Goal: Task Accomplishment & Management: Manage account settings

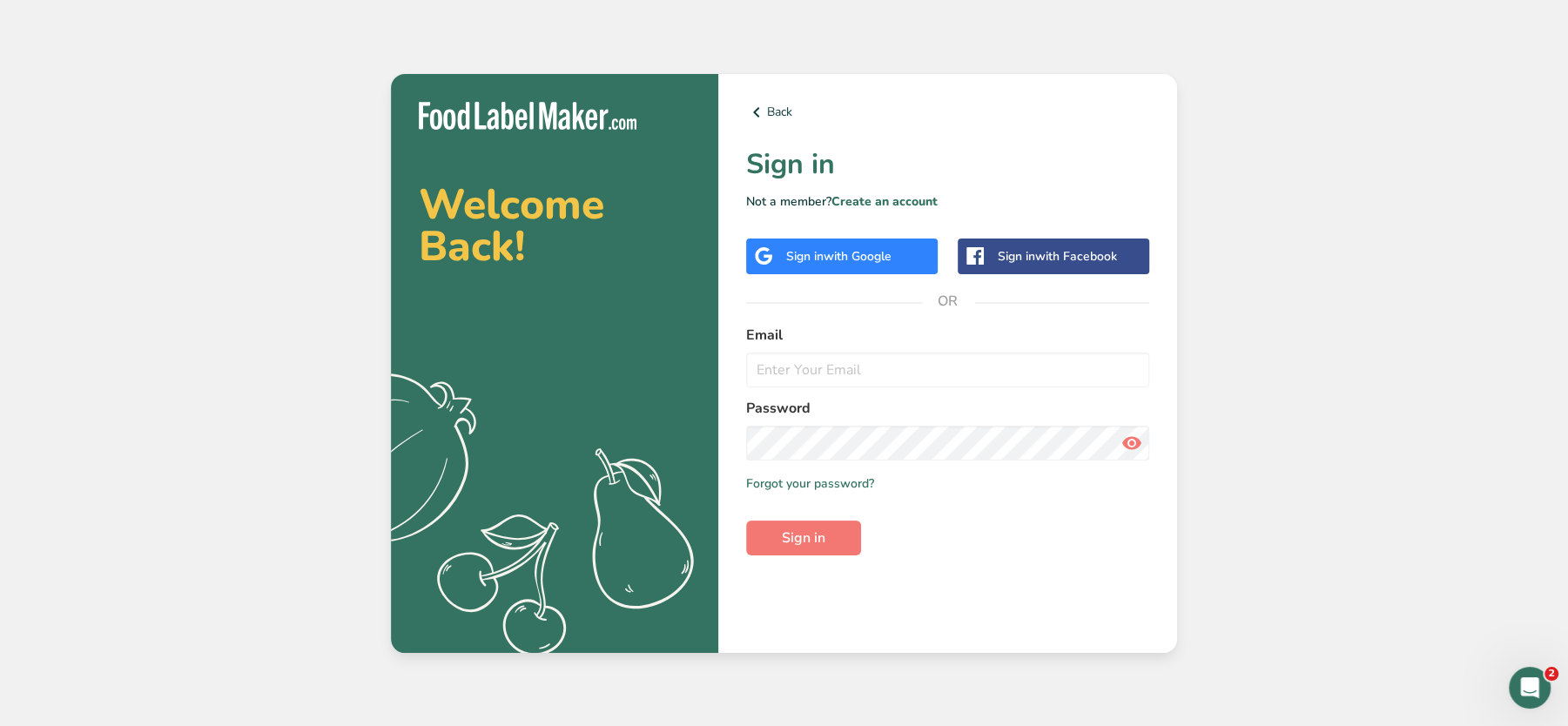
type input "[EMAIL_ADDRESS][DOMAIN_NAME]"
click at [816, 543] on span "Sign in" at bounding box center [804, 537] width 44 height 20
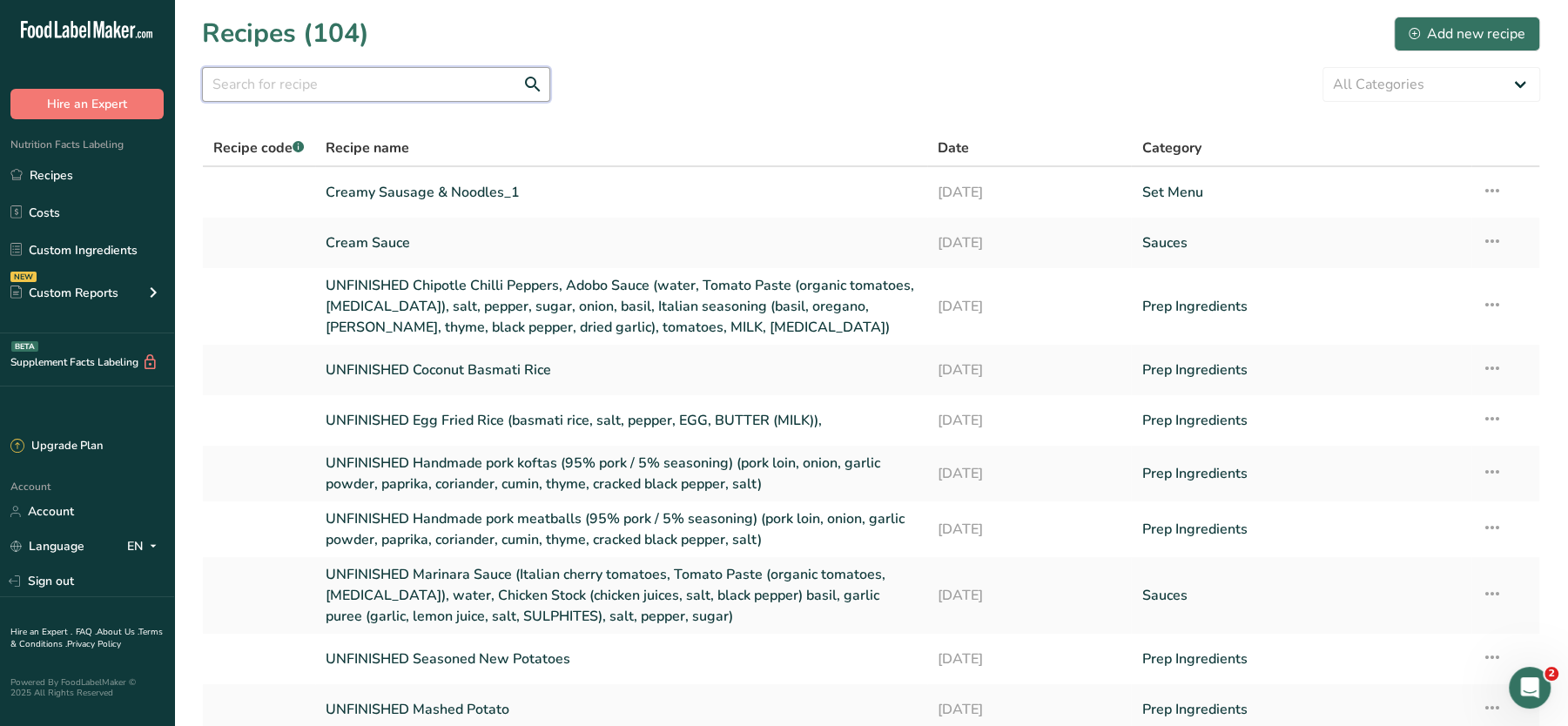
click at [363, 76] on input "text" at bounding box center [376, 85] width 349 height 35
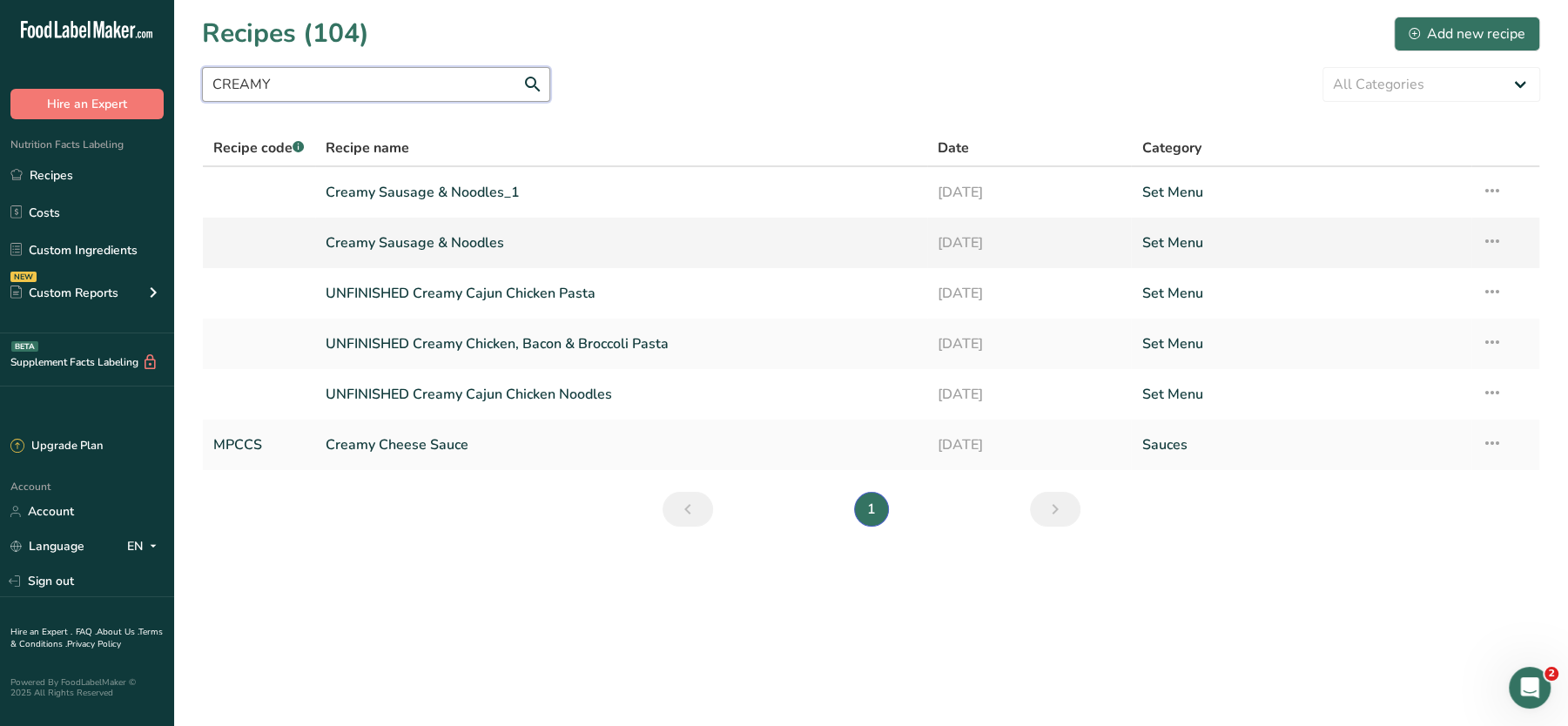
type input "CREAMY"
click at [1505, 231] on td "Recipe Setup Delete Recipe Duplicate Recipe Scale Recipe Save as Sub-Recipe .a-…" at bounding box center [1506, 243] width 68 height 51
click at [1492, 237] on icon at bounding box center [1492, 241] width 21 height 31
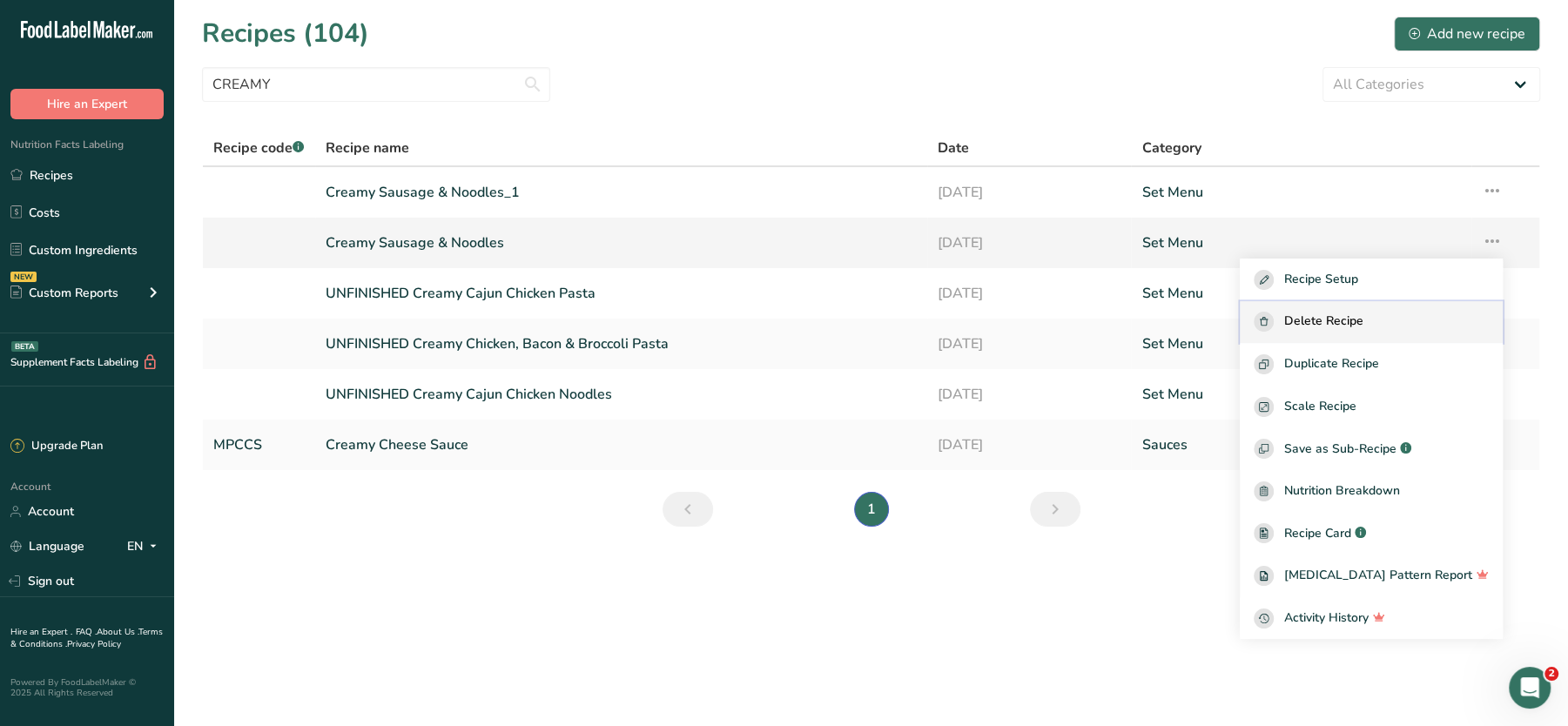
click at [1364, 318] on span "Delete Recipe" at bounding box center [1323, 321] width 79 height 20
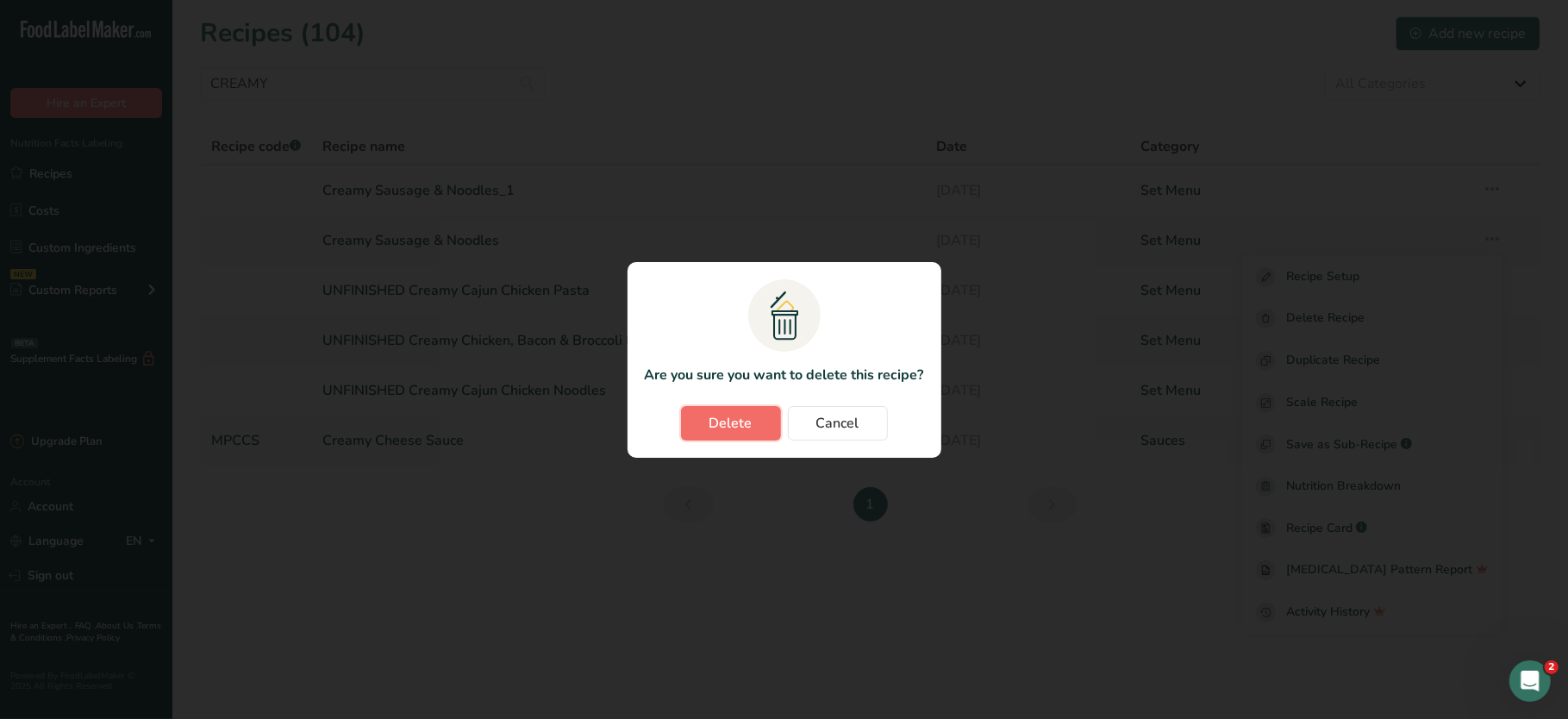
click at [753, 422] on button "Delete" at bounding box center [731, 423] width 100 height 35
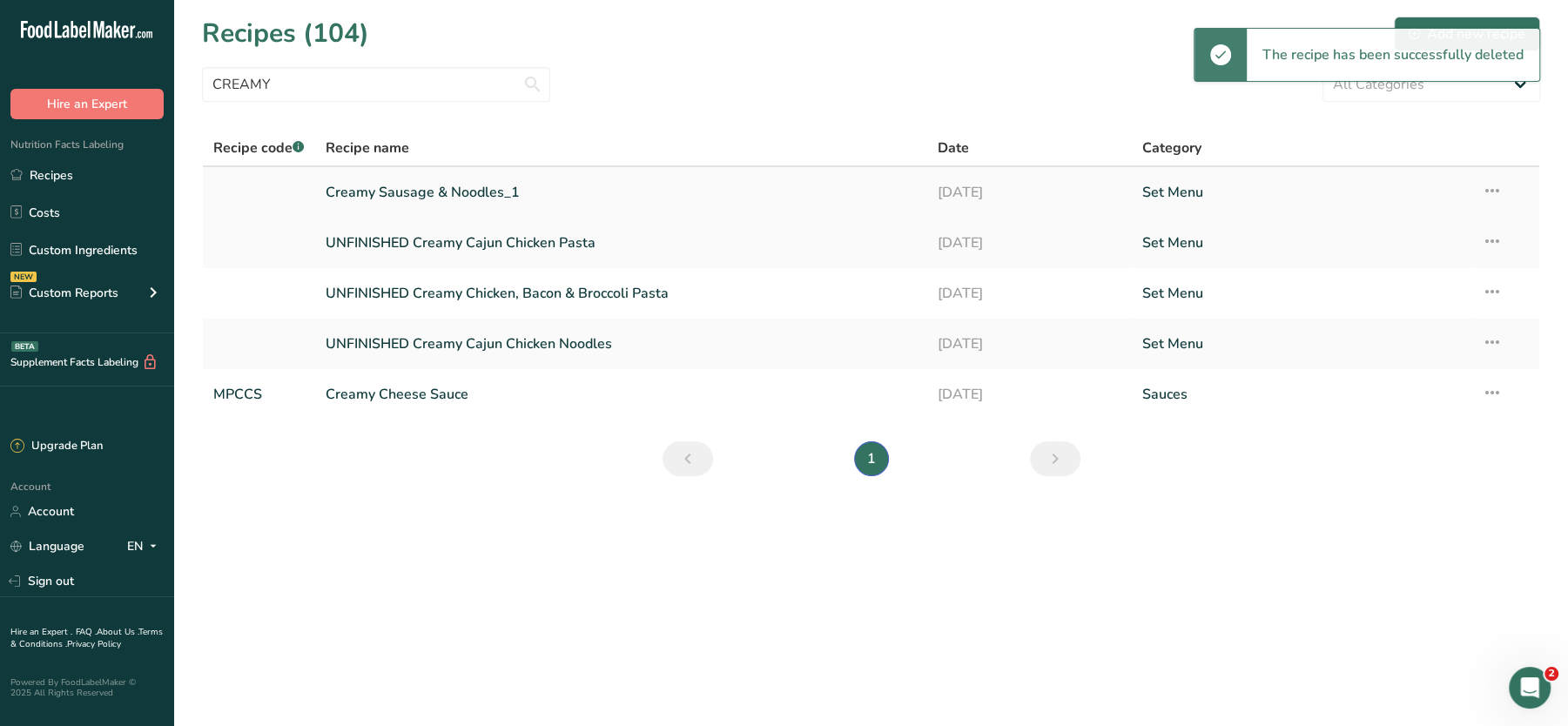
click at [503, 190] on link "Creamy Sausage & Noodles_1" at bounding box center [622, 191] width 592 height 36
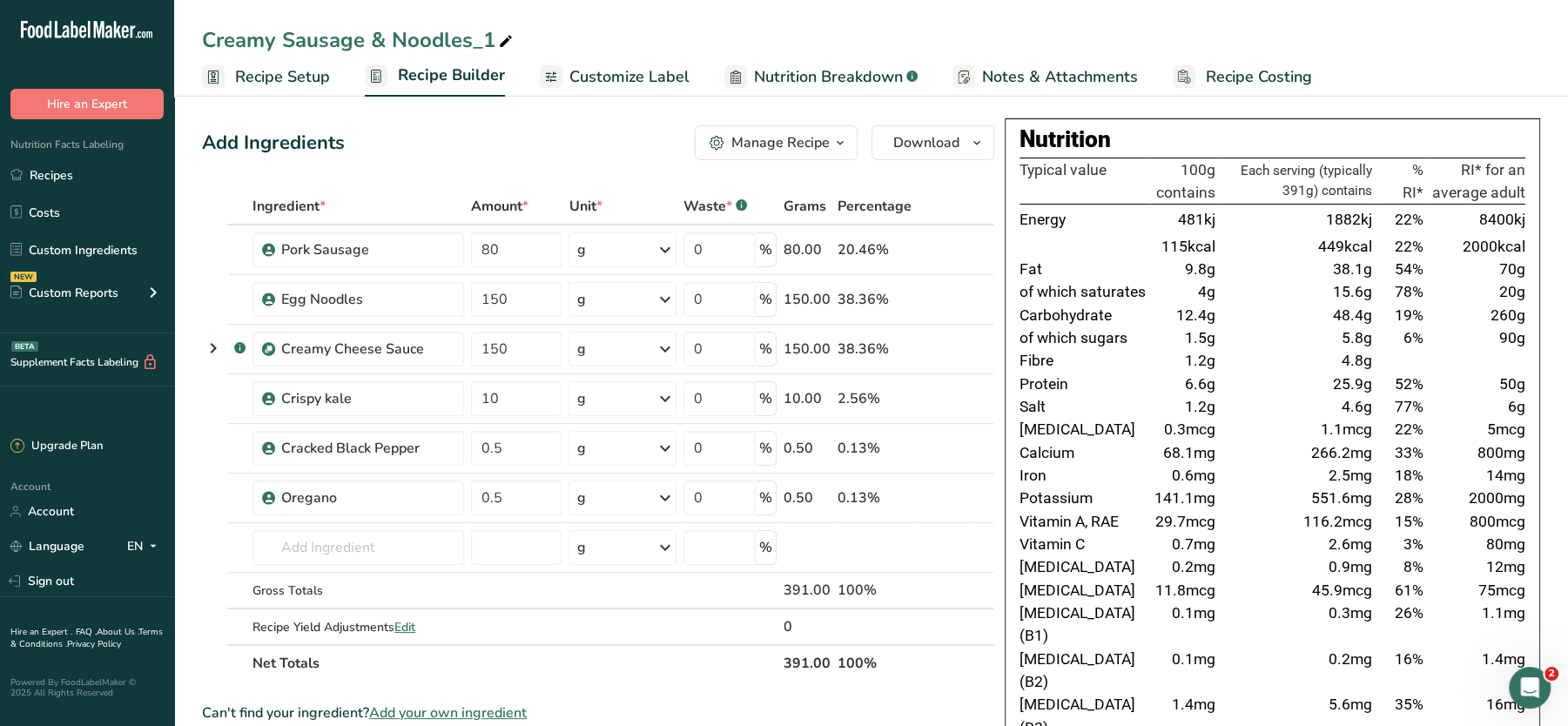
click at [453, 36] on div "Creamy Sausage & Noodles_1" at bounding box center [359, 40] width 314 height 31
click at [631, 29] on input "Creamy Sausage & Noodles" at bounding box center [871, 40] width 1339 height 31
click at [744, 27] on input "Creamy Sausage & Noodles" at bounding box center [871, 40] width 1339 height 31
type input "Creamy Sausage & Noodles"
click at [951, 658] on th at bounding box center [943, 662] width 58 height 36
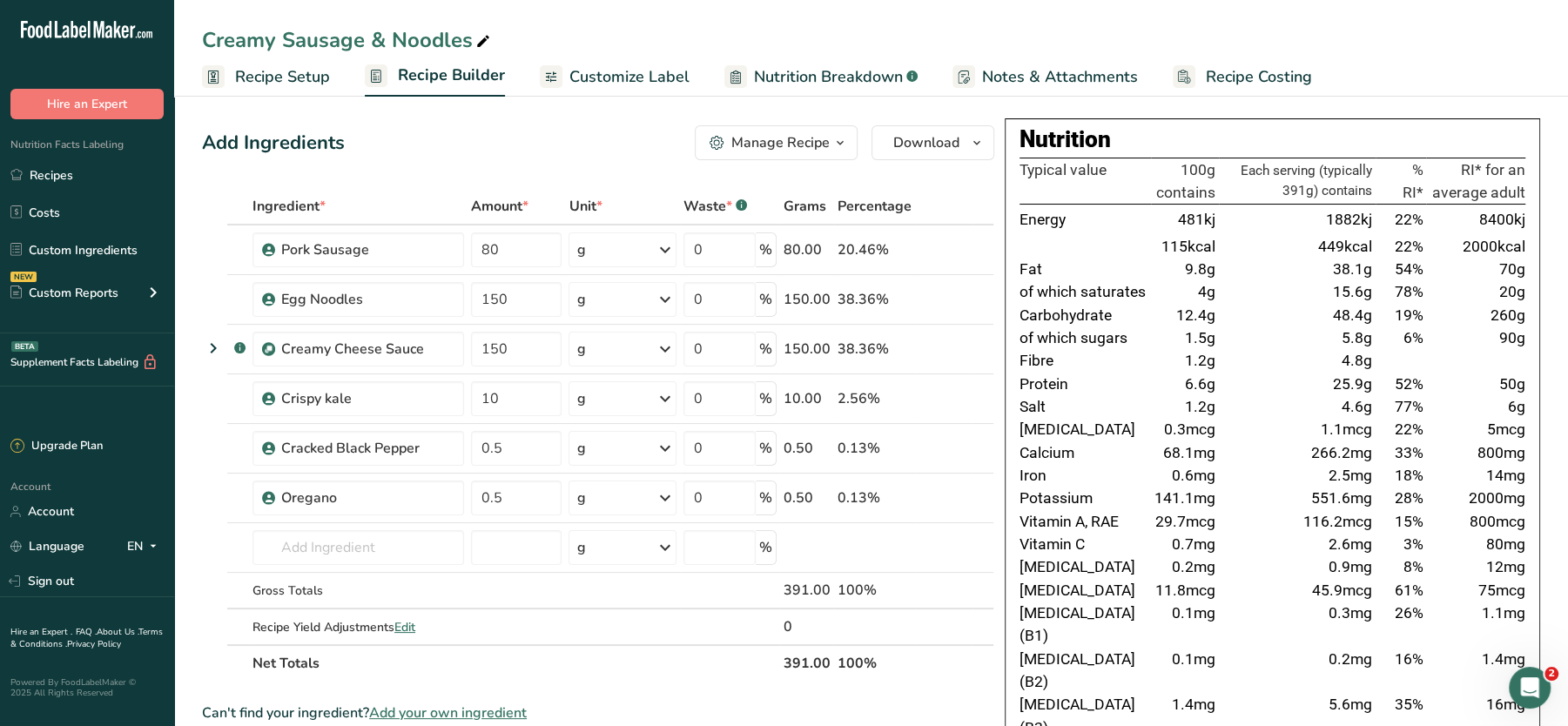
click at [289, 75] on span "Recipe Setup" at bounding box center [282, 77] width 95 height 23
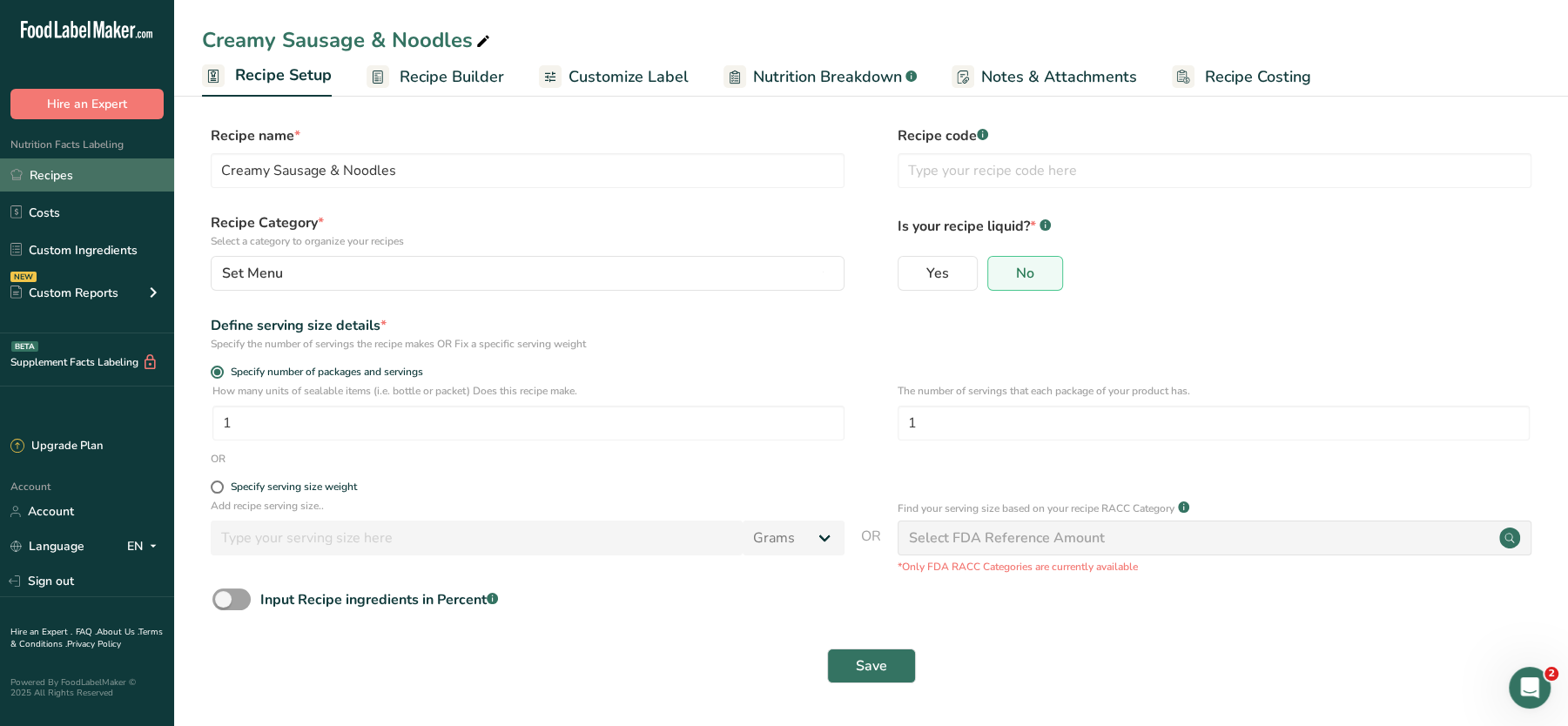
click at [61, 167] on link "Recipes" at bounding box center [87, 175] width 174 height 33
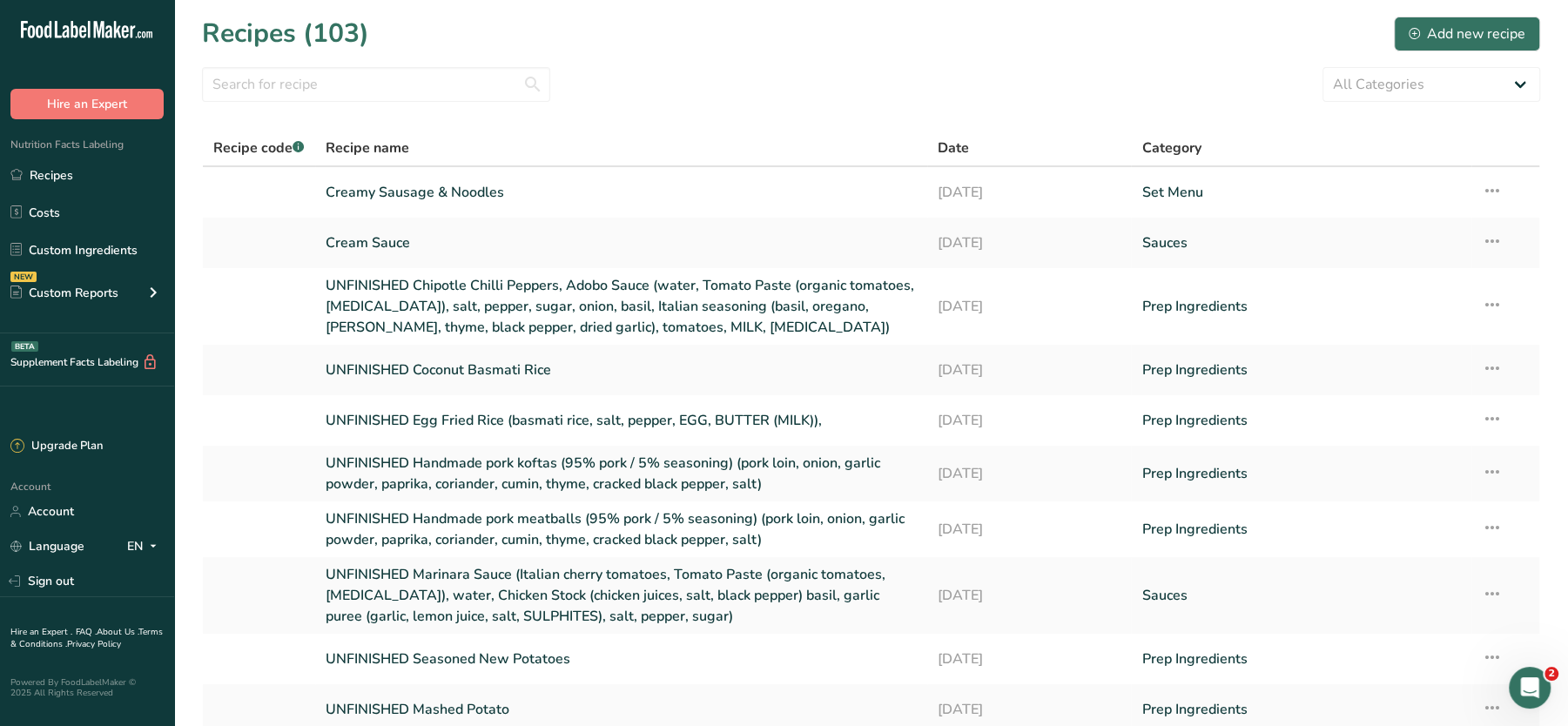
scroll to position [147, 0]
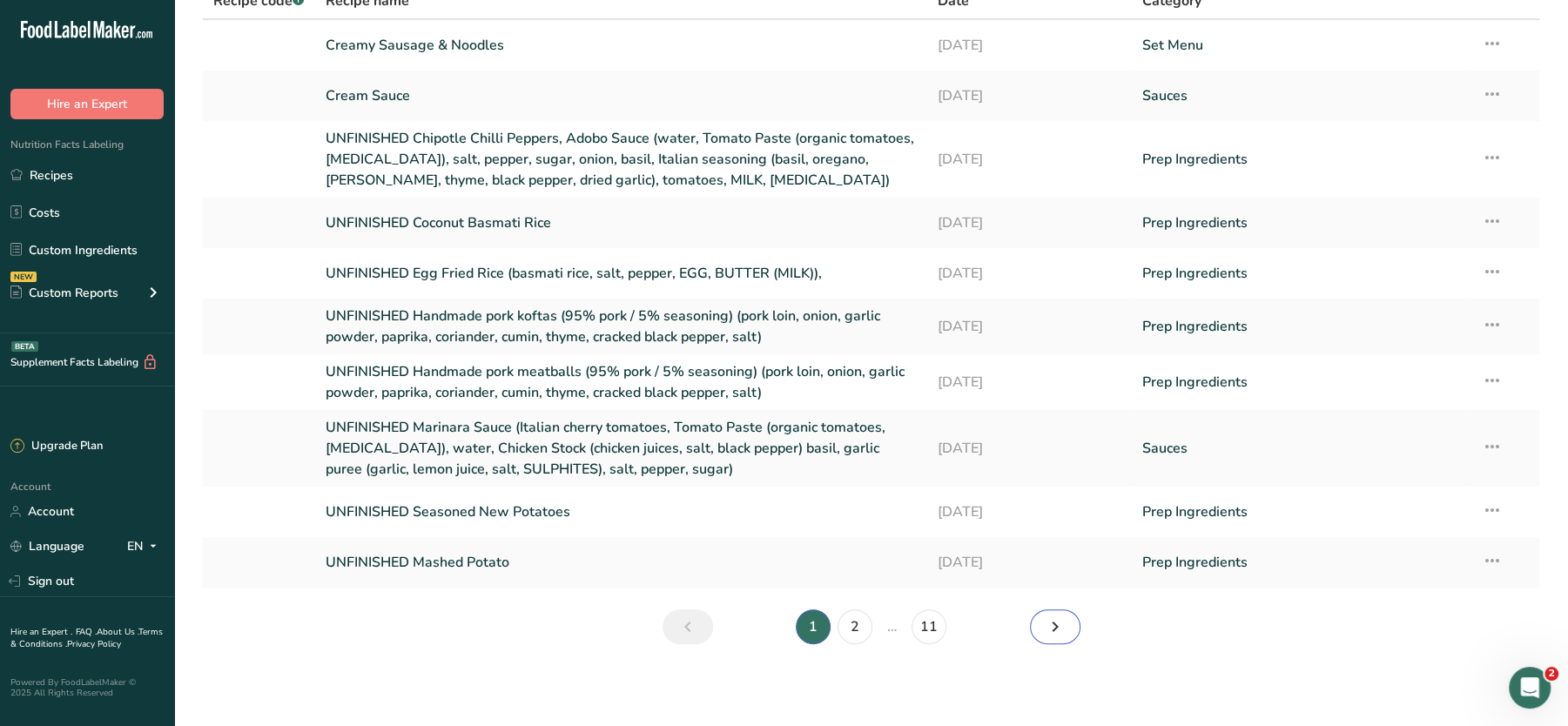
click at [1052, 631] on icon "Next page" at bounding box center [1054, 626] width 21 height 31
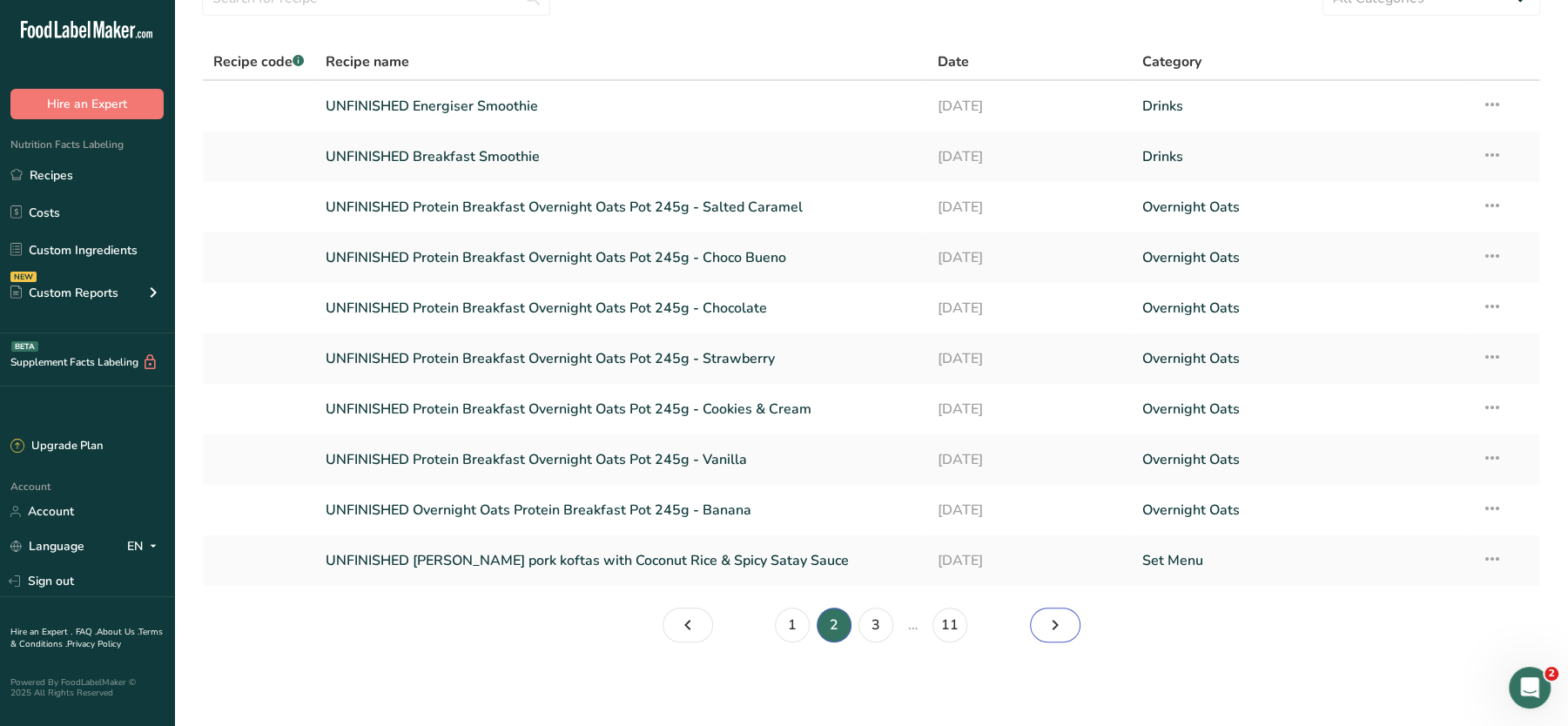
scroll to position [85, 0]
click at [784, 626] on link "1" at bounding box center [793, 626] width 35 height 35
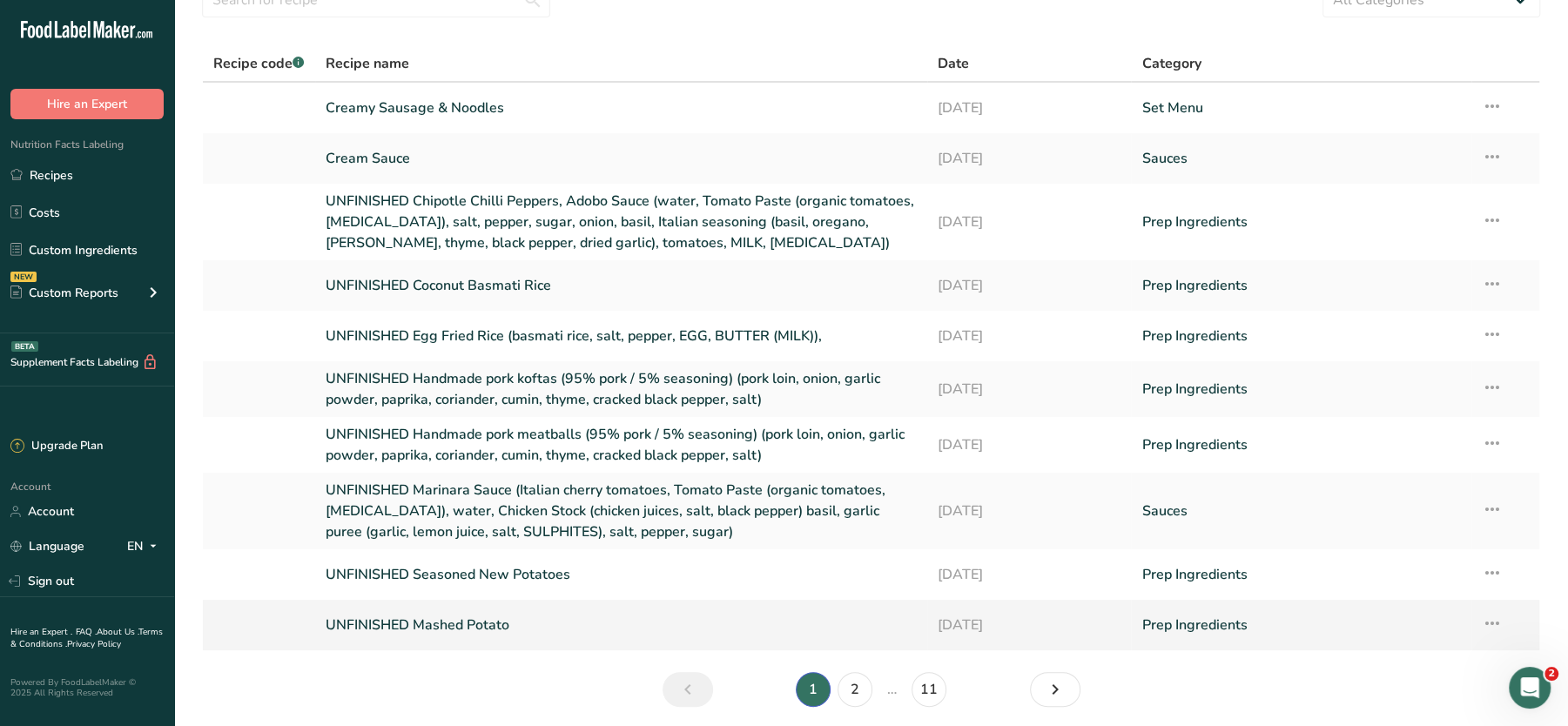
click at [439, 623] on link "UNFINISHED Mashed Potato" at bounding box center [622, 625] width 592 height 36
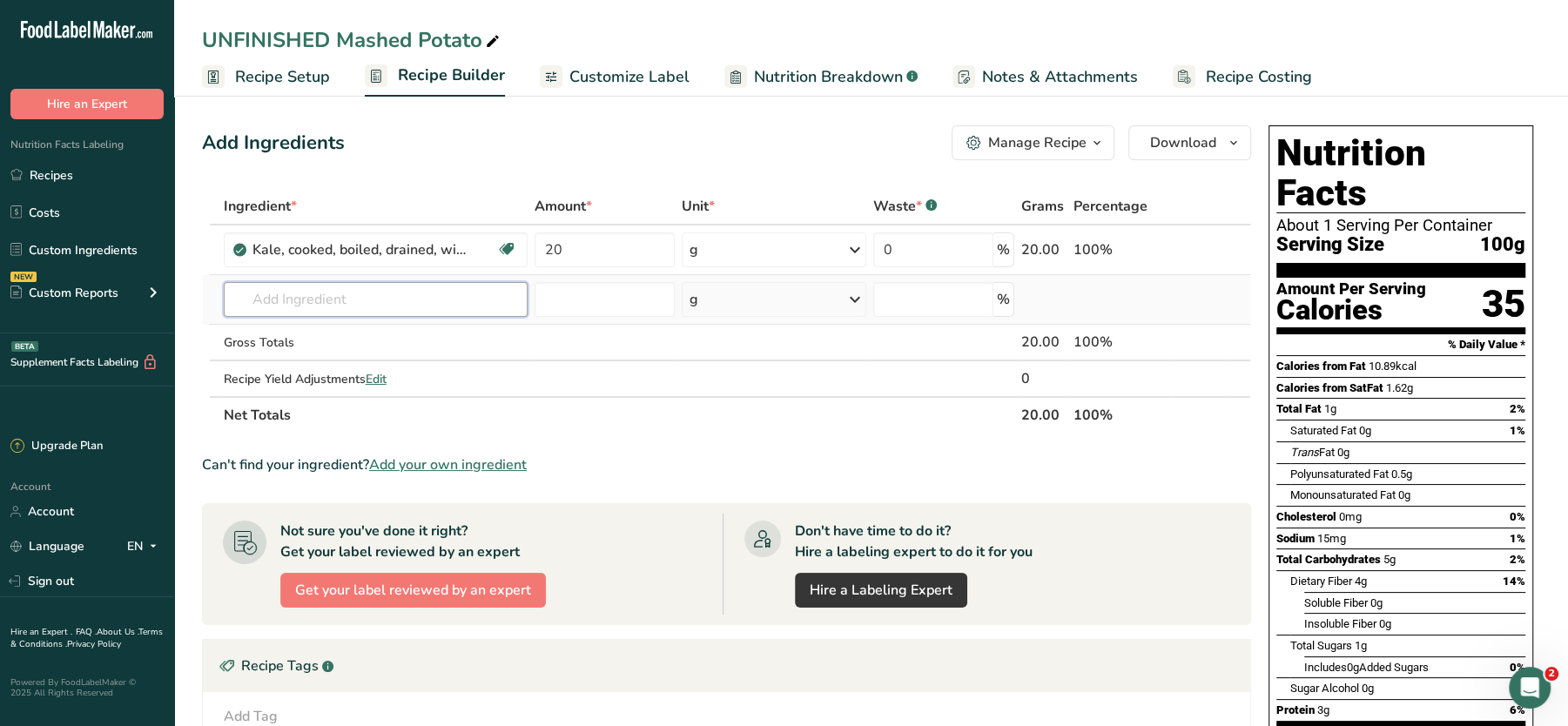
click at [385, 298] on input "text" at bounding box center [375, 300] width 304 height 35
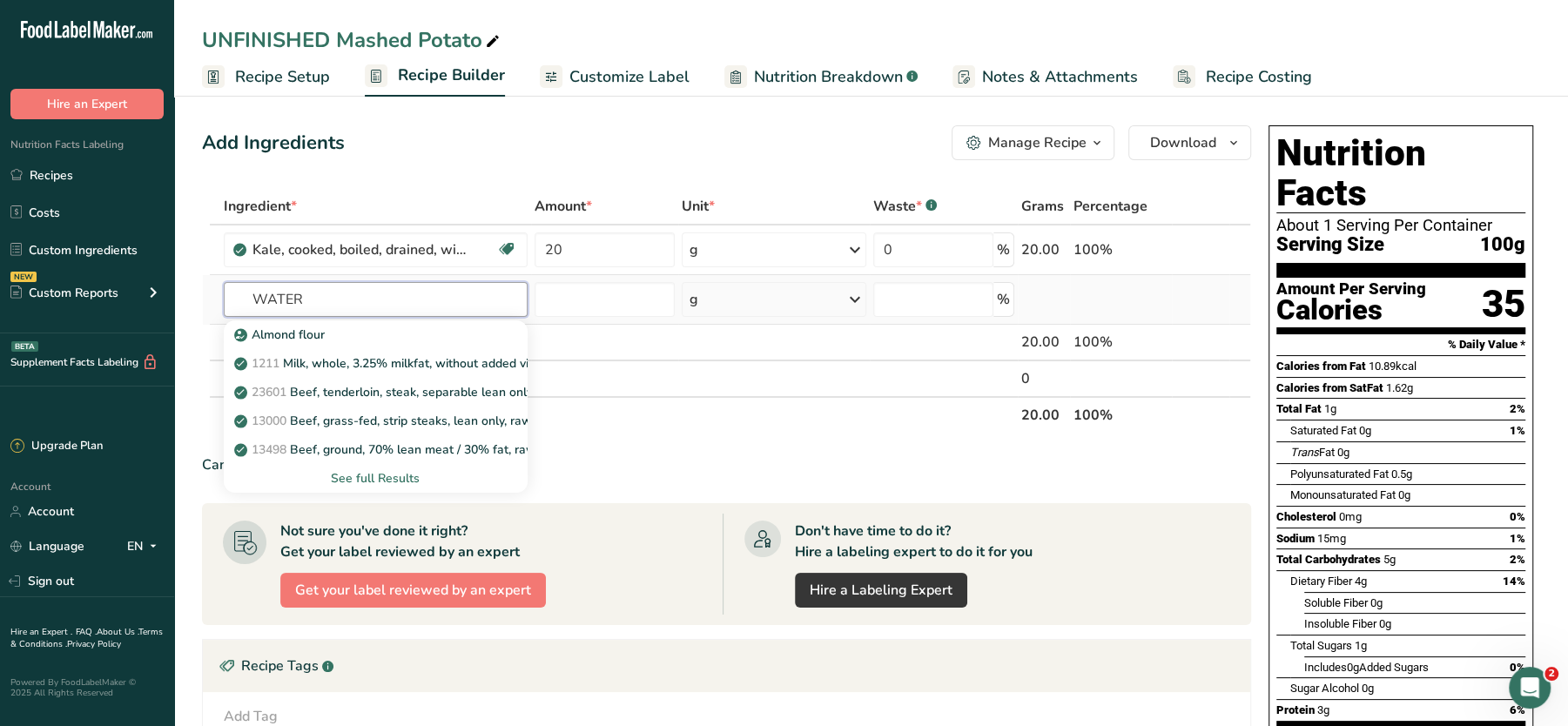
type input "WATER"
click at [390, 473] on div "See full Results" at bounding box center [375, 478] width 276 height 19
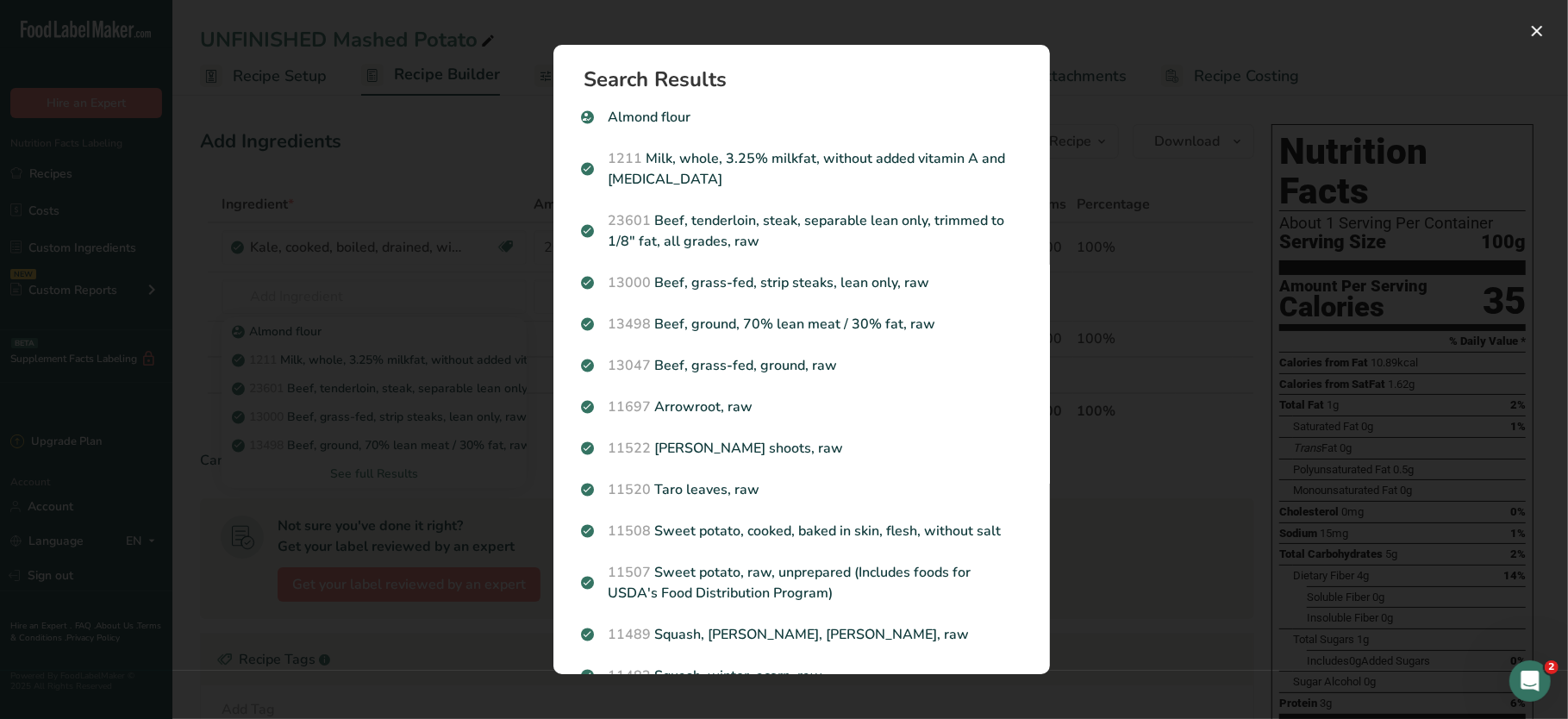
click at [1176, 577] on div "Search results modal" at bounding box center [784, 360] width 1568 height 719
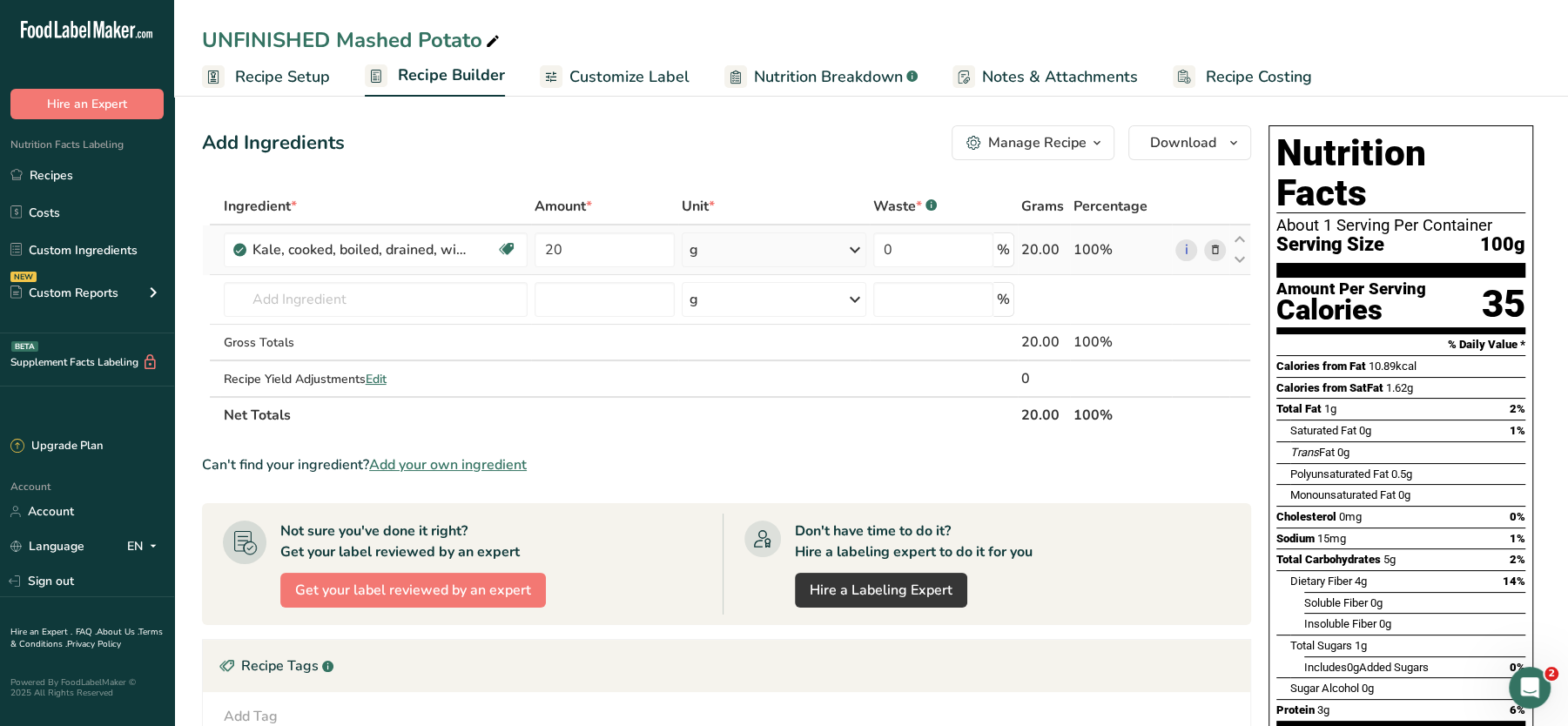
click at [1214, 248] on icon at bounding box center [1215, 250] width 12 height 19
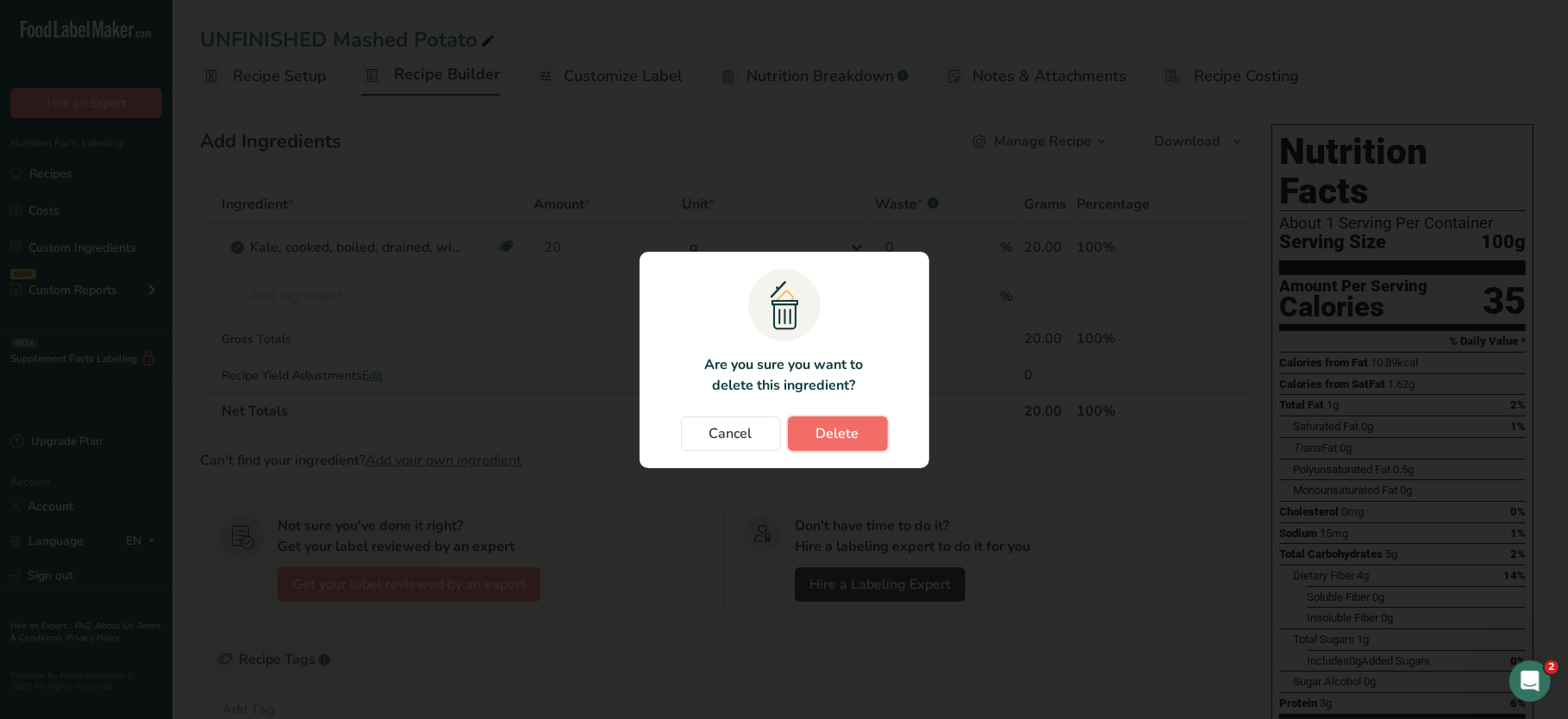
click at [831, 446] on button "Delete" at bounding box center [837, 434] width 100 height 35
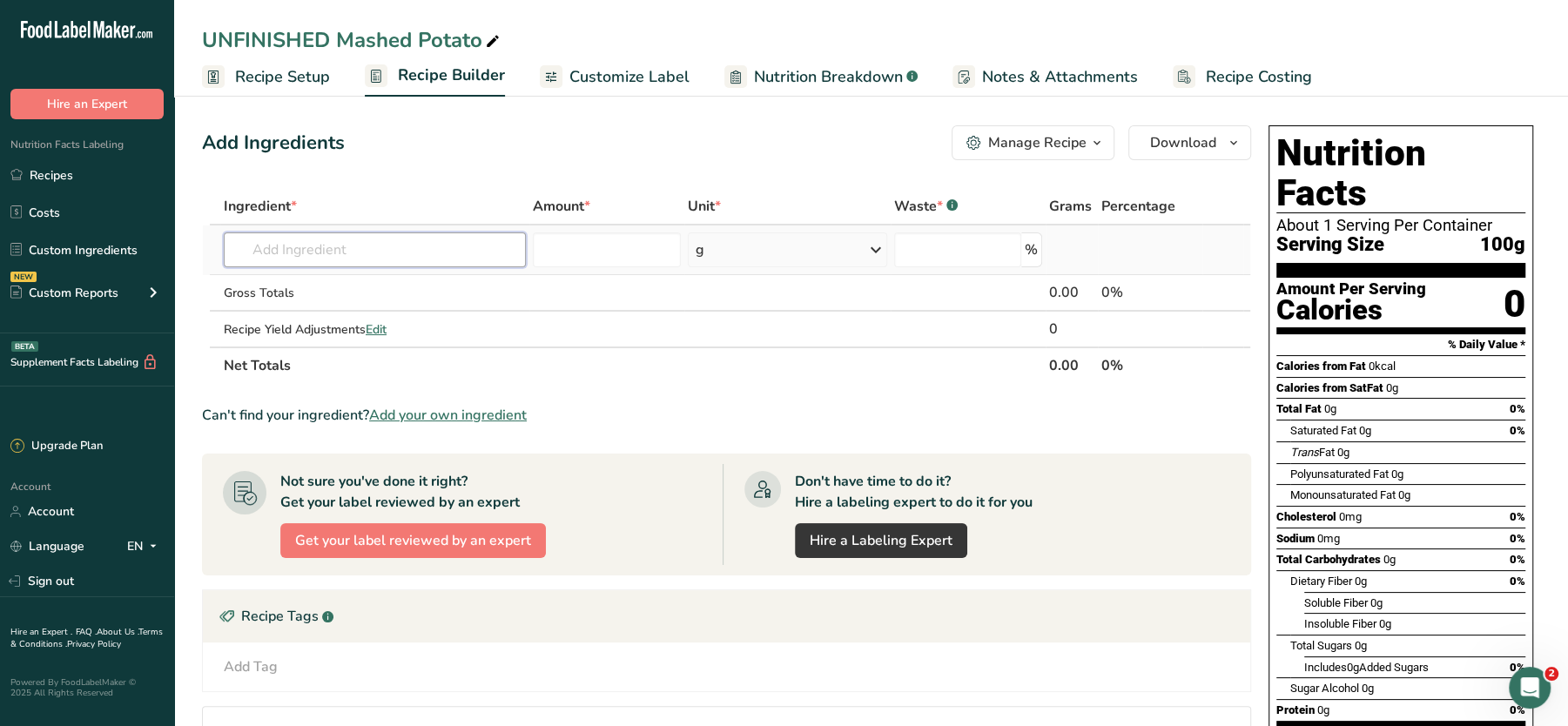
click at [379, 259] on input "text" at bounding box center [374, 250] width 302 height 35
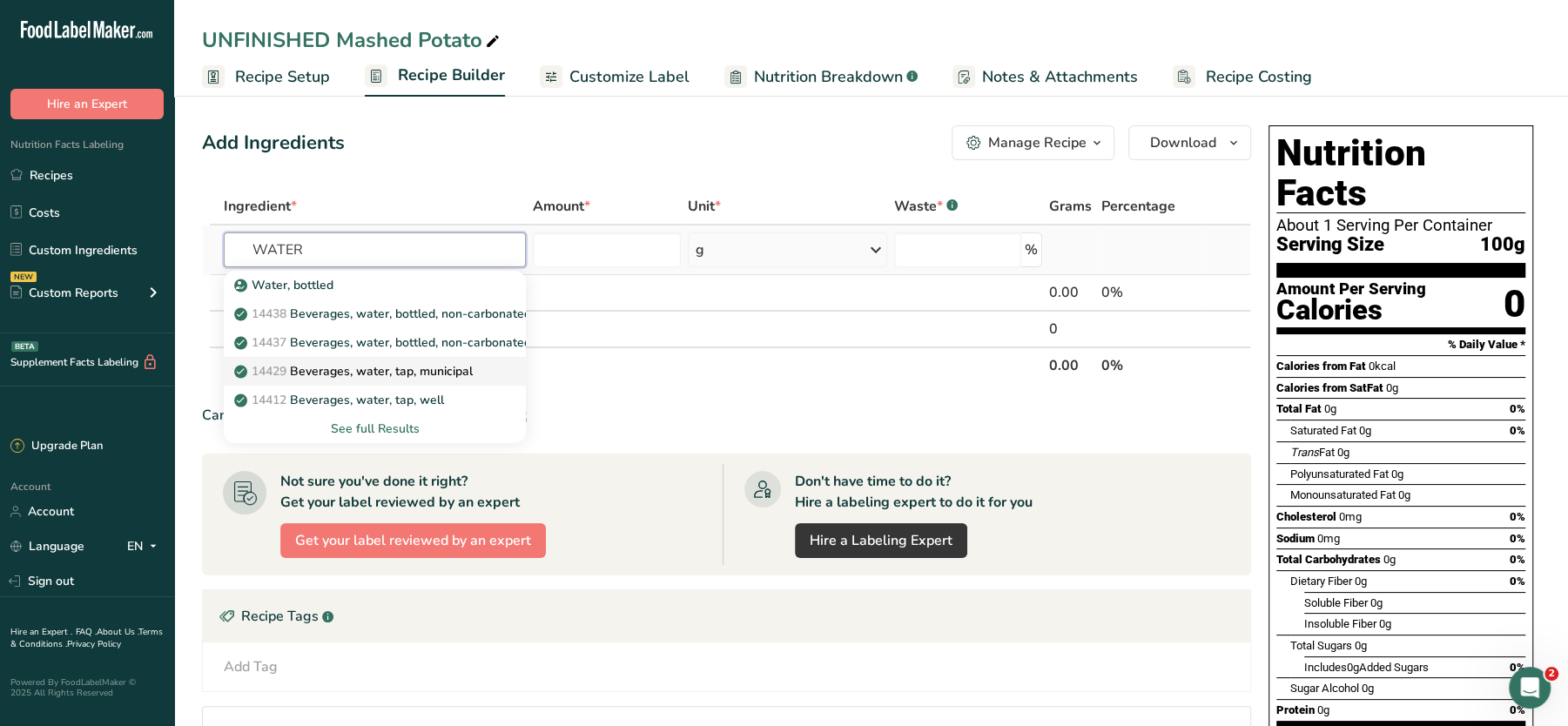
type input "WATER"
click at [418, 368] on p "14429 [GEOGRAPHIC_DATA], water, tap, municipal" at bounding box center [354, 371] width 235 height 19
type input "Beverages, water, tap, municipal"
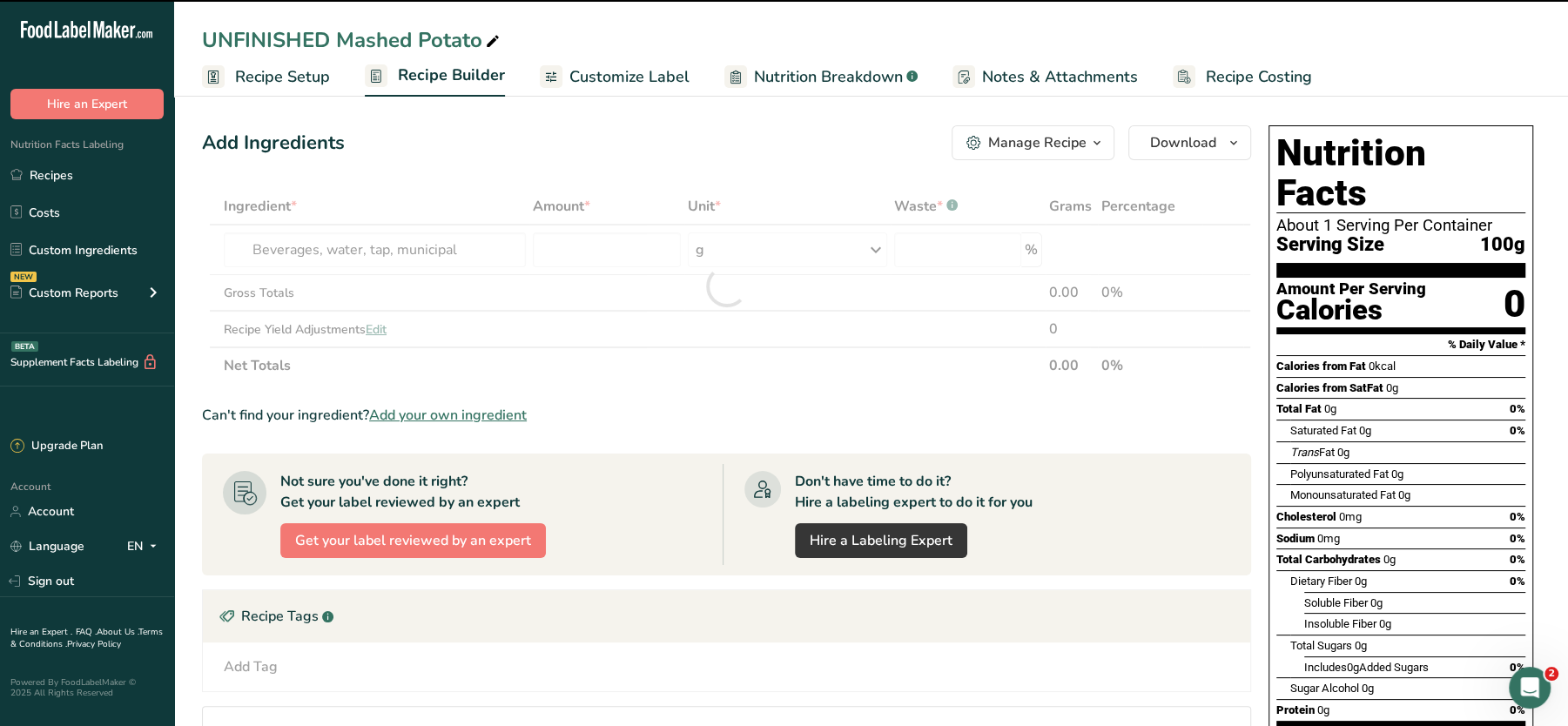
type input "0"
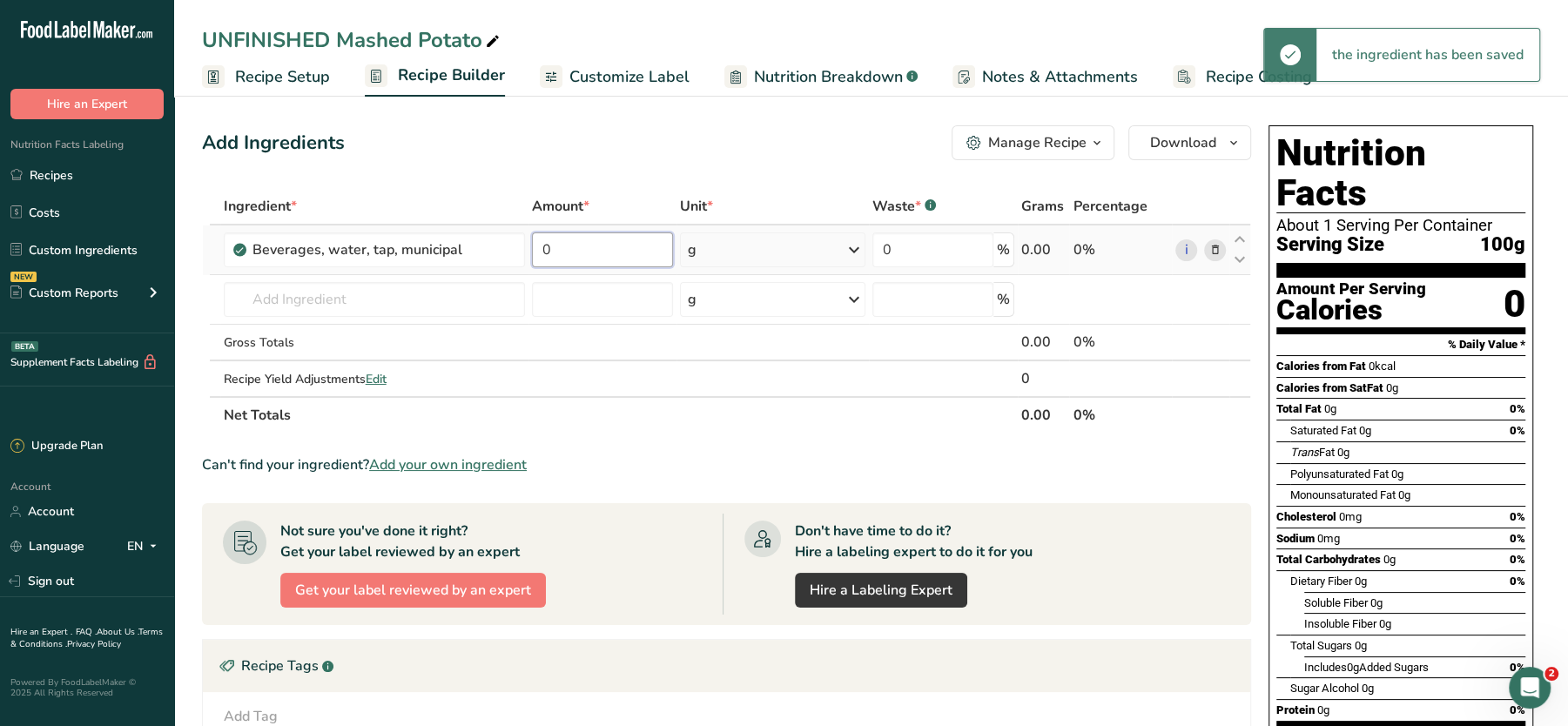
click at [601, 246] on input "0" at bounding box center [602, 250] width 141 height 35
type input "100"
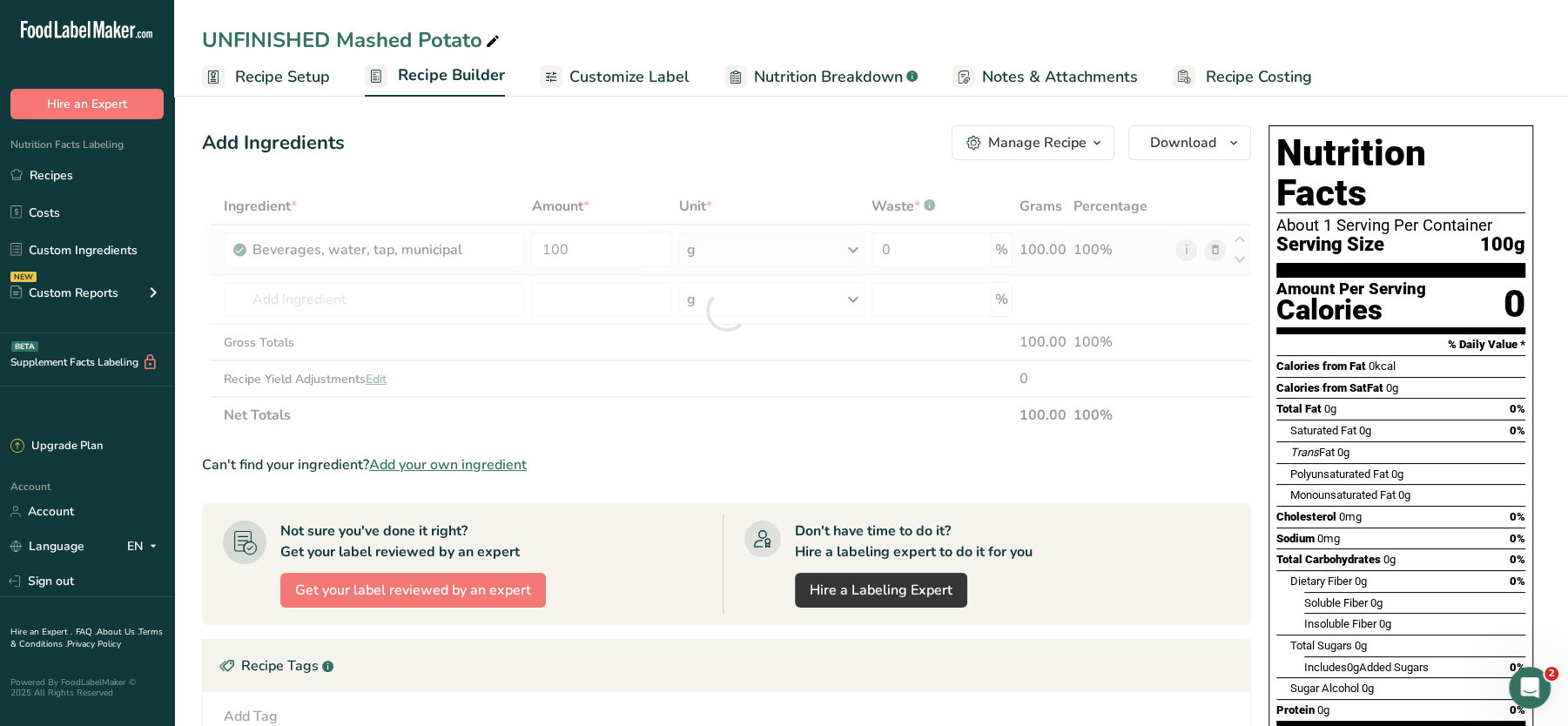
click at [736, 250] on div "Ingredient * Amount * Unit * Waste * .a-a{fill:#347362;}.b-a{fill:#fff;} Grams …" at bounding box center [726, 310] width 1050 height 245
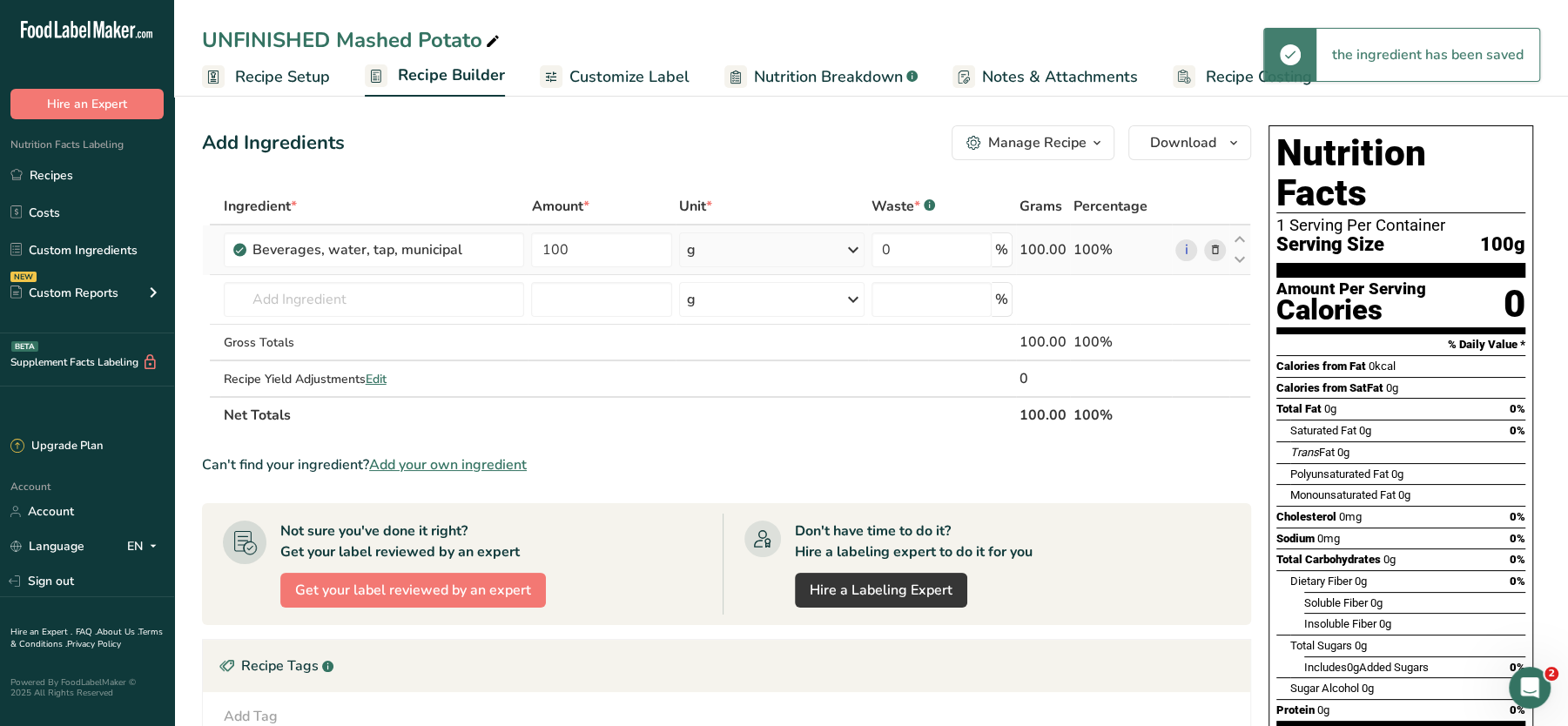
click at [857, 245] on icon at bounding box center [852, 250] width 21 height 31
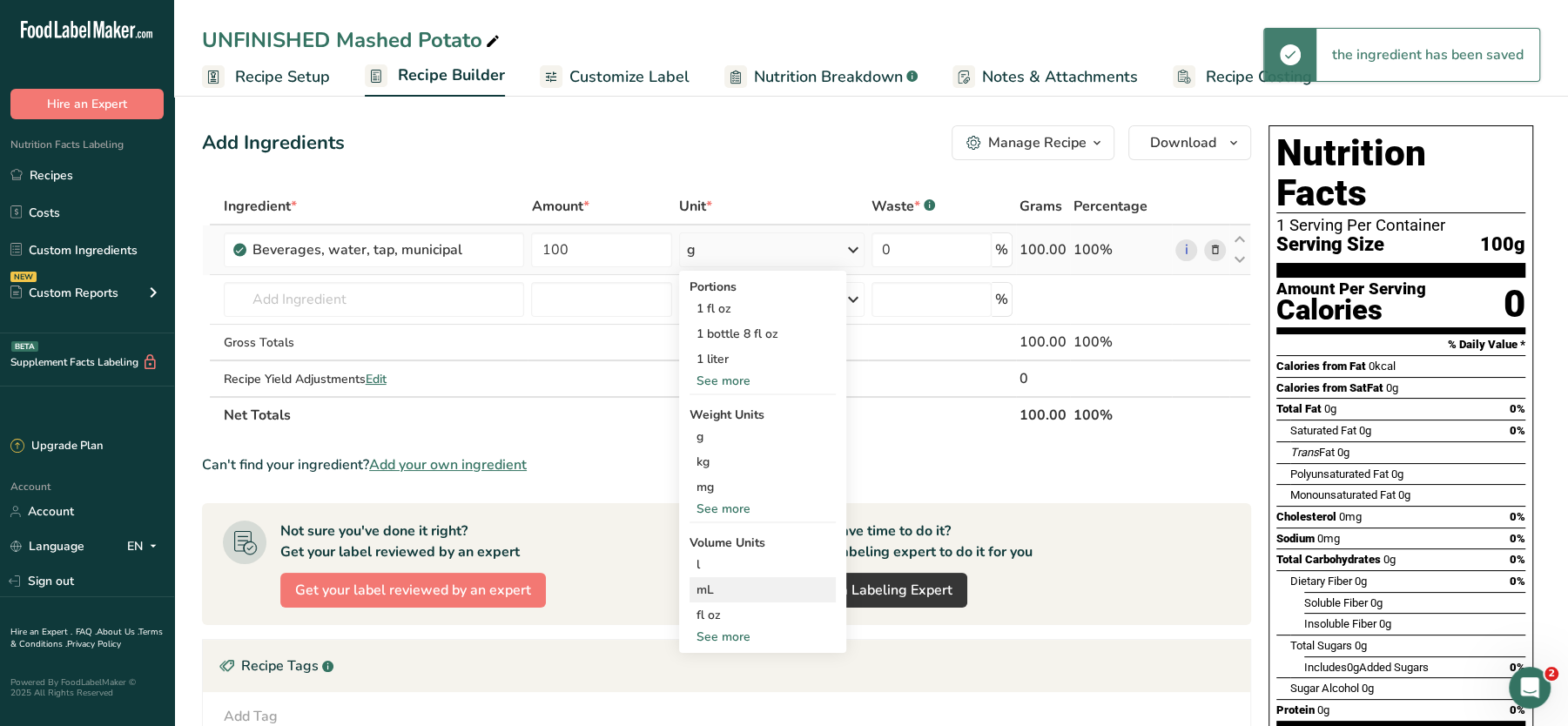
click at [749, 583] on div "mL" at bounding box center [763, 589] width 133 height 19
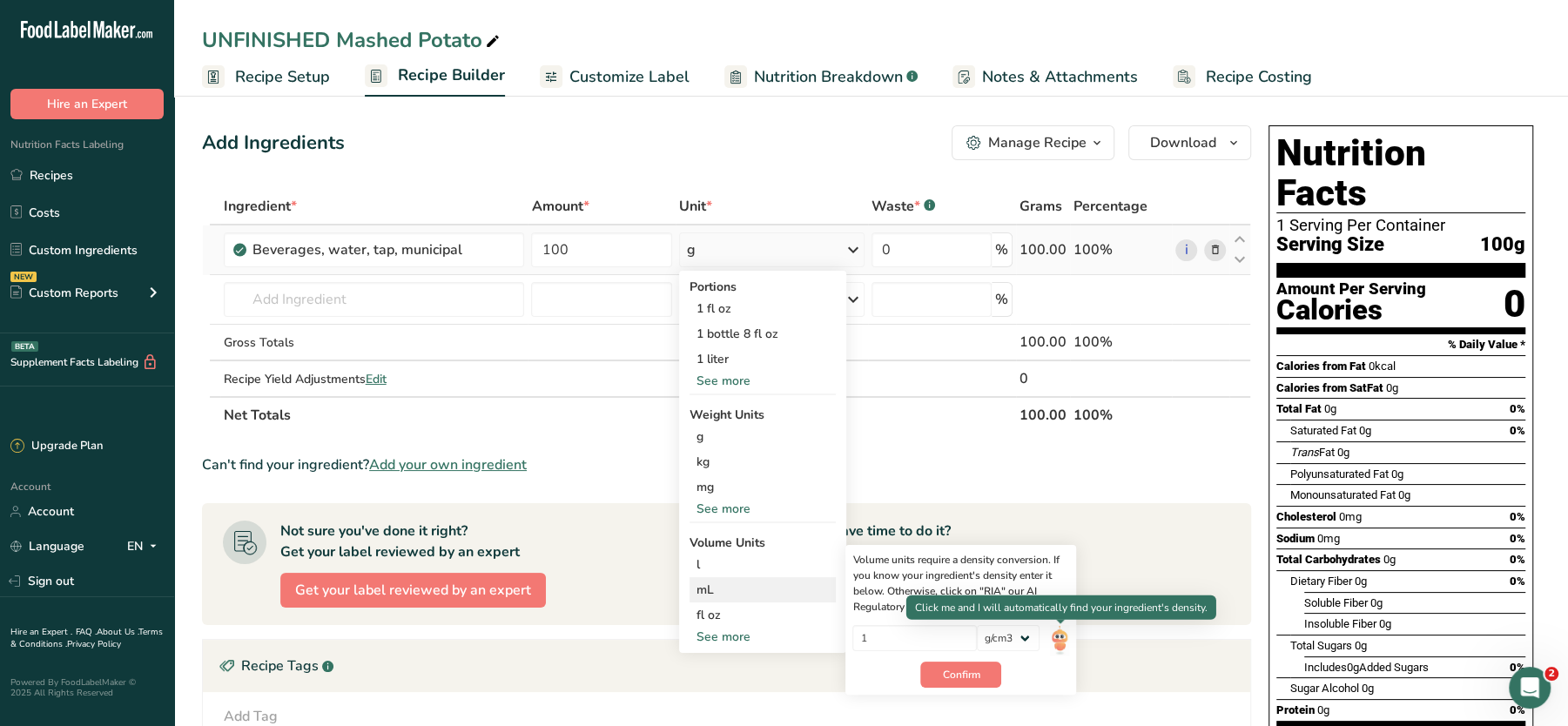
click at [1059, 644] on img at bounding box center [1059, 639] width 20 height 30
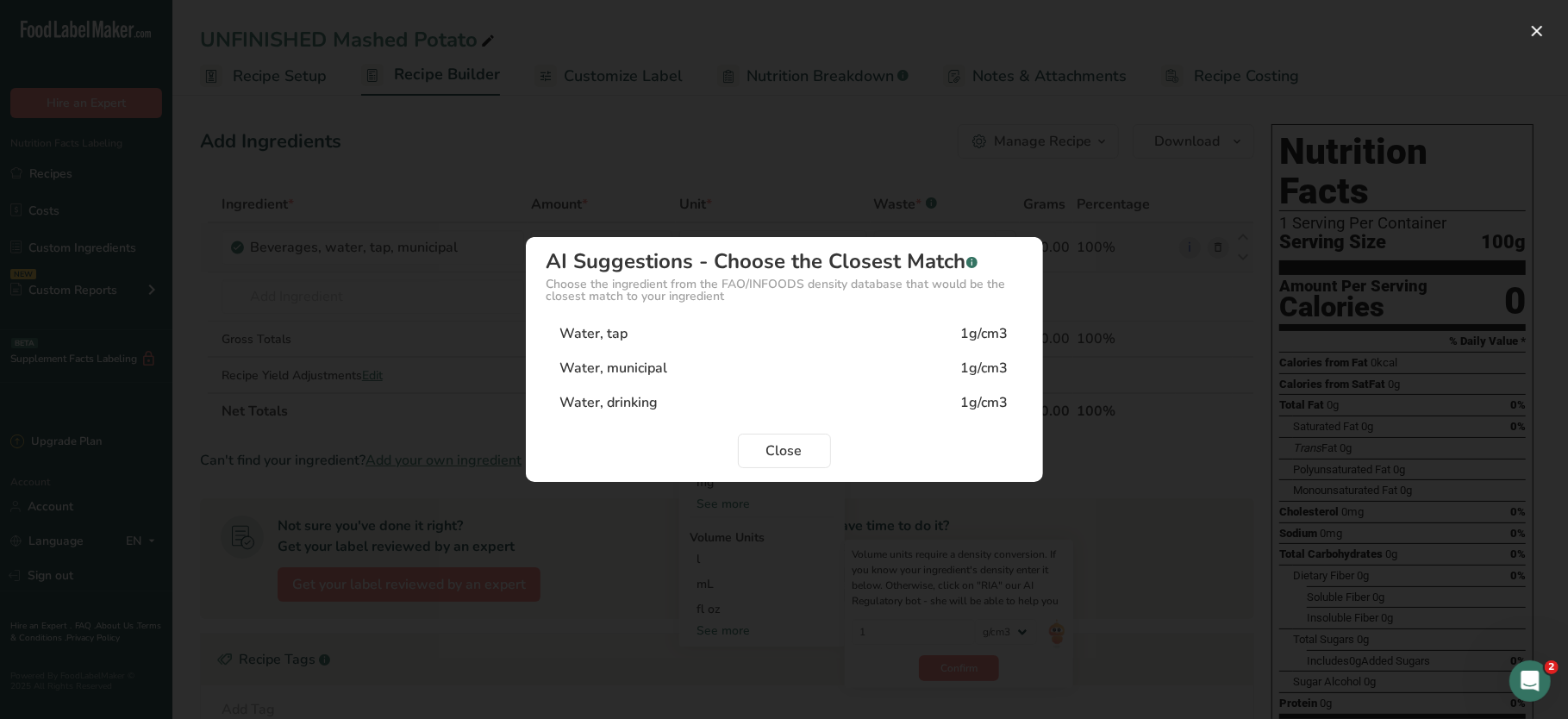
click at [874, 340] on div "Water, tap 1g/cm3" at bounding box center [784, 333] width 476 height 35
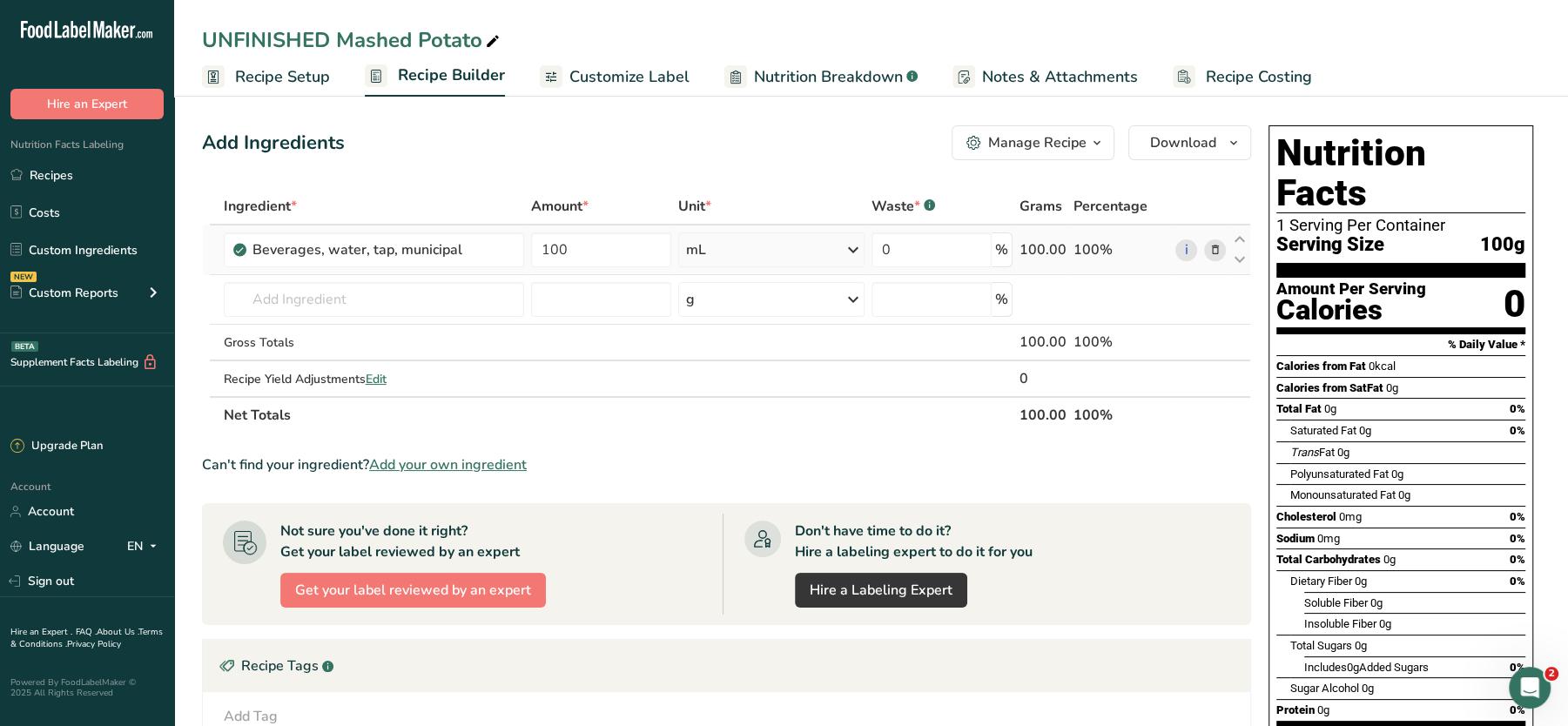
click at [644, 83] on span "Customize Label" at bounding box center [629, 77] width 120 height 23
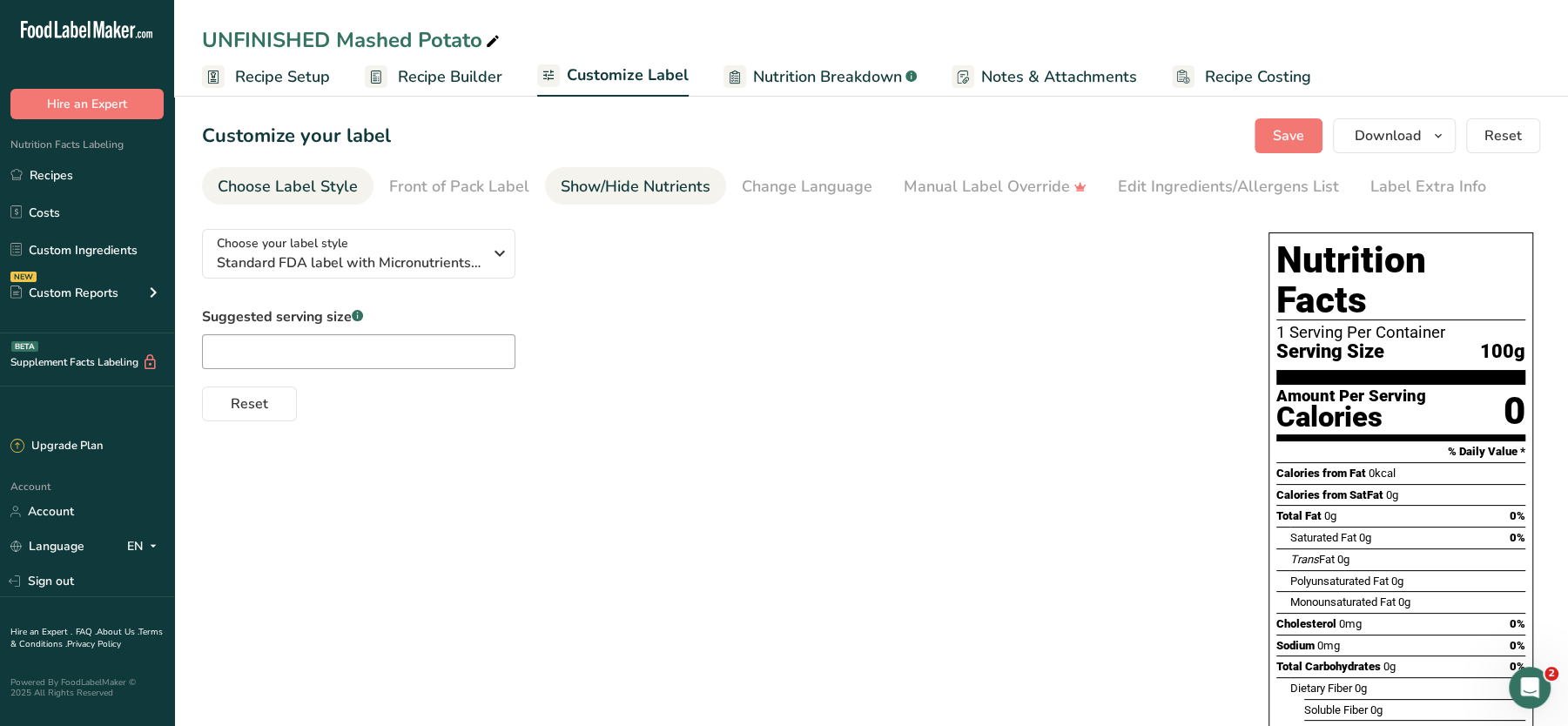
click at [640, 183] on div "Show/Hide Nutrients" at bounding box center [635, 186] width 149 height 23
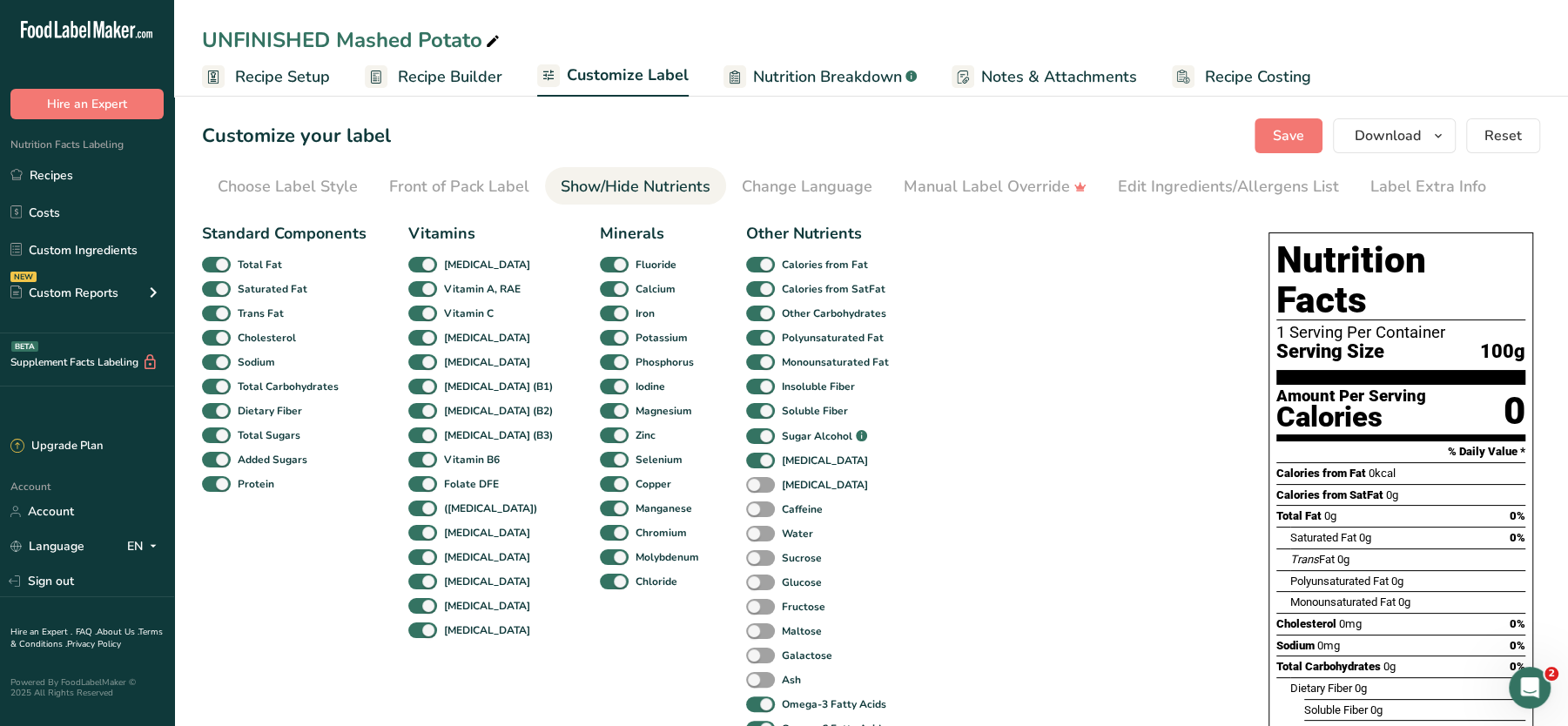
click at [455, 74] on span "Recipe Builder" at bounding box center [450, 77] width 104 height 23
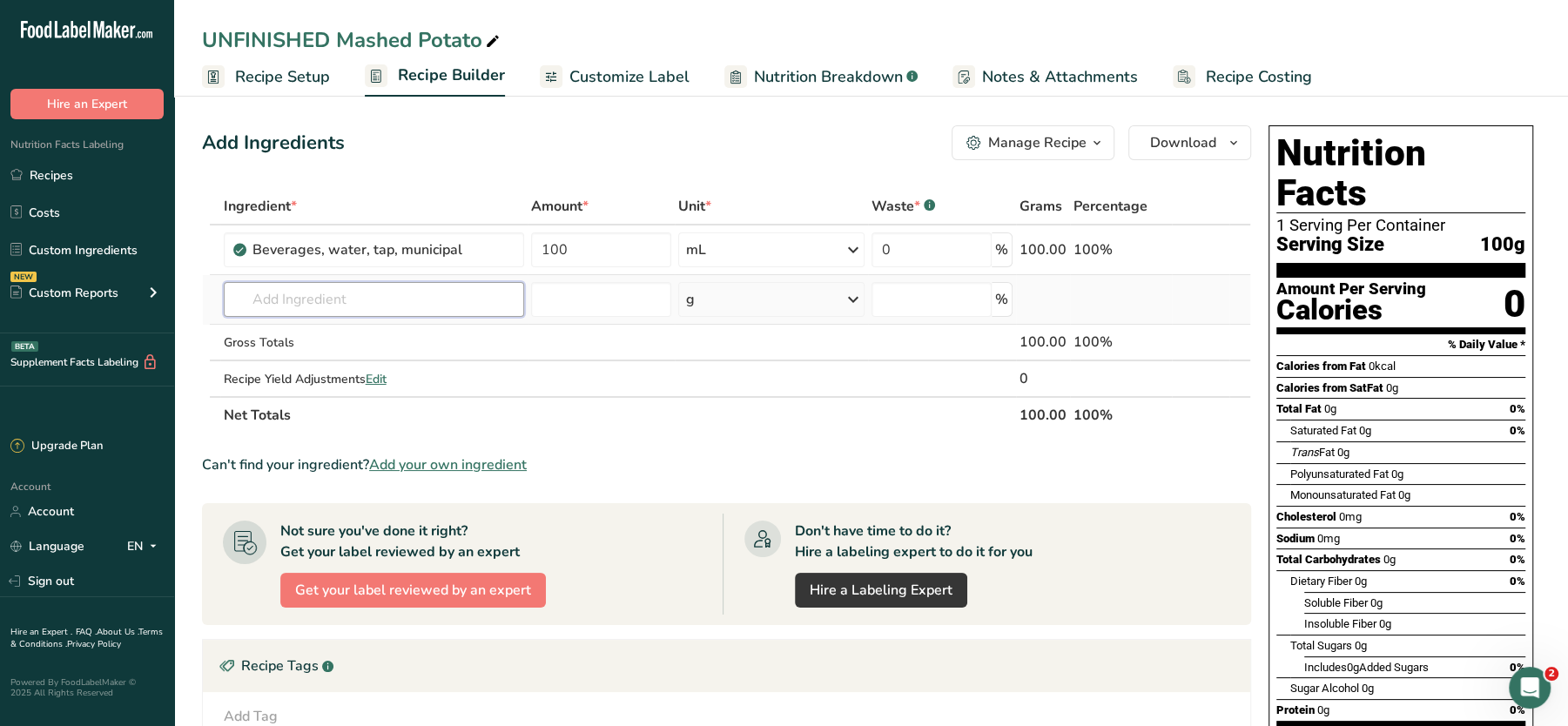
click at [345, 289] on input "text" at bounding box center [374, 300] width 302 height 35
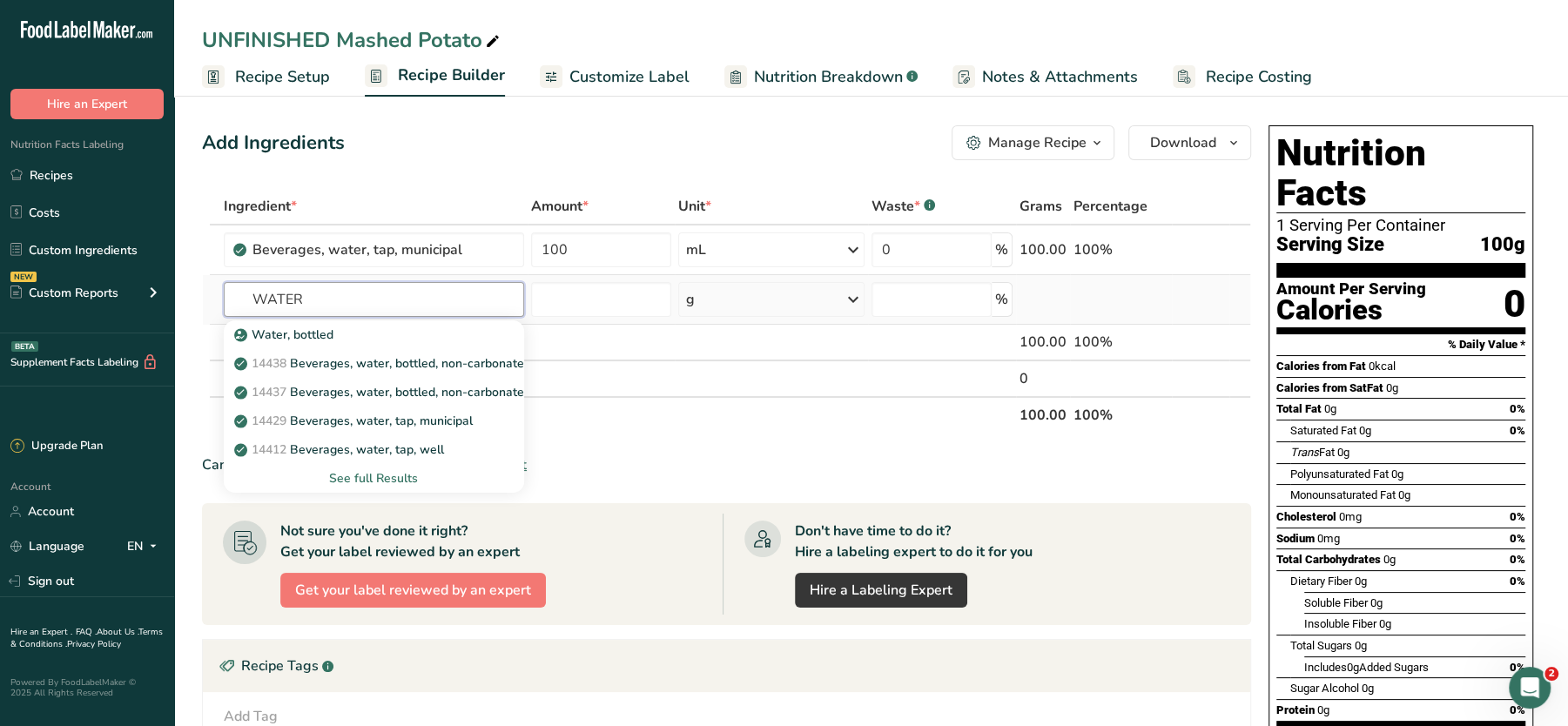
type input "WATER"
click at [388, 476] on div "See full Results" at bounding box center [374, 478] width 273 height 19
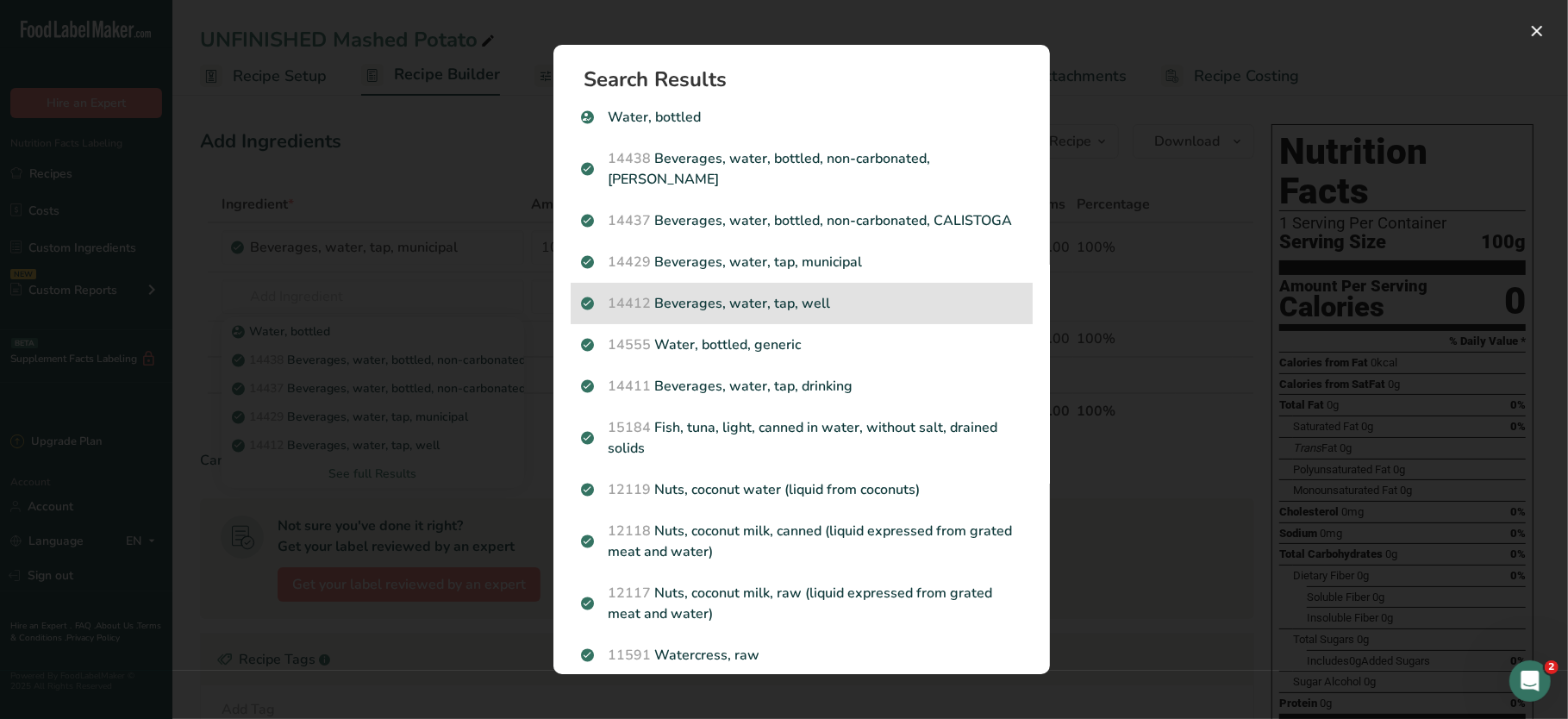
click at [721, 314] on p "14412 [GEOGRAPHIC_DATA], water, tap, well" at bounding box center [801, 302] width 442 height 20
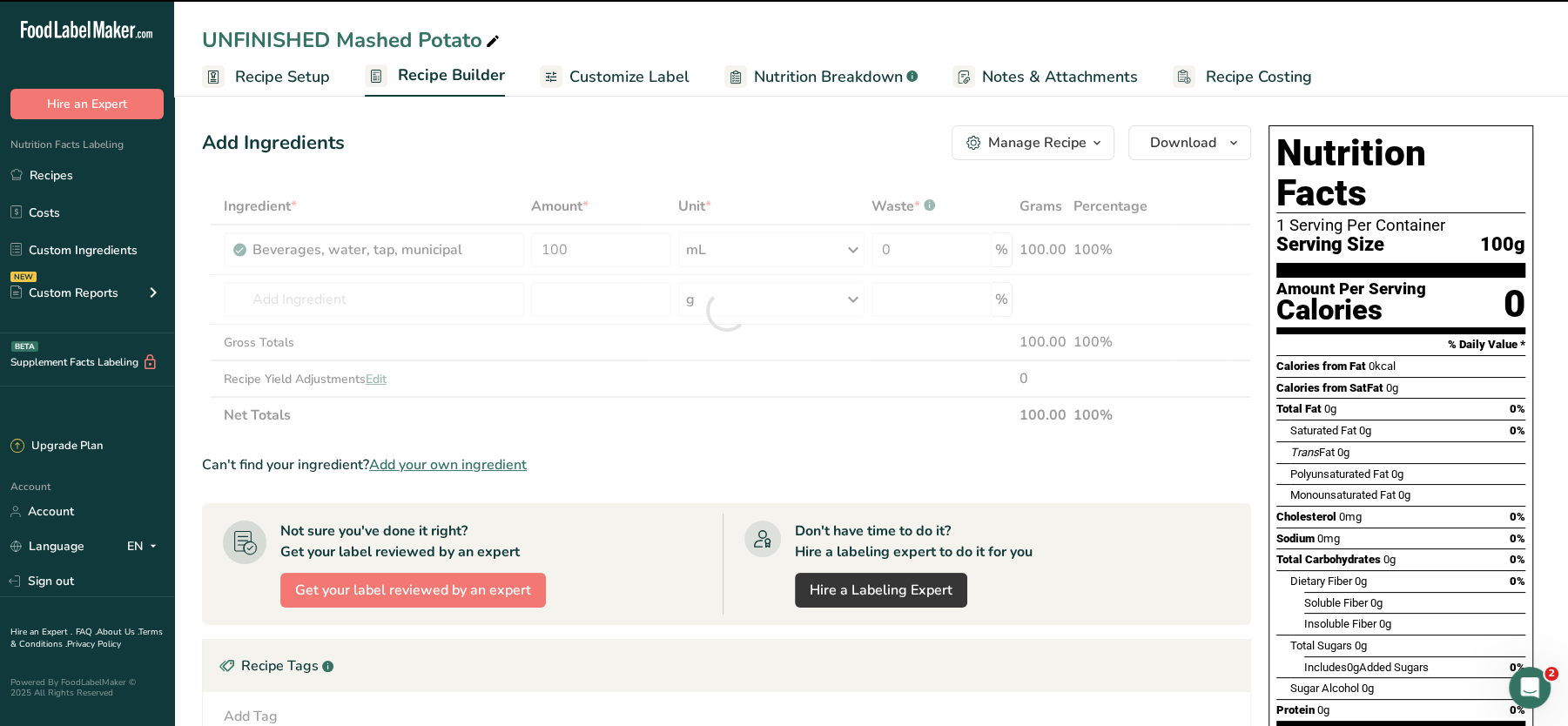
type input "0"
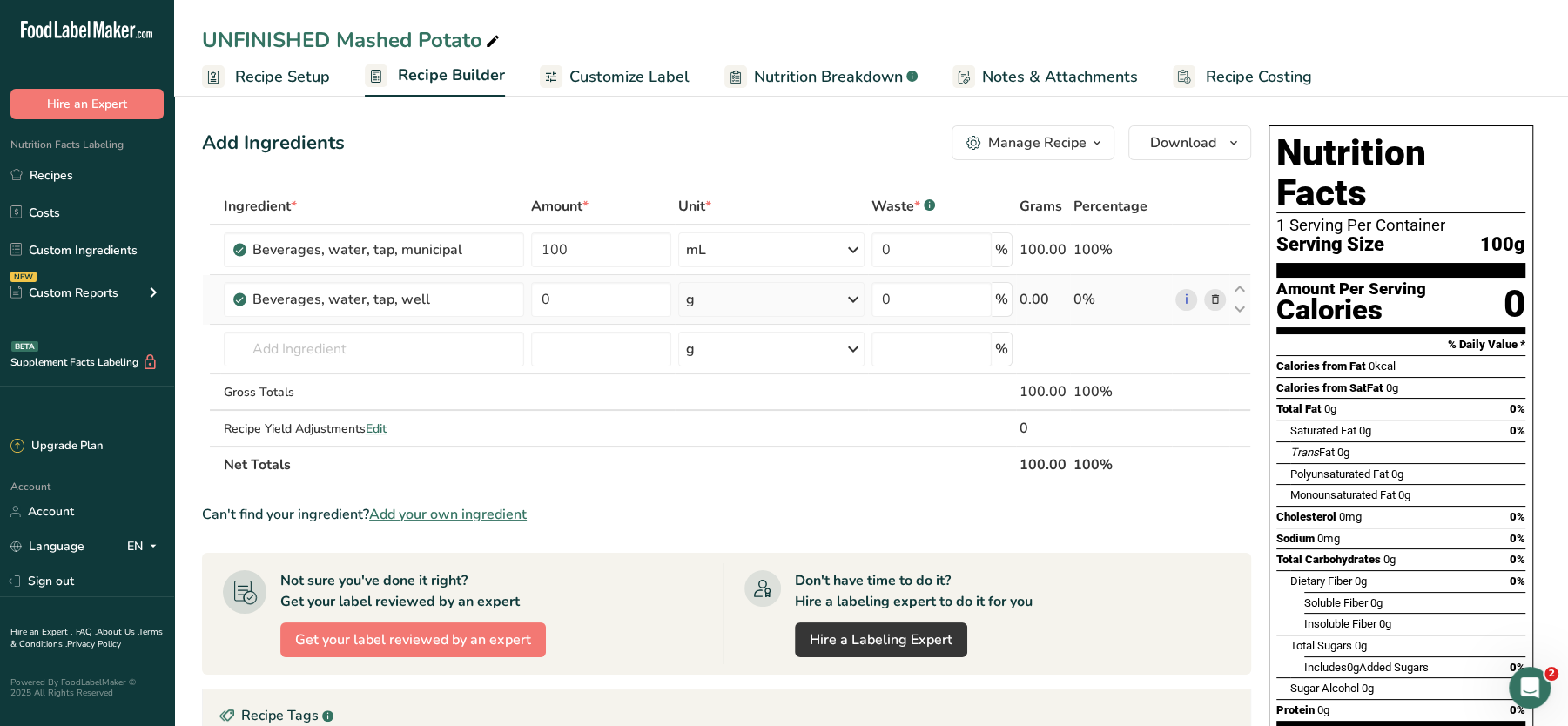
click at [1222, 298] on span at bounding box center [1214, 299] width 21 height 20
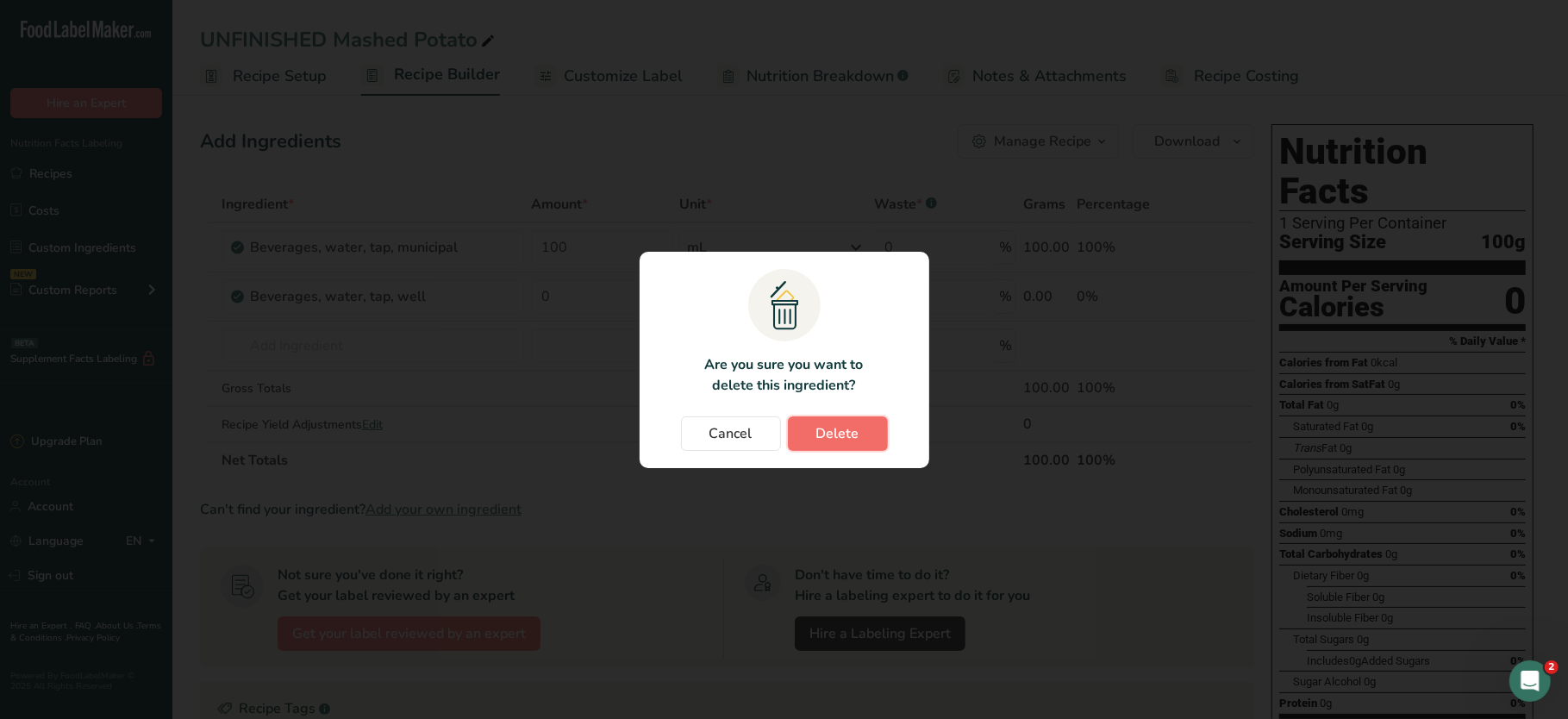
click at [838, 442] on span "Delete" at bounding box center [838, 433] width 44 height 20
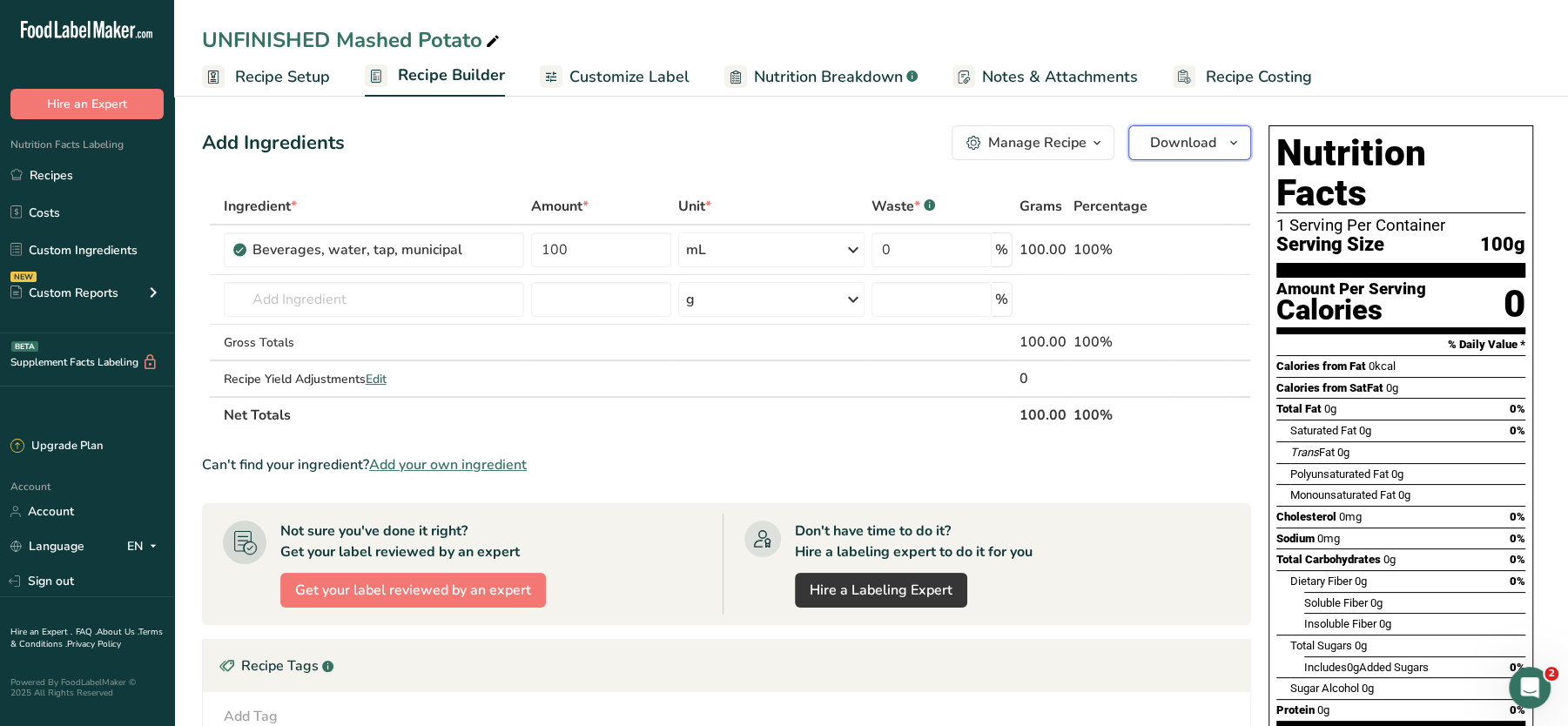
click at [1177, 136] on span "Download" at bounding box center [1183, 142] width 66 height 20
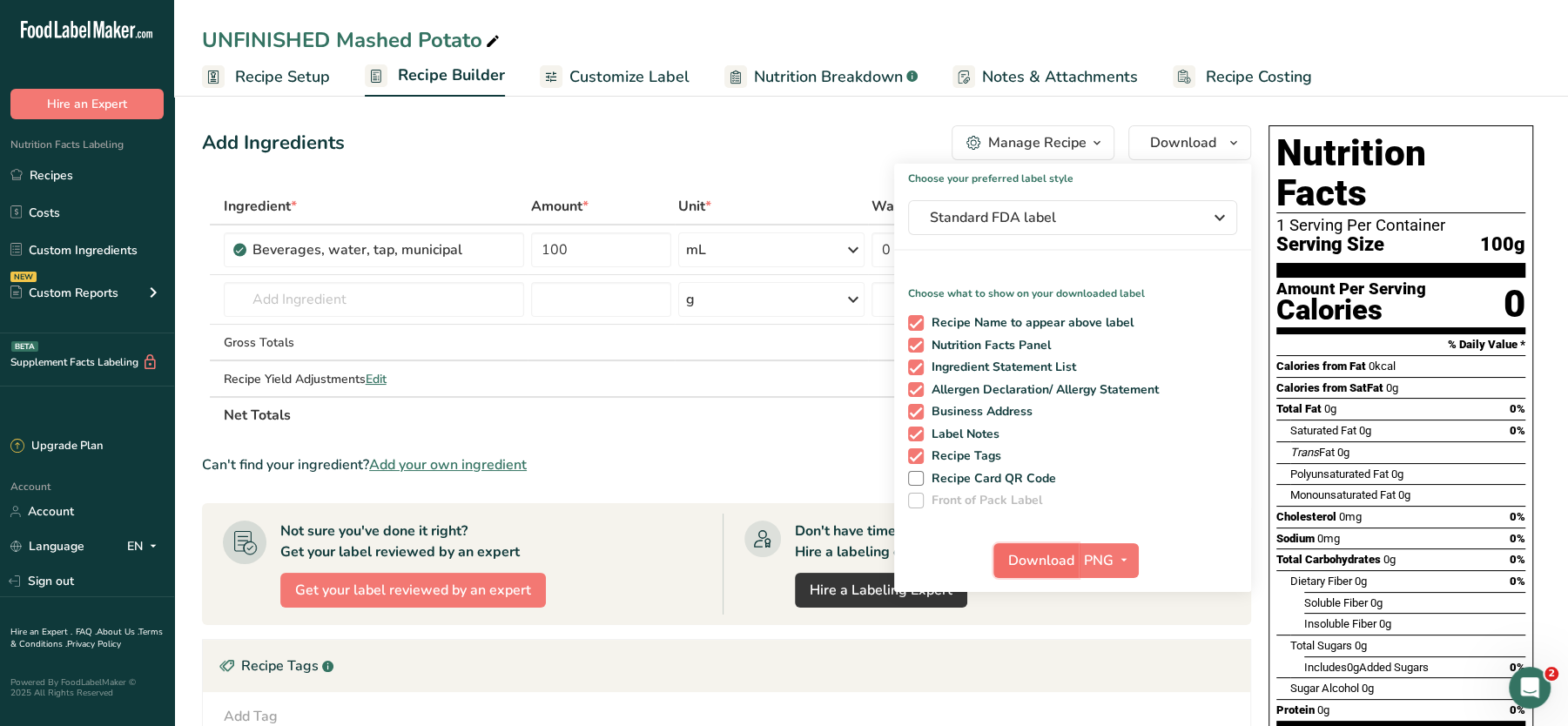
click at [1045, 559] on span "Download" at bounding box center [1042, 560] width 66 height 20
click at [57, 245] on link "Custom Ingredients" at bounding box center [87, 250] width 174 height 33
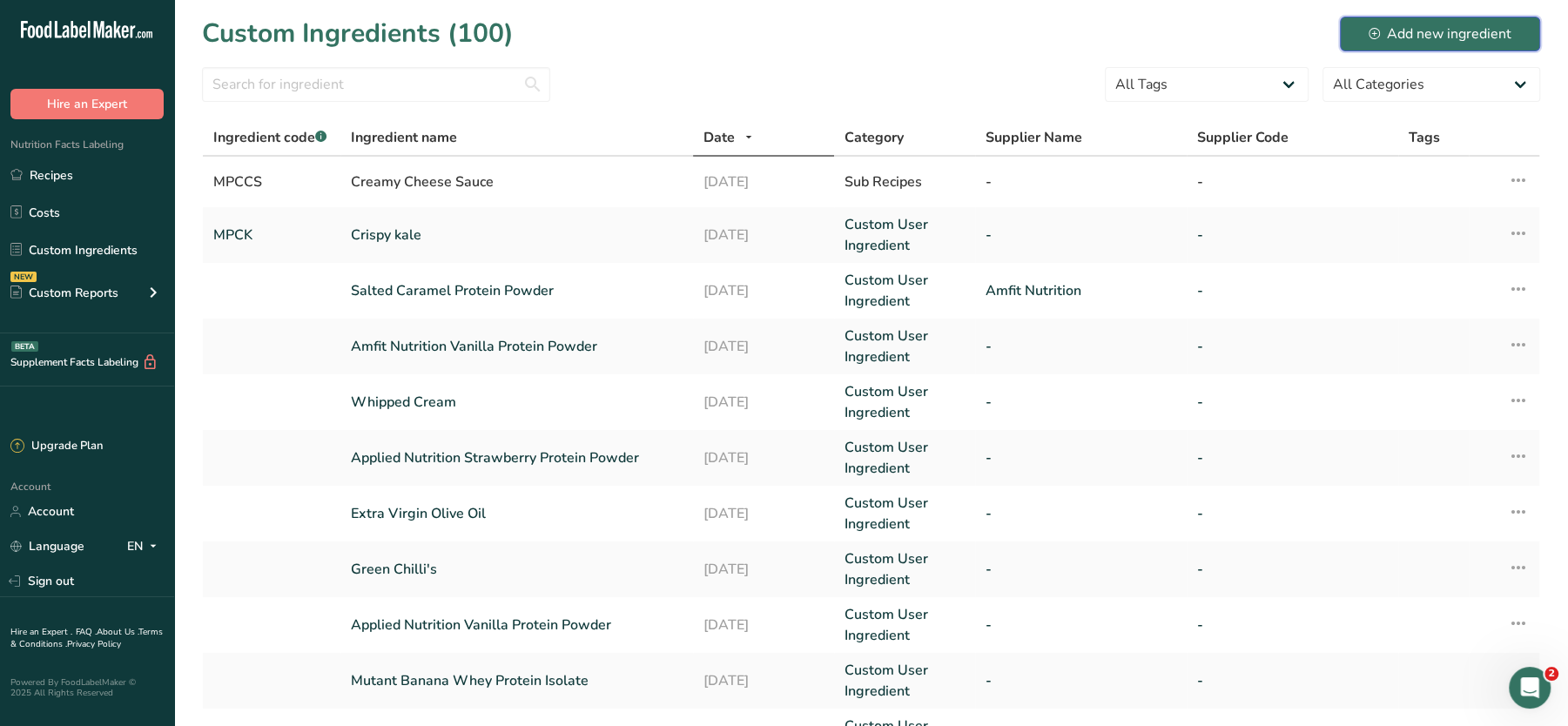
click at [1438, 30] on div "Add new ingredient" at bounding box center [1440, 33] width 143 height 20
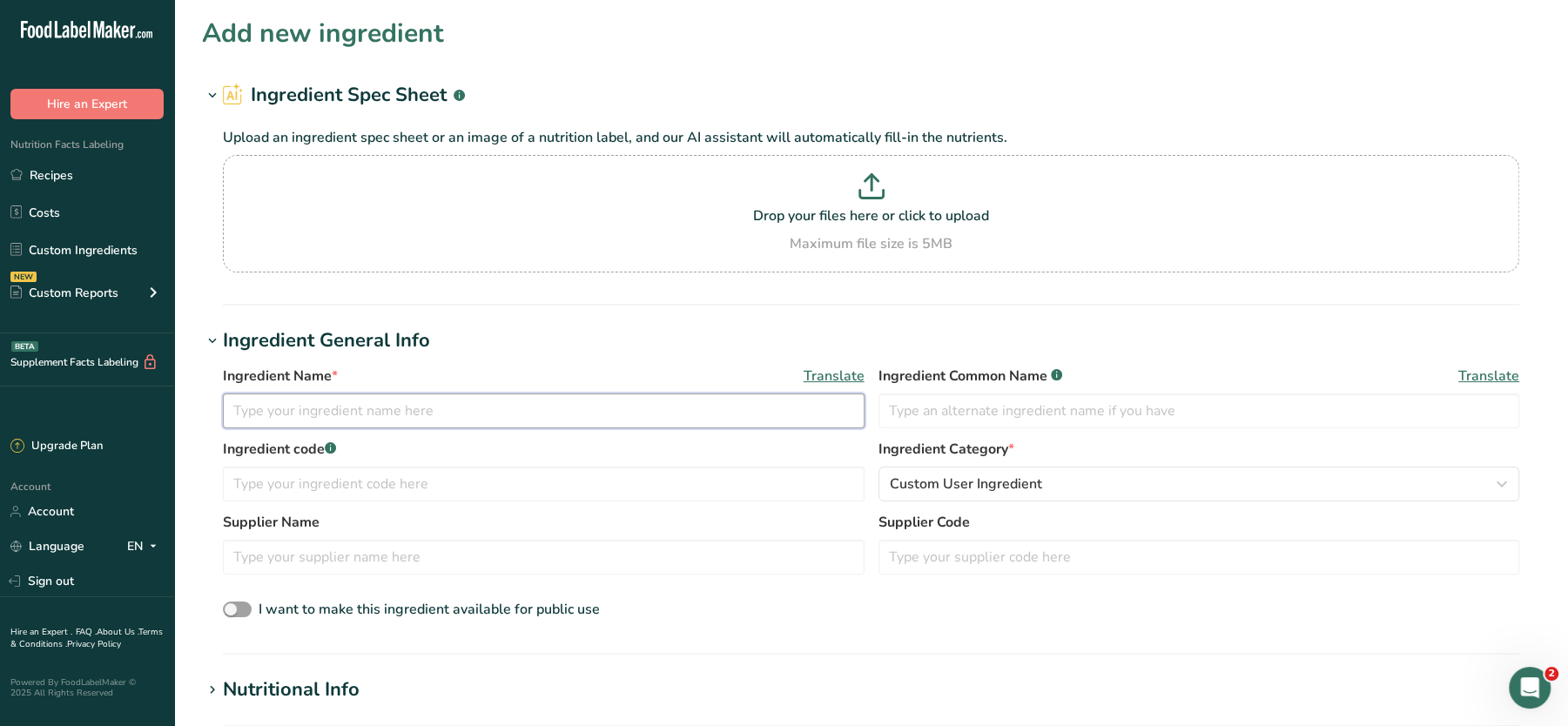
click at [325, 406] on input "text" at bounding box center [543, 411] width 641 height 35
click at [823, 222] on p "Drop your files here or click to upload" at bounding box center [871, 215] width 1288 height 20
click at [823, 222] on input "Drop your files here or click to upload Maximum file size is 5MB" at bounding box center [871, 214] width 1297 height 117
type input "C:\fakepath\UNFINISHED Mashed Potato_31_08_2025, 14_42_46.png"
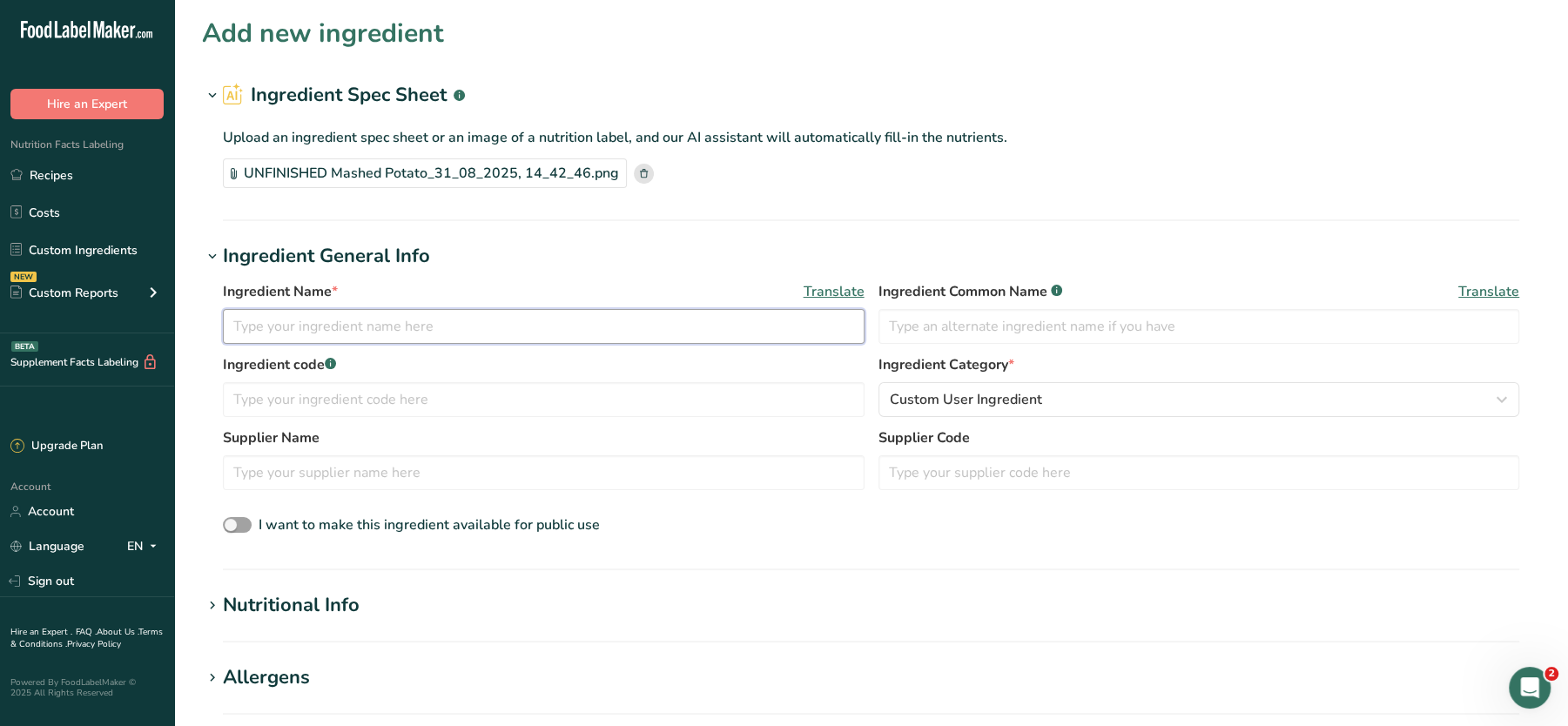
click at [309, 322] on input "text" at bounding box center [543, 327] width 641 height 35
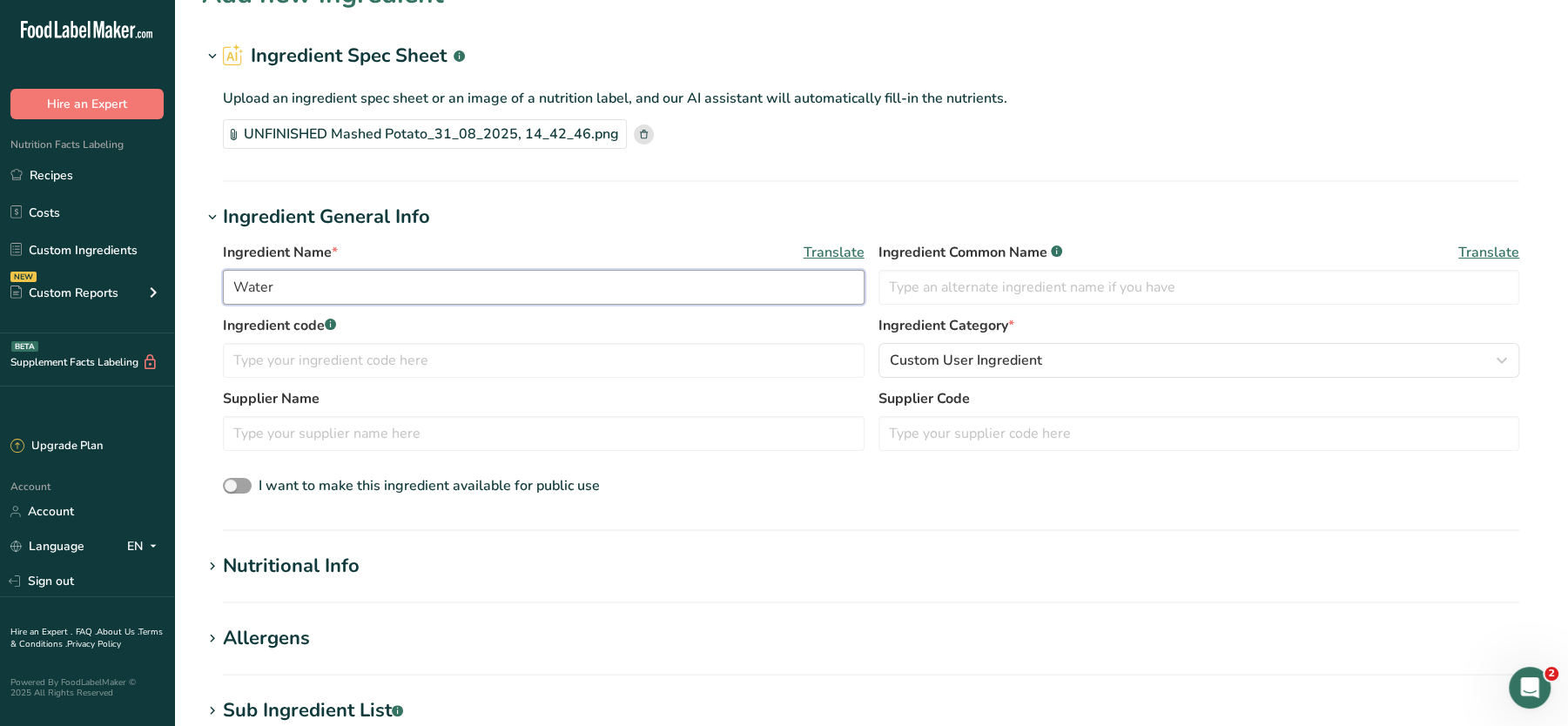
scroll to position [248, 0]
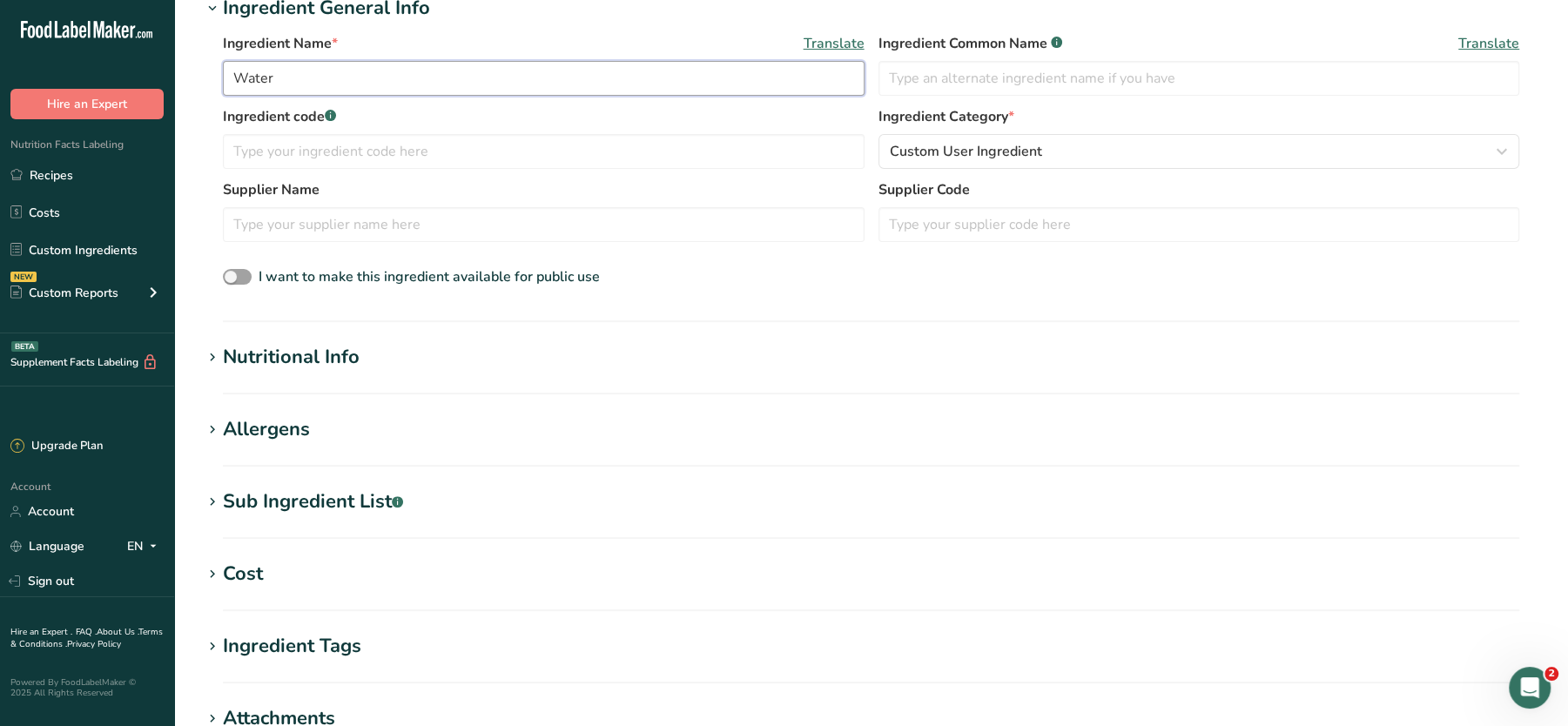
type input "Water"
drag, startPoint x: 260, startPoint y: 400, endPoint x: 320, endPoint y: 337, distance: 87.0
click at [320, 337] on section "Add new ingredient Ingredient Spec Sheet .a-a{fill:#347362;}.b-a{fill:#fff;} Up…" at bounding box center [871, 367] width 1394 height 1230
click at [309, 343] on div "Nutritional Info" at bounding box center [291, 356] width 137 height 28
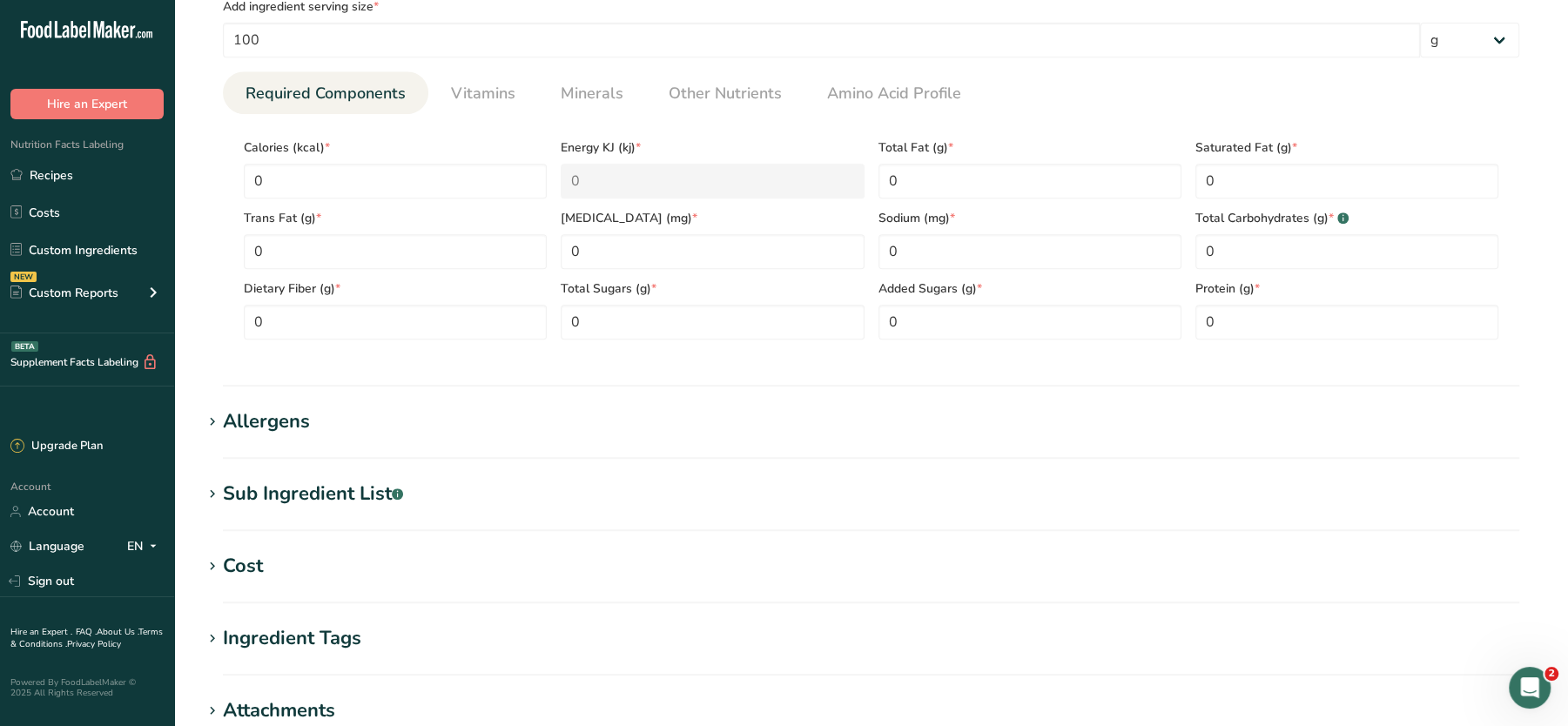
scroll to position [534, 0]
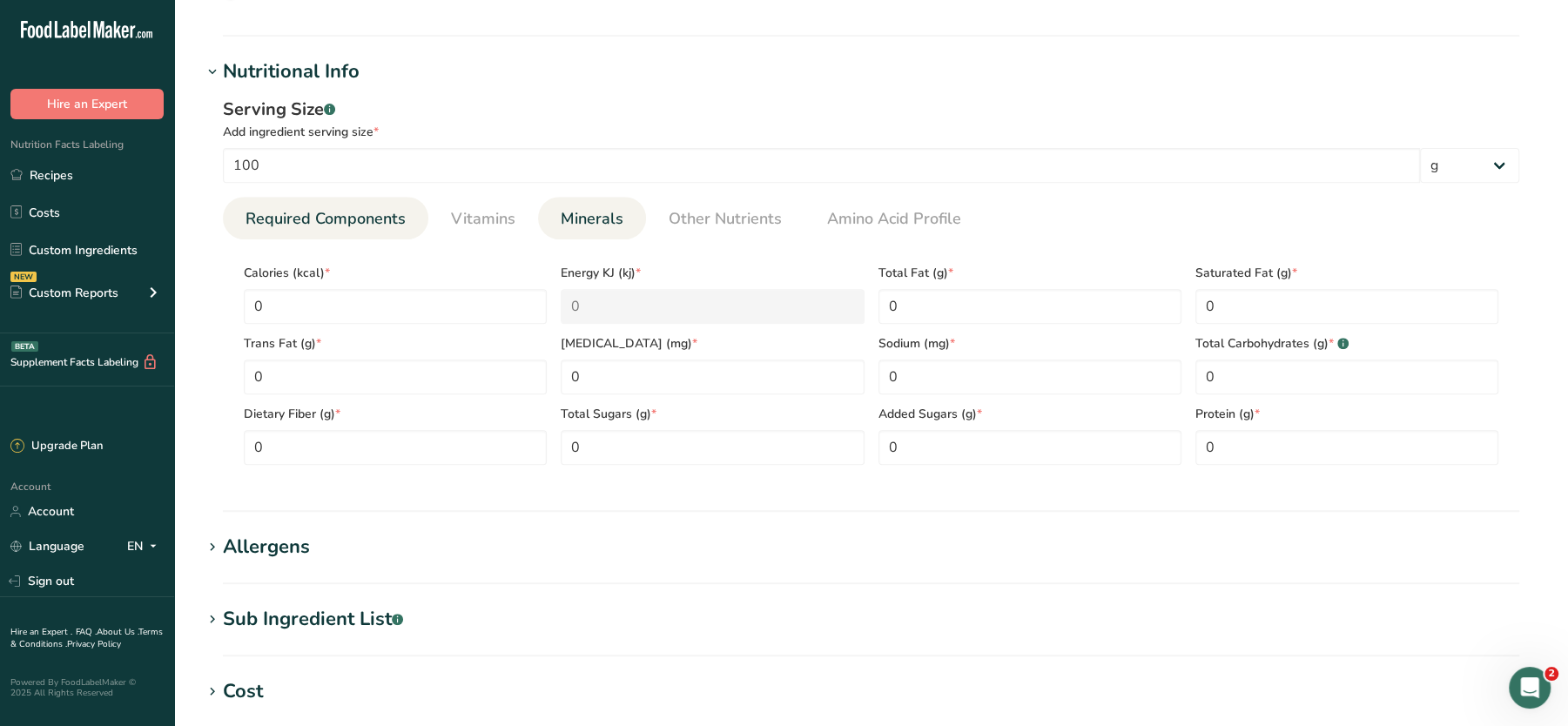
click at [573, 207] on span "Minerals" at bounding box center [592, 219] width 62 height 23
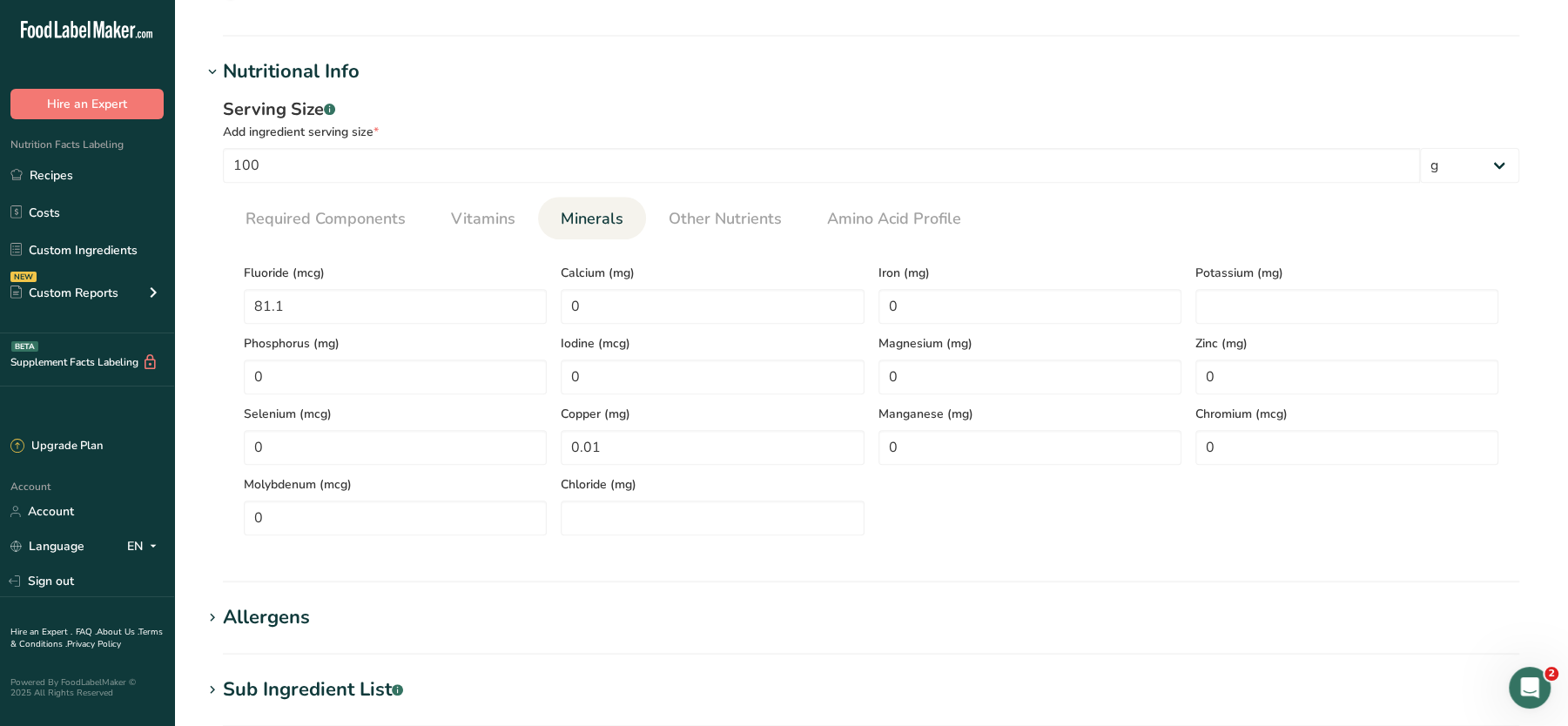
scroll to position [1032, 0]
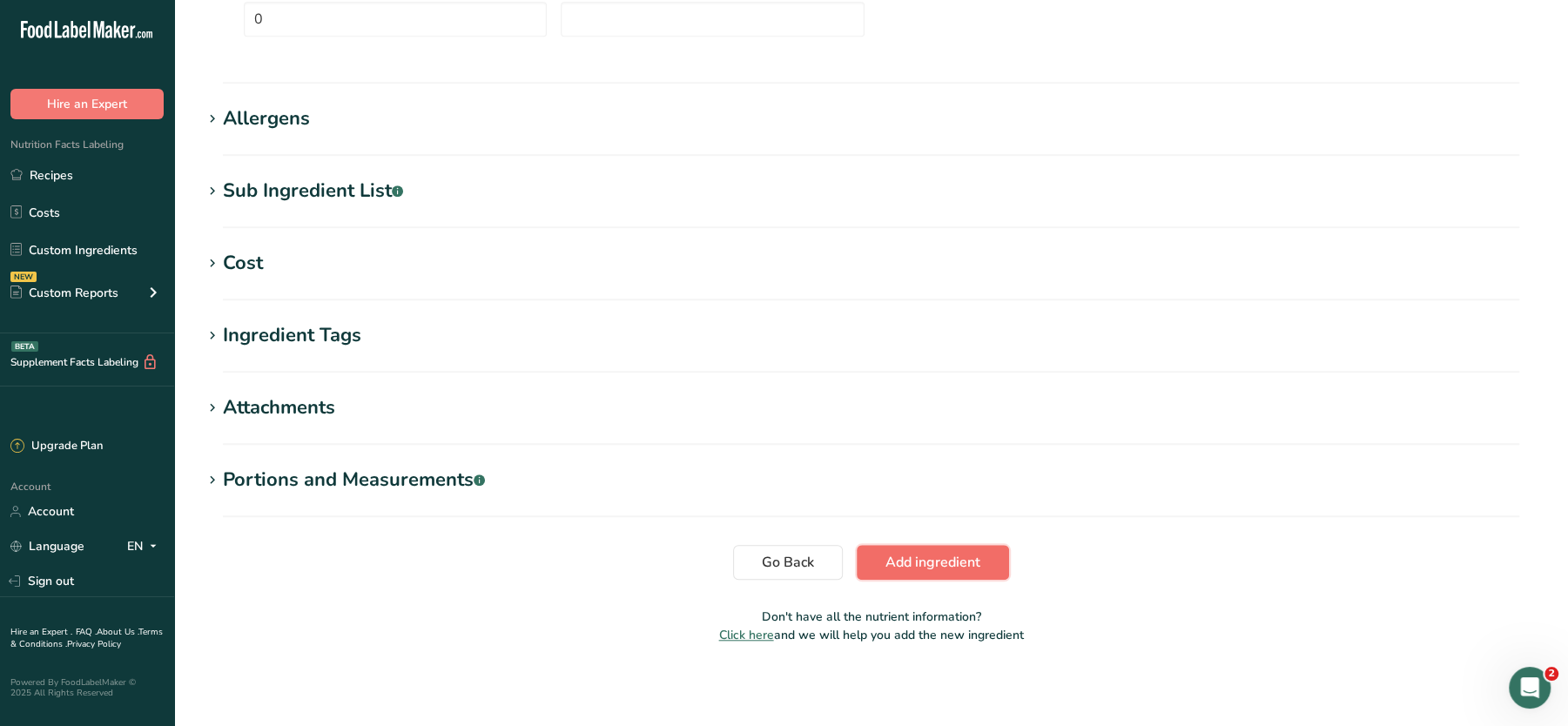
click at [923, 575] on button "Add ingredient" at bounding box center [933, 562] width 152 height 35
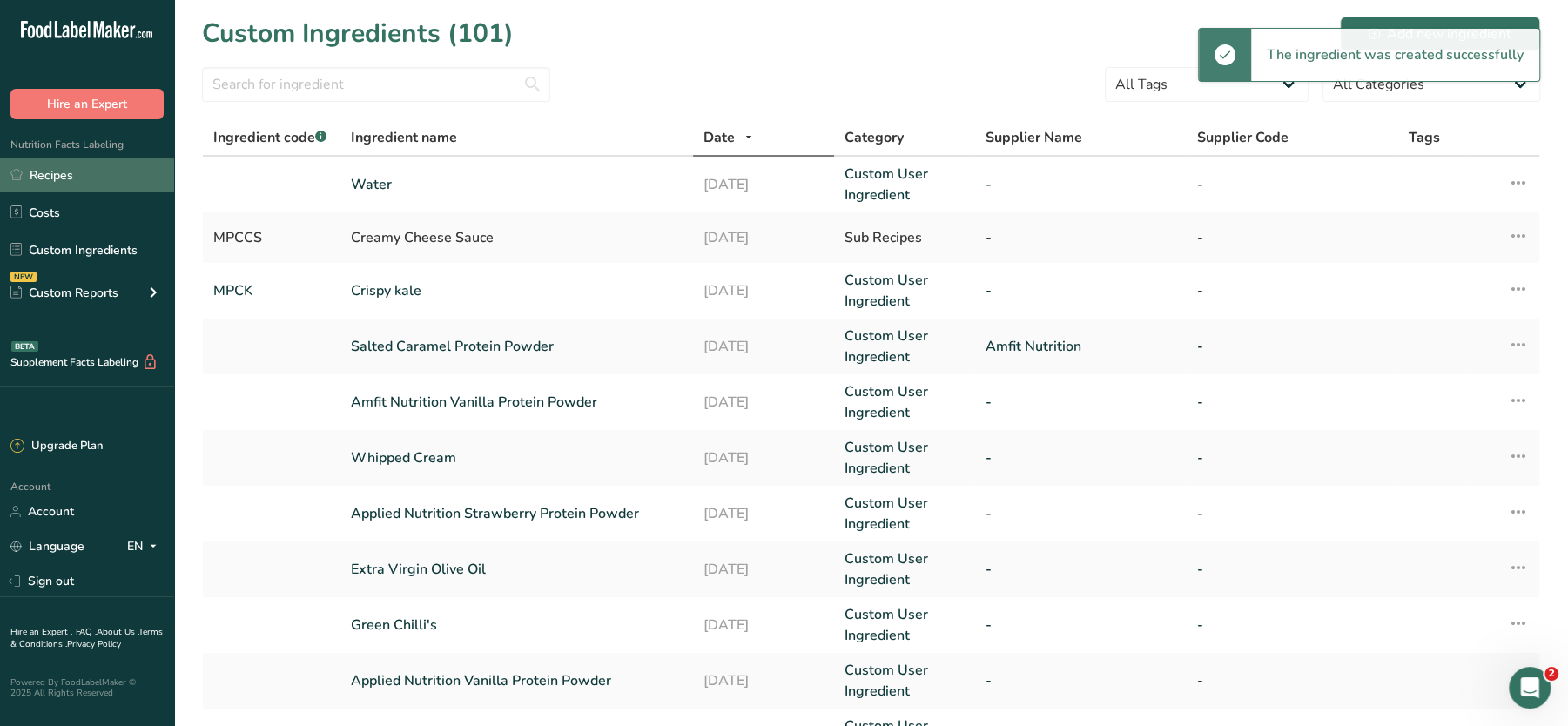
click at [38, 170] on link "Recipes" at bounding box center [87, 175] width 174 height 33
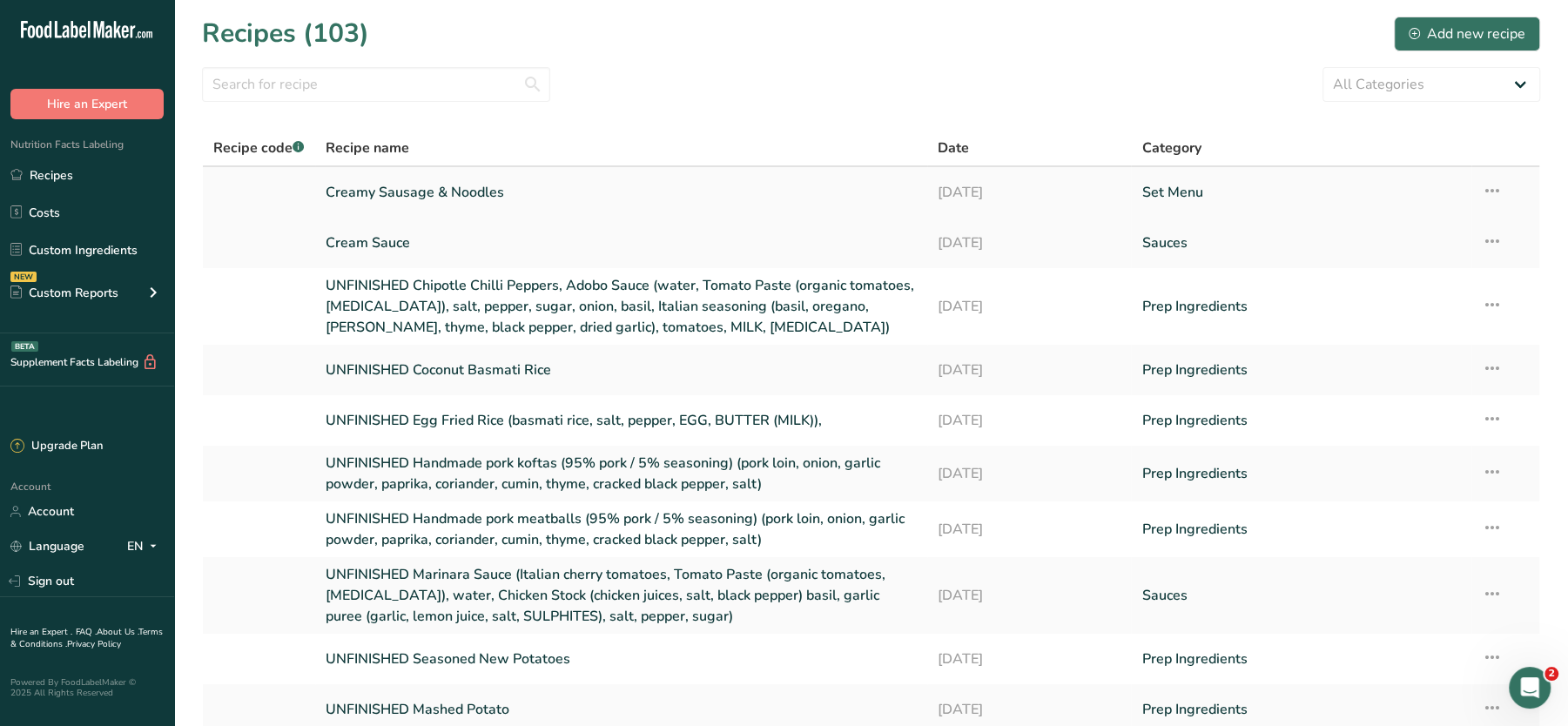
click at [418, 181] on link "Creamy Sausage & Noodles" at bounding box center [622, 191] width 592 height 36
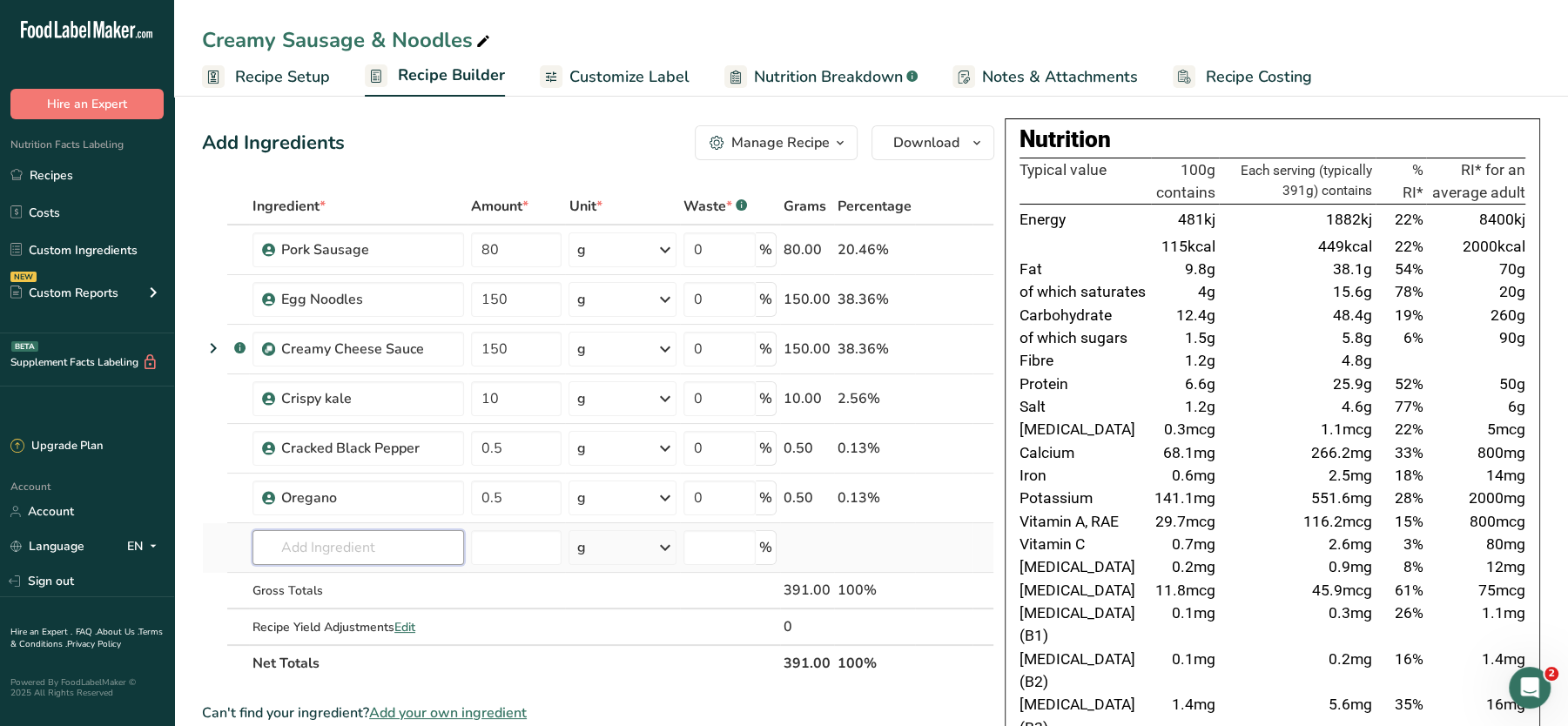
click at [372, 544] on input "text" at bounding box center [358, 547] width 212 height 35
click at [65, 253] on link "Custom Ingredients" at bounding box center [87, 250] width 174 height 33
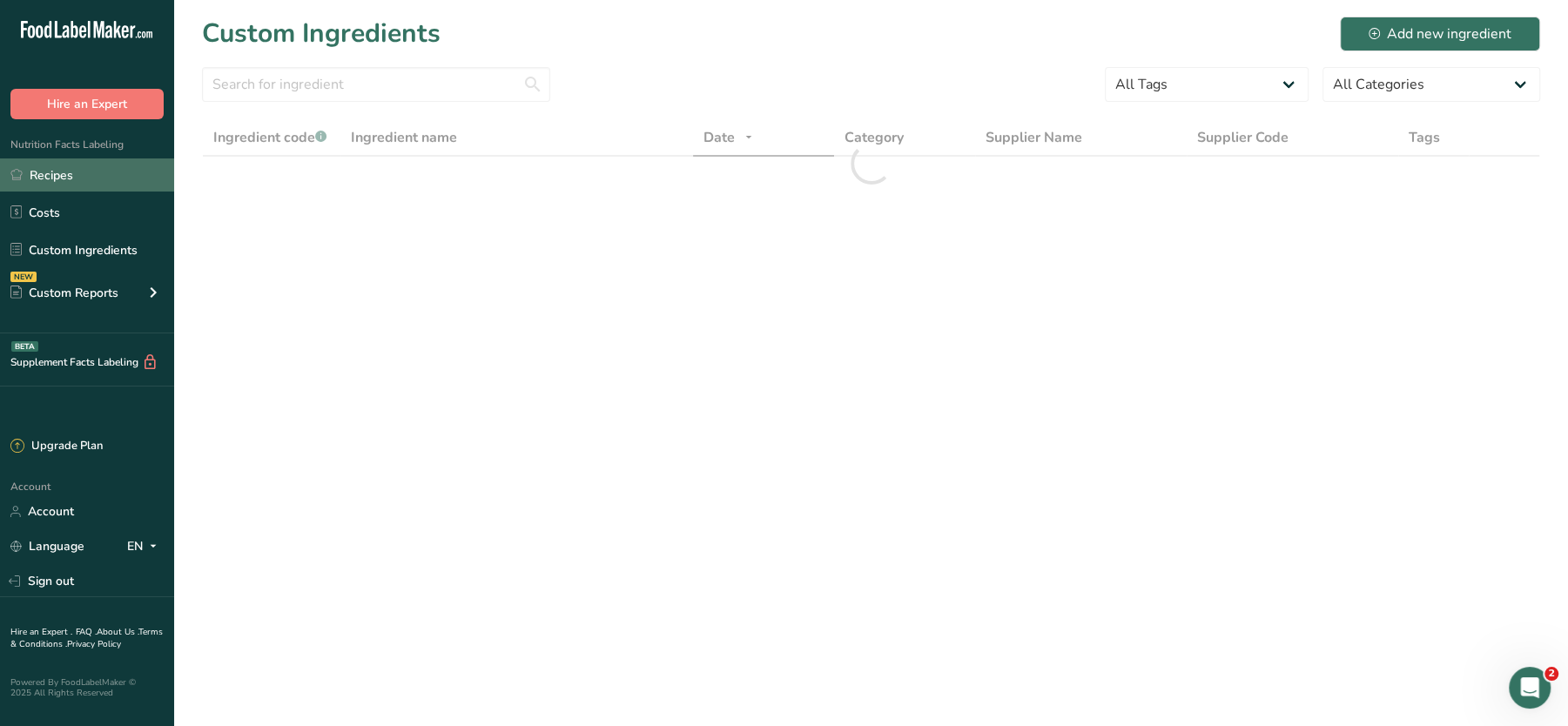
click at [62, 167] on link "Recipes" at bounding box center [87, 175] width 174 height 33
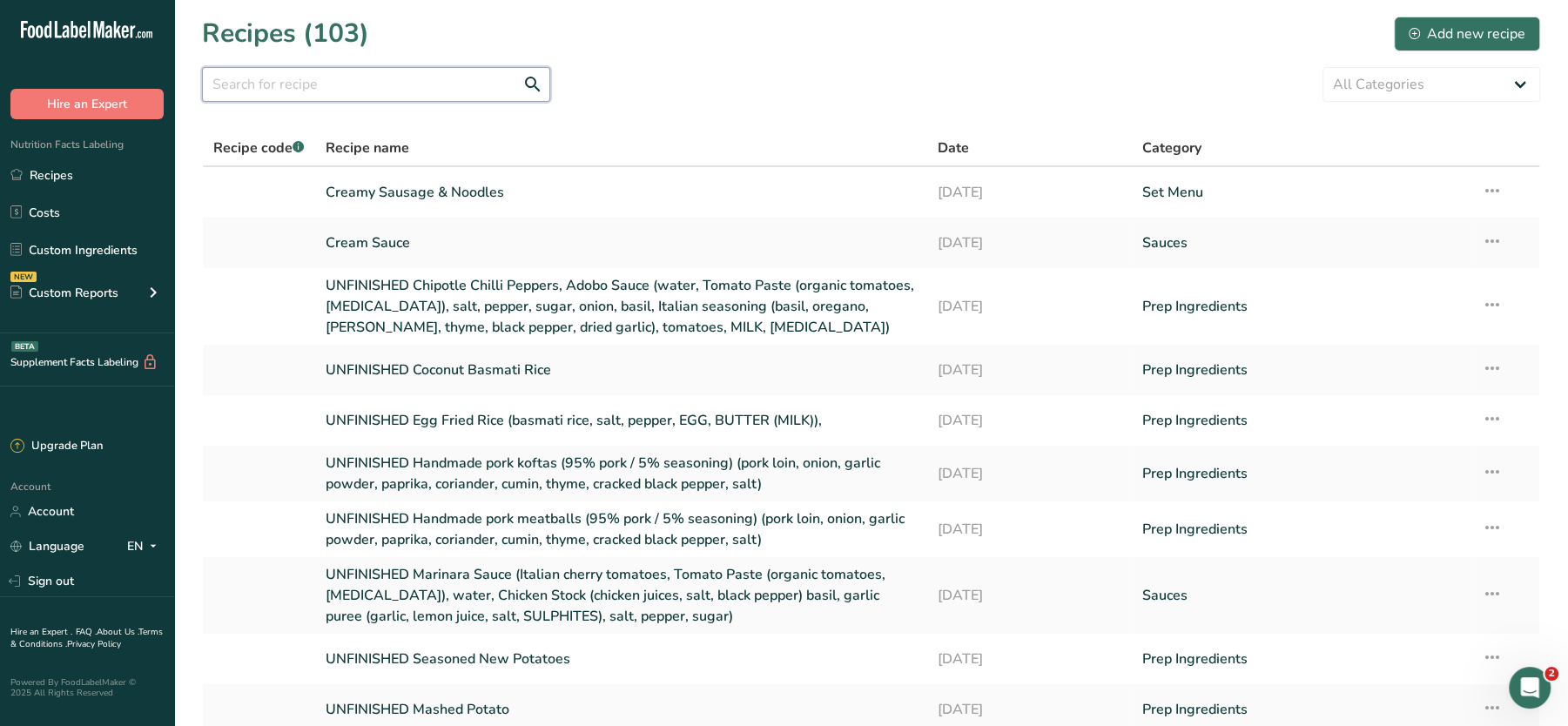
click at [345, 93] on input "text" at bounding box center [376, 85] width 349 height 35
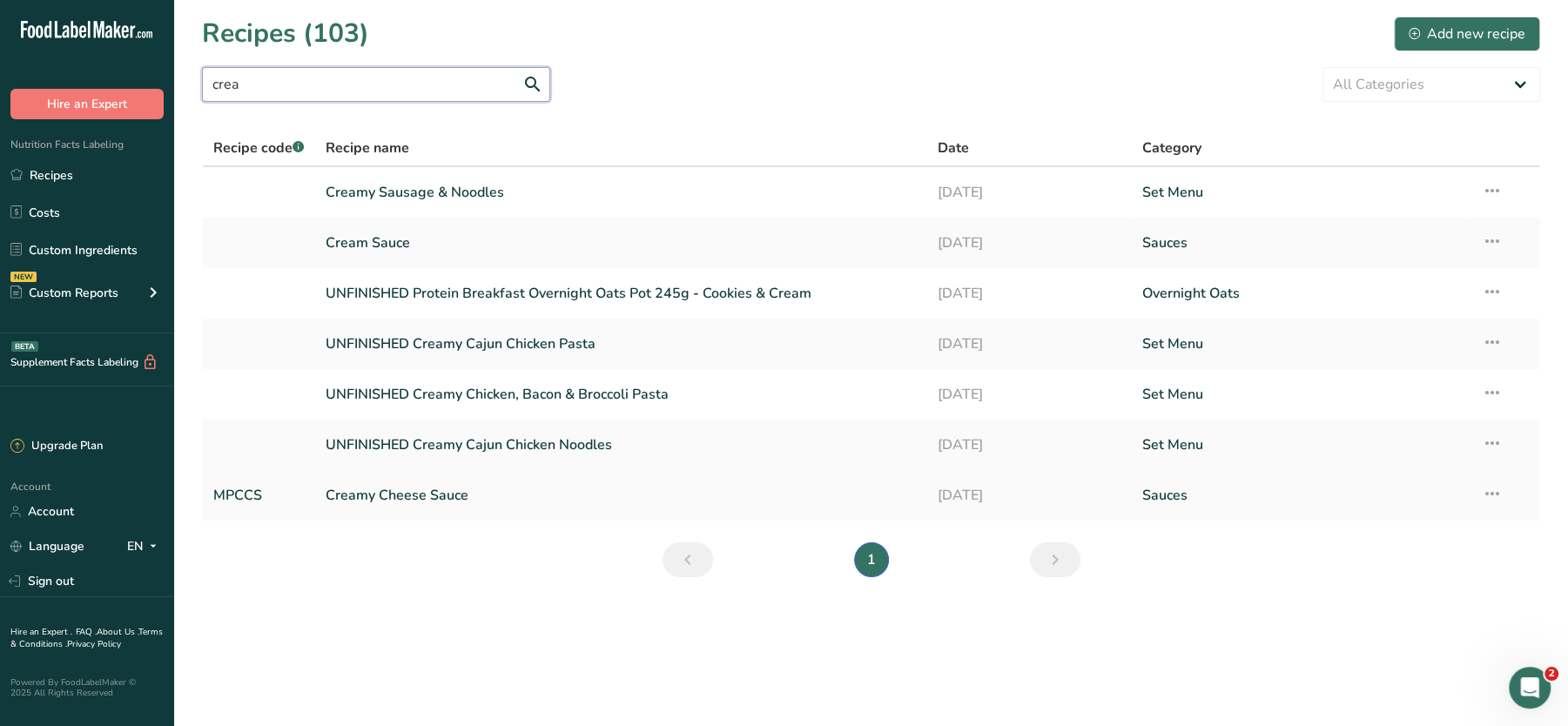
type input "crea"
click at [423, 495] on link "Creamy Cheese Sauce" at bounding box center [622, 495] width 592 height 36
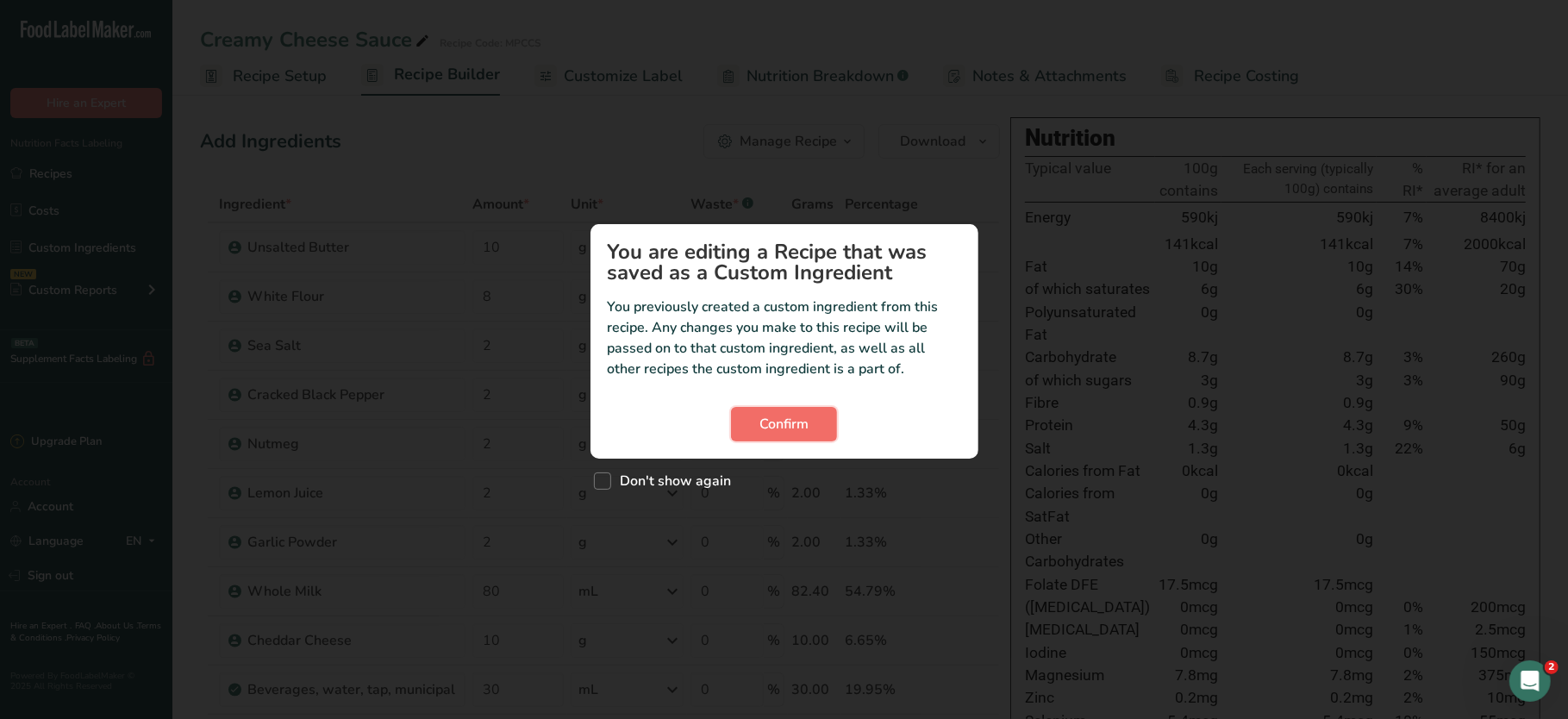
click at [777, 426] on span "Confirm" at bounding box center [784, 423] width 49 height 20
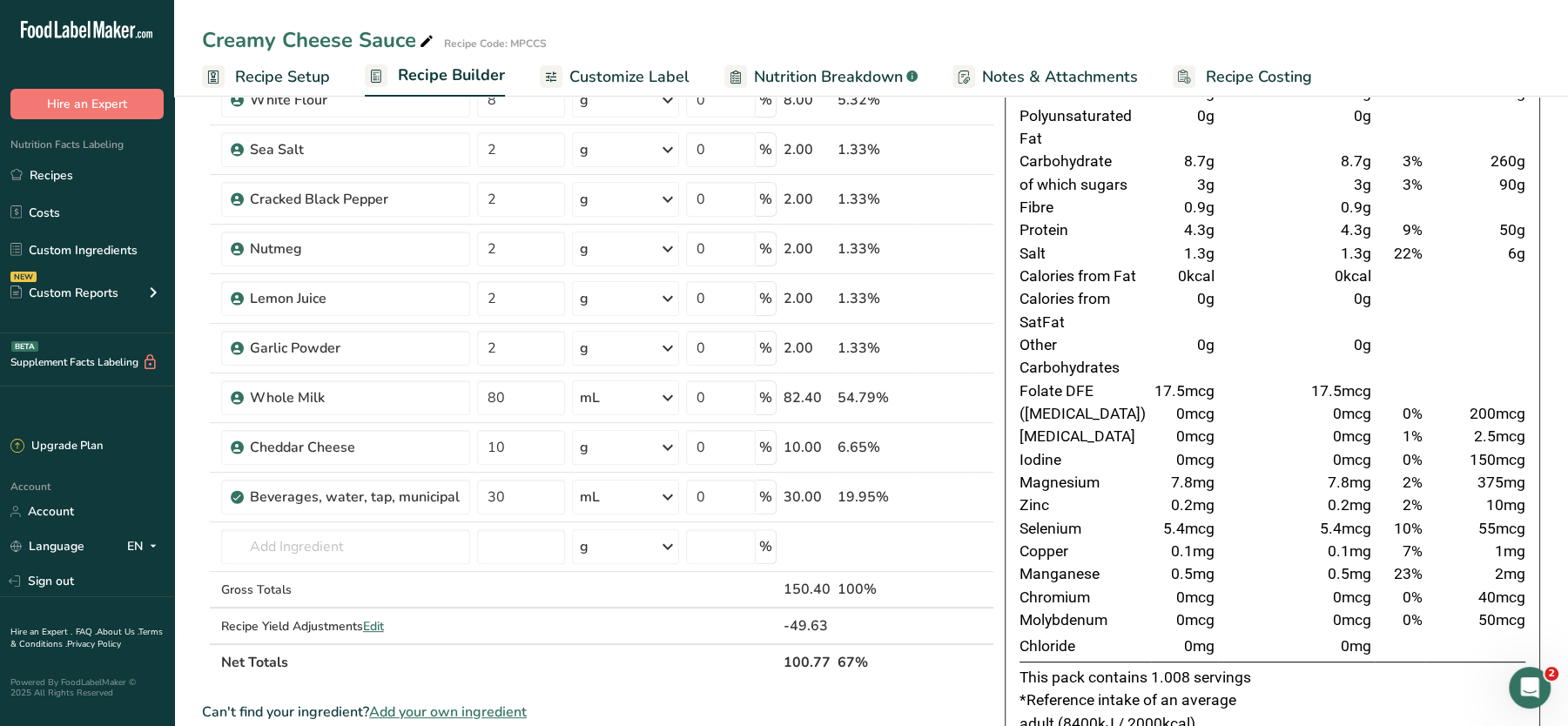
scroll to position [301, 0]
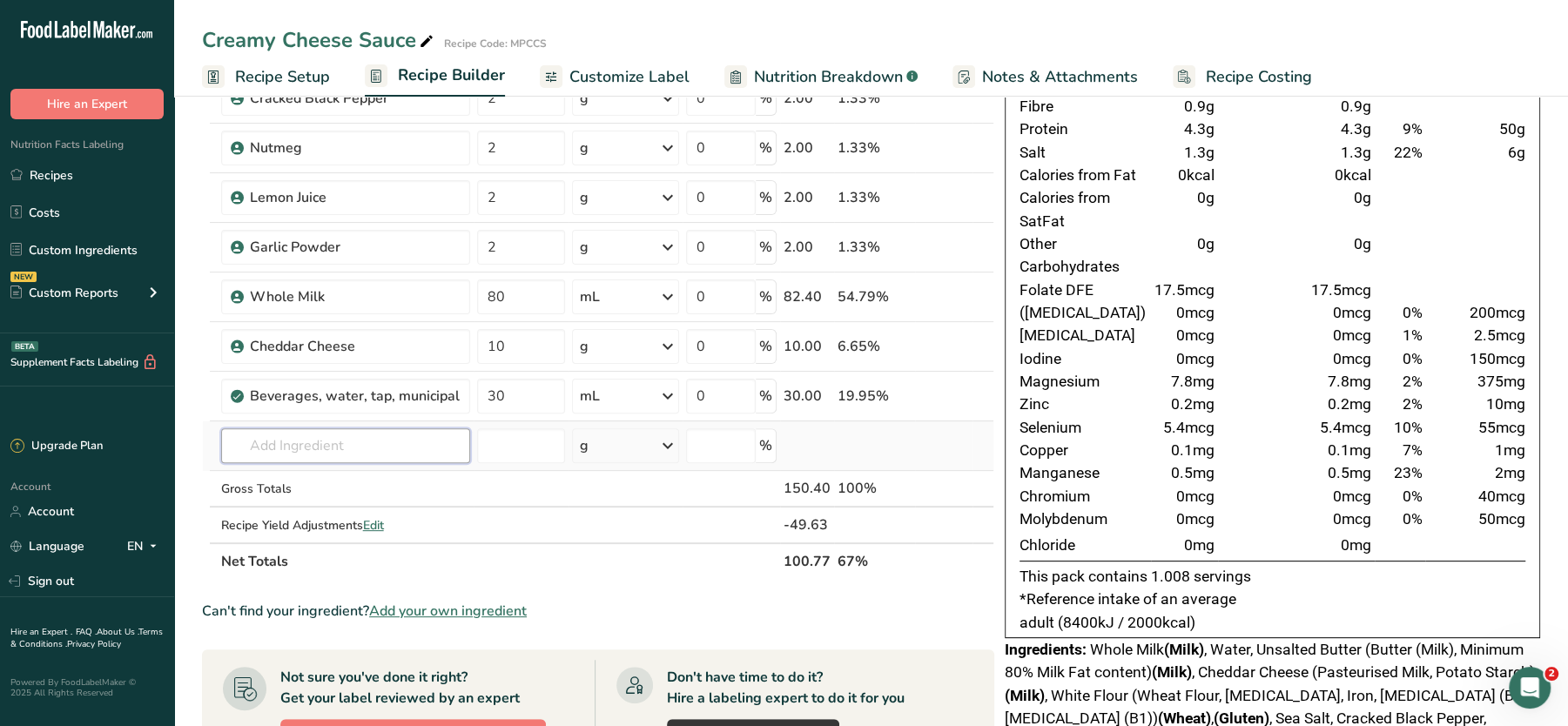
click at [360, 446] on input "text" at bounding box center [346, 446] width 249 height 35
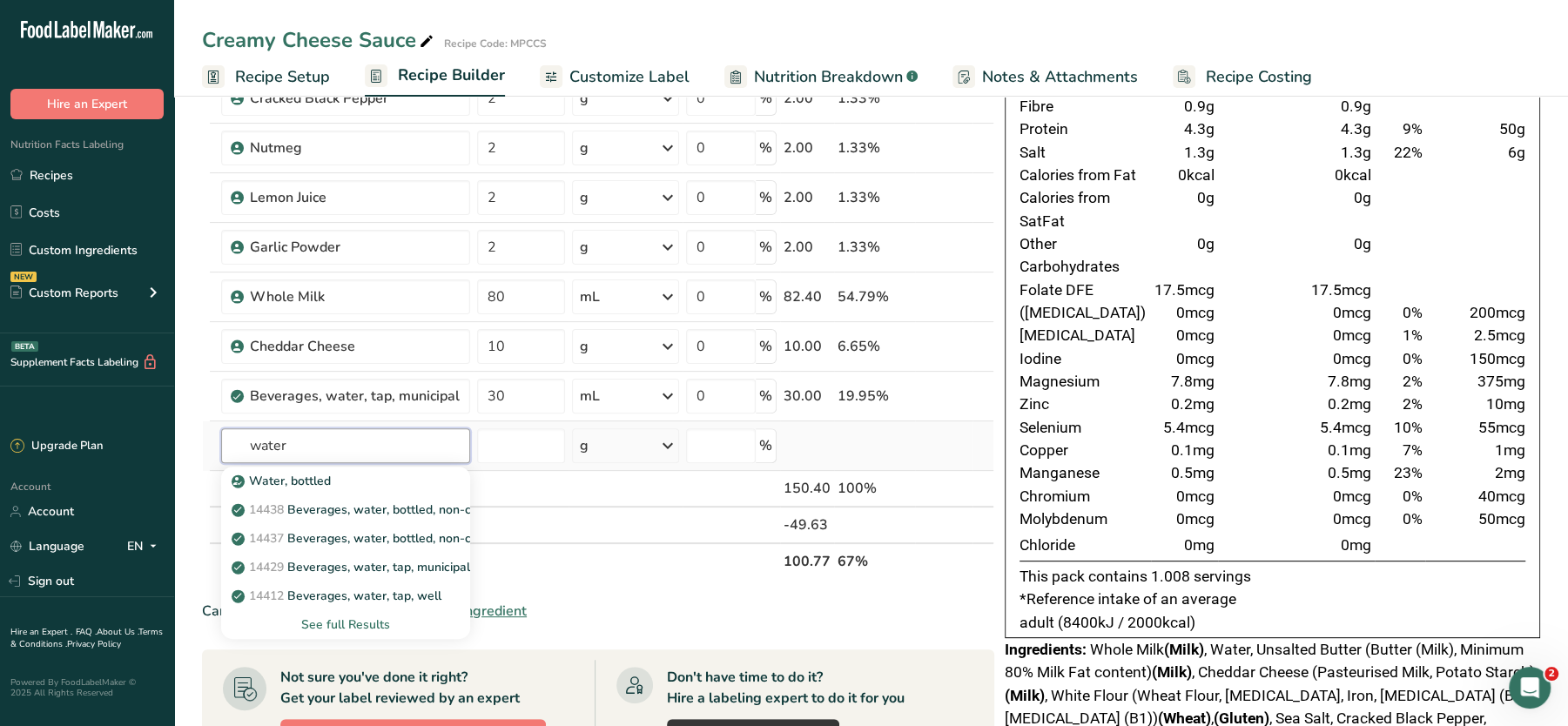
type input "water"
click at [354, 616] on div "See full Results" at bounding box center [346, 624] width 222 height 19
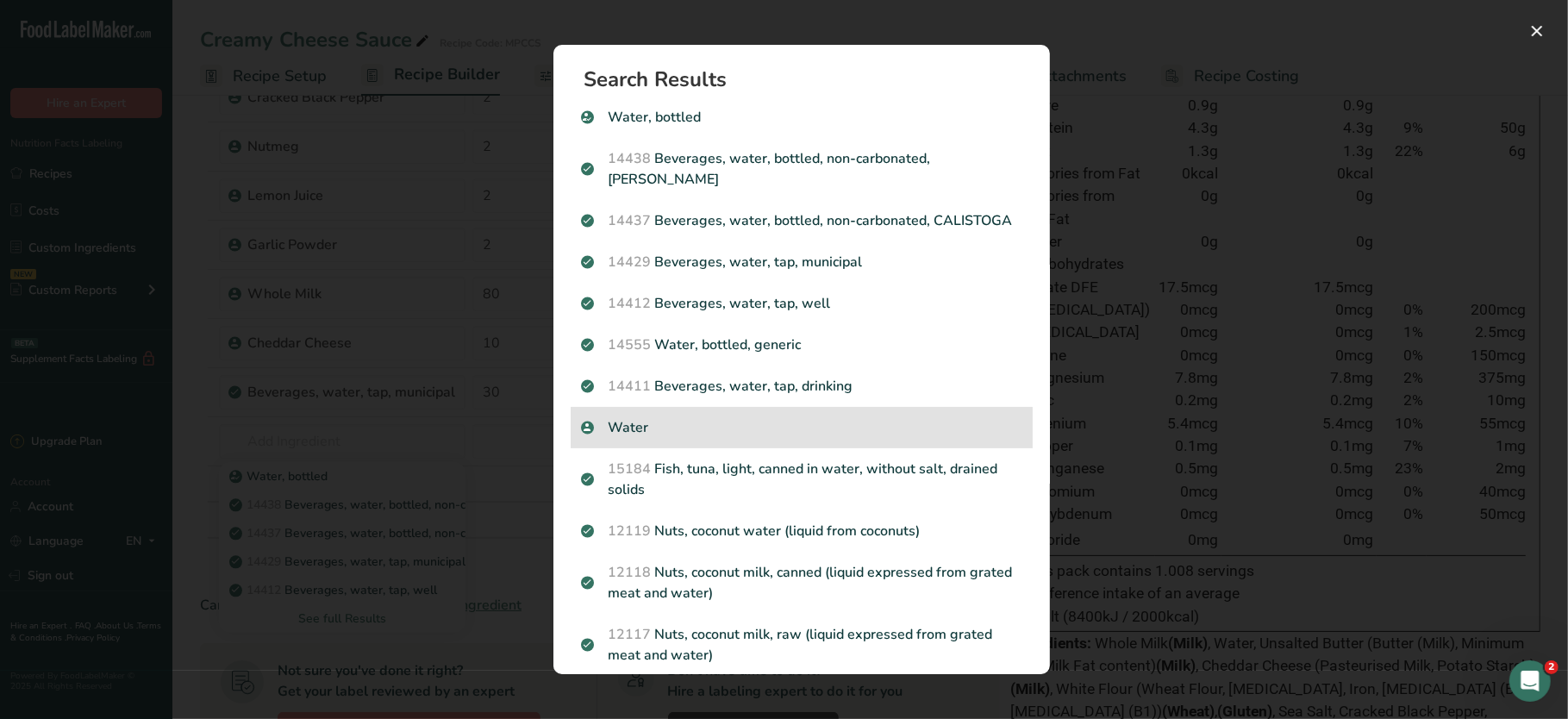
click at [631, 438] on p "Water" at bounding box center [801, 427] width 442 height 20
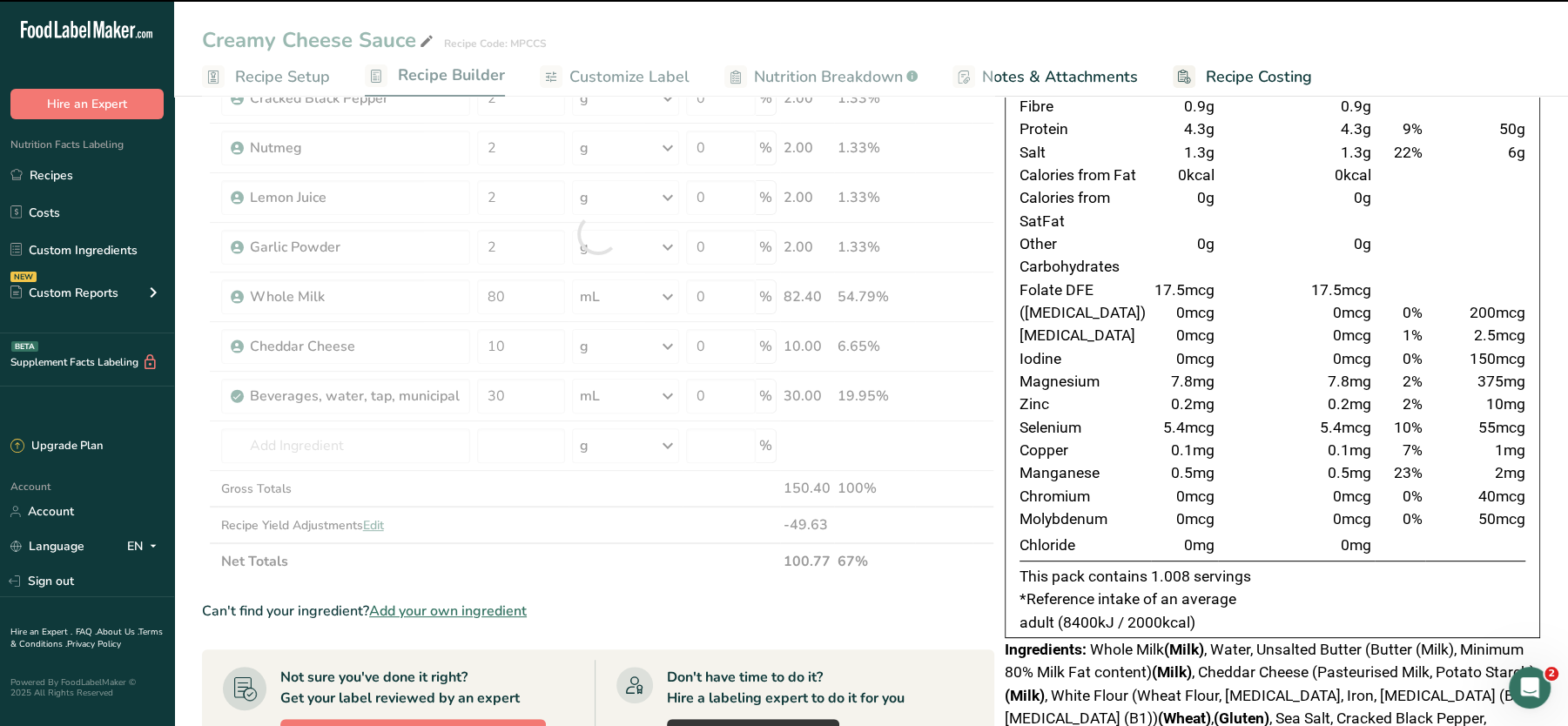
type input "0"
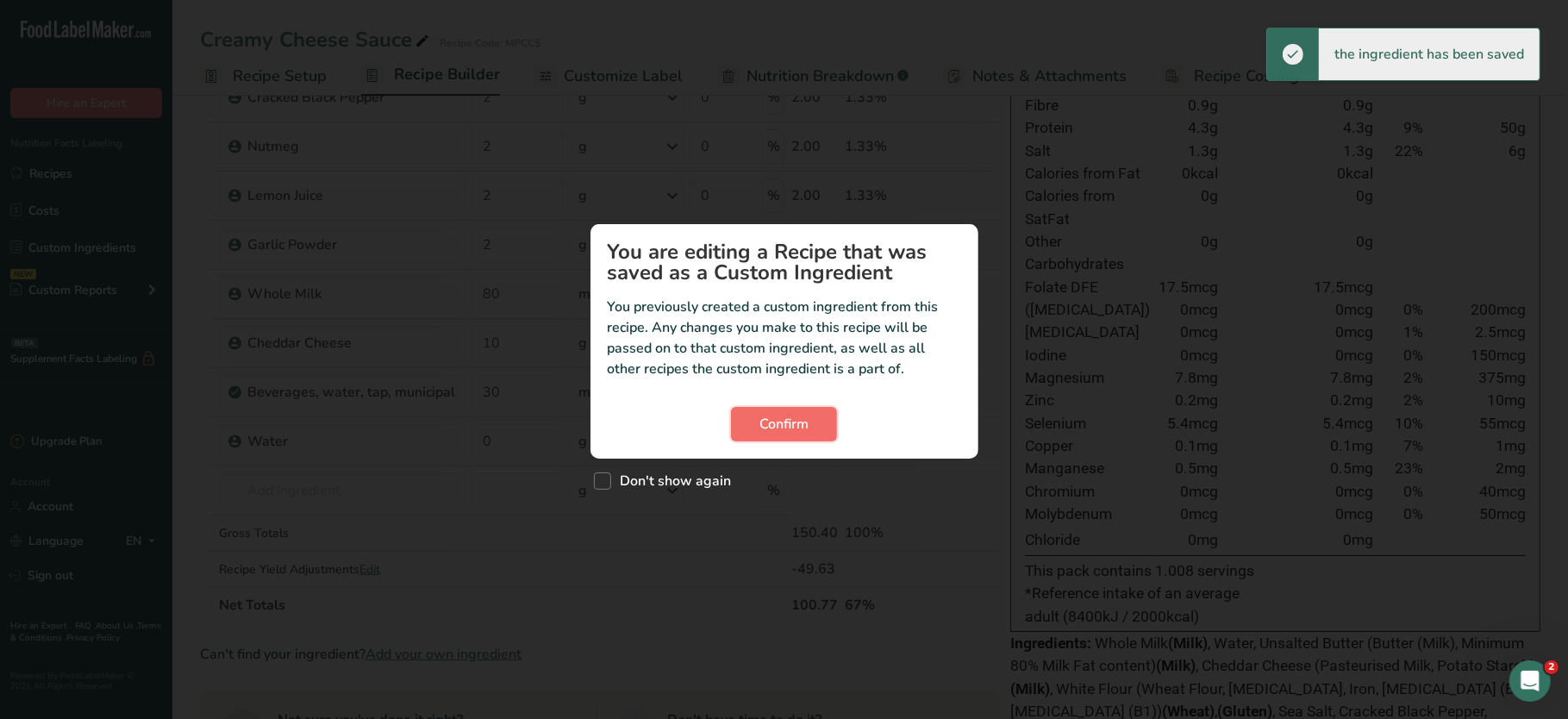
click at [780, 414] on span "Confirm" at bounding box center [784, 423] width 49 height 20
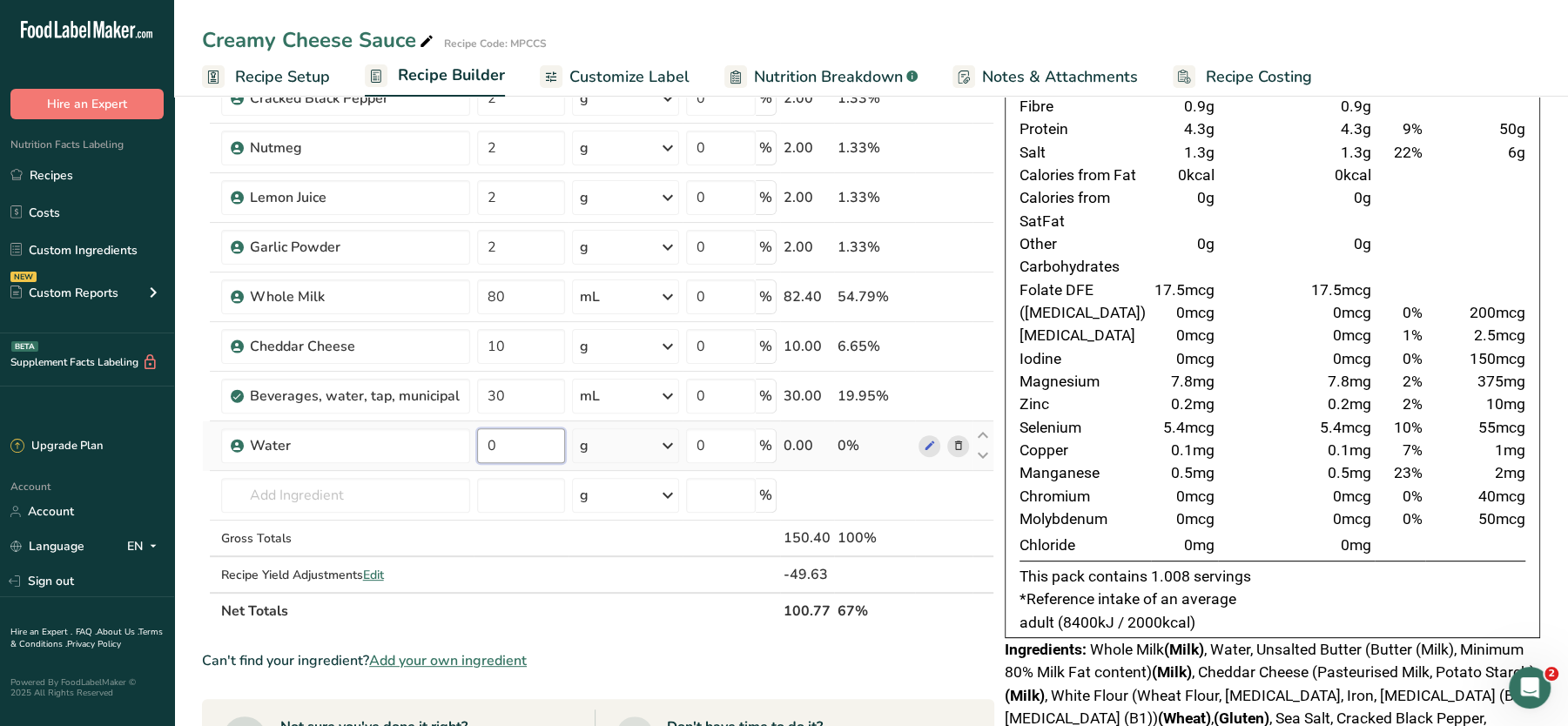
click at [511, 441] on input "0" at bounding box center [521, 446] width 88 height 35
type input "30"
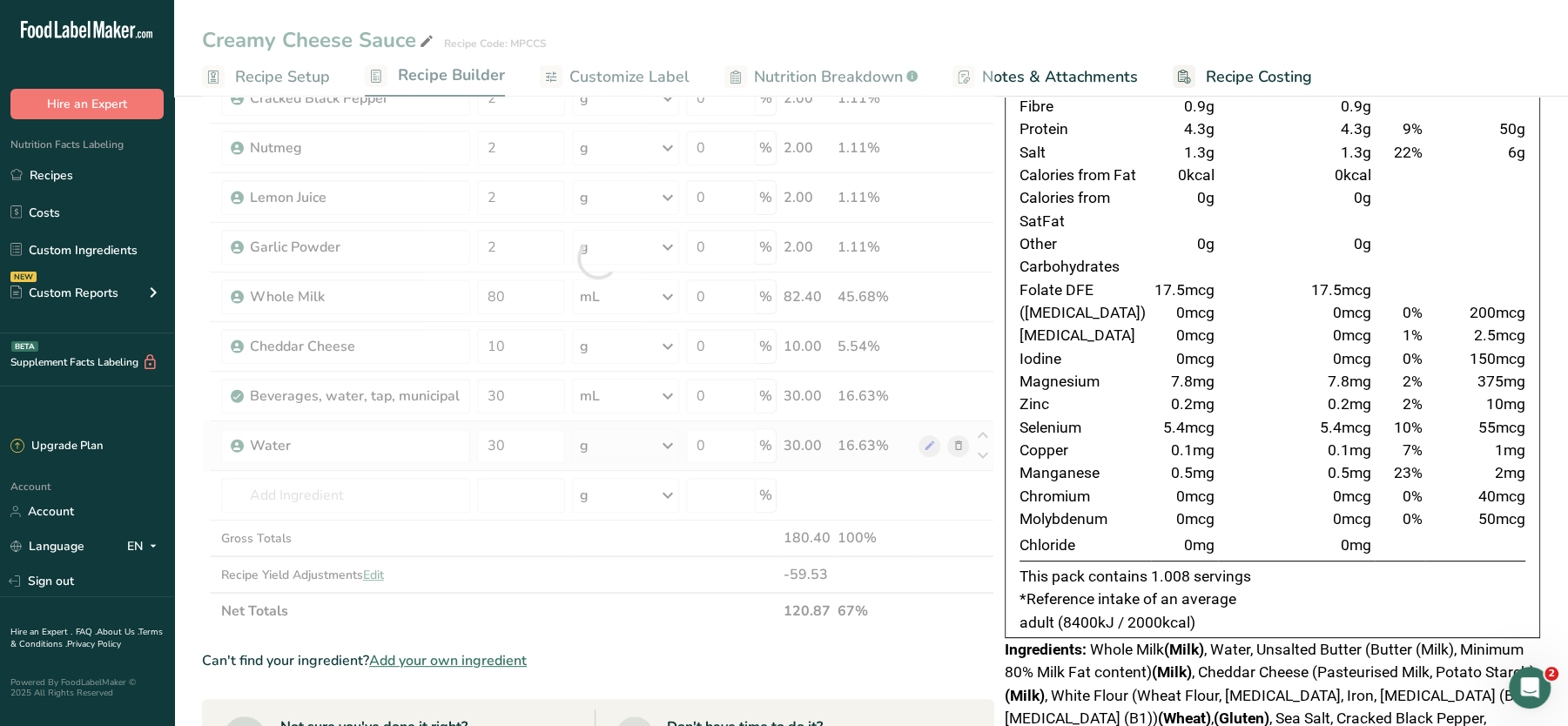
click at [668, 446] on div "Ingredient * Amount * Unit * Waste * .a-a{fill:#347362;}.b-a{fill:#fff;} Grams …" at bounding box center [598, 259] width 793 height 742
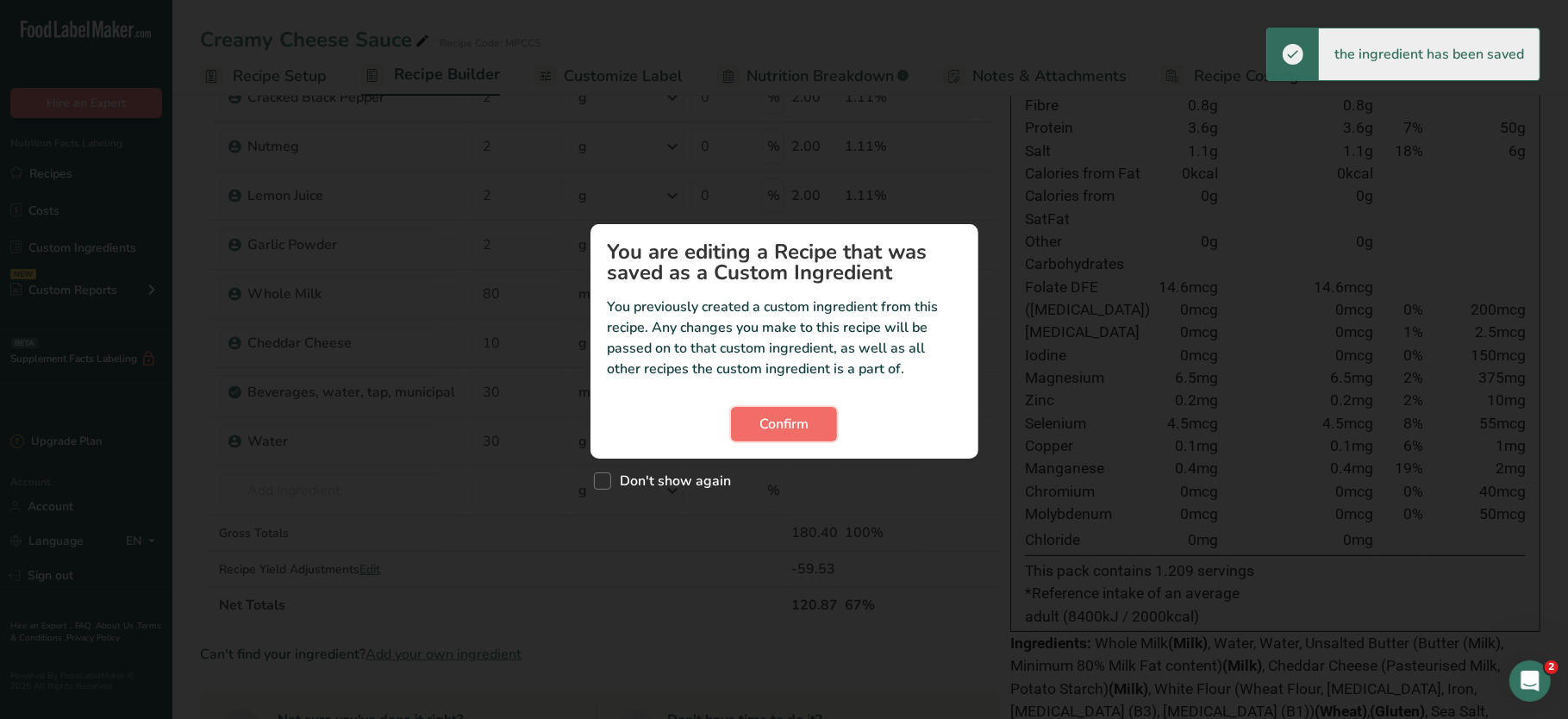
click at [785, 416] on span "Confirm" at bounding box center [784, 423] width 49 height 20
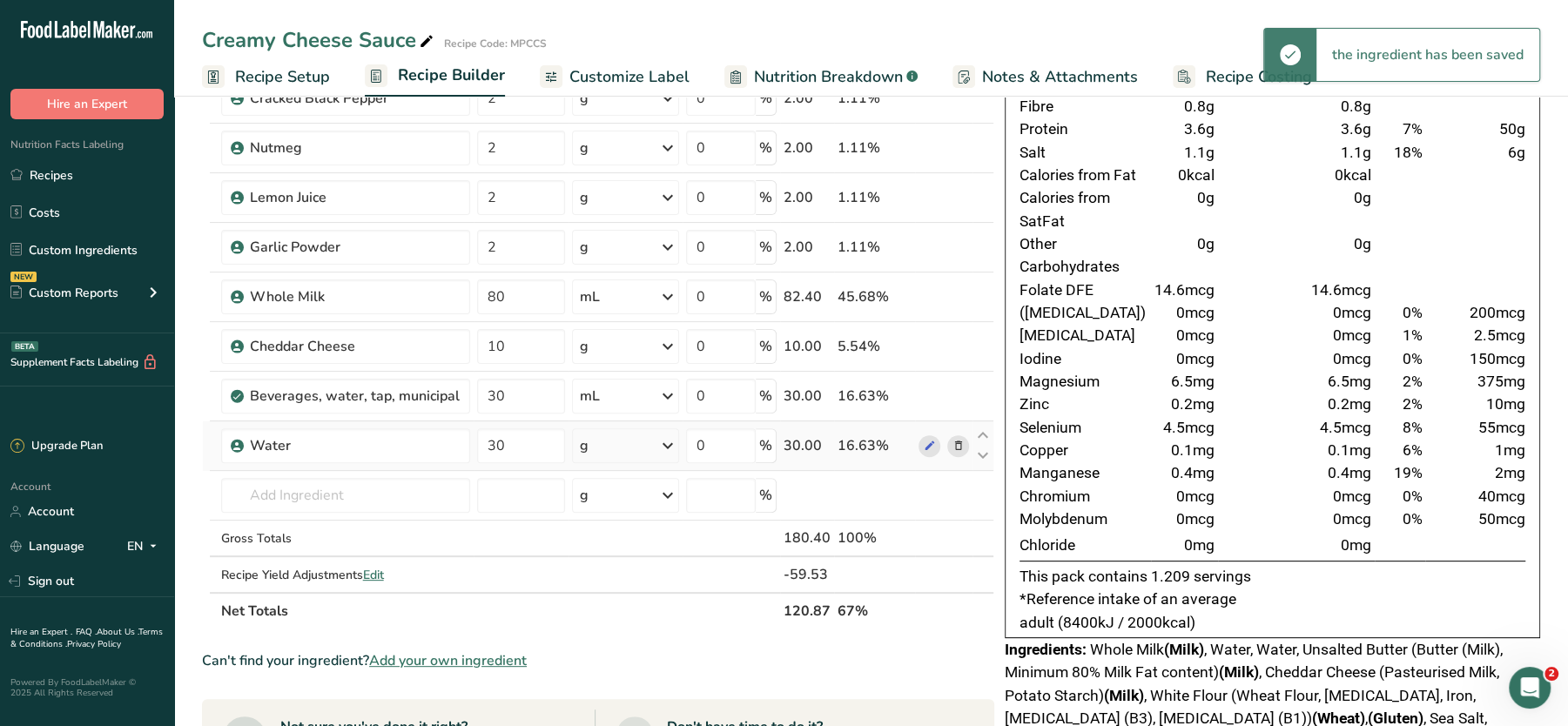
click at [667, 435] on icon at bounding box center [667, 446] width 21 height 31
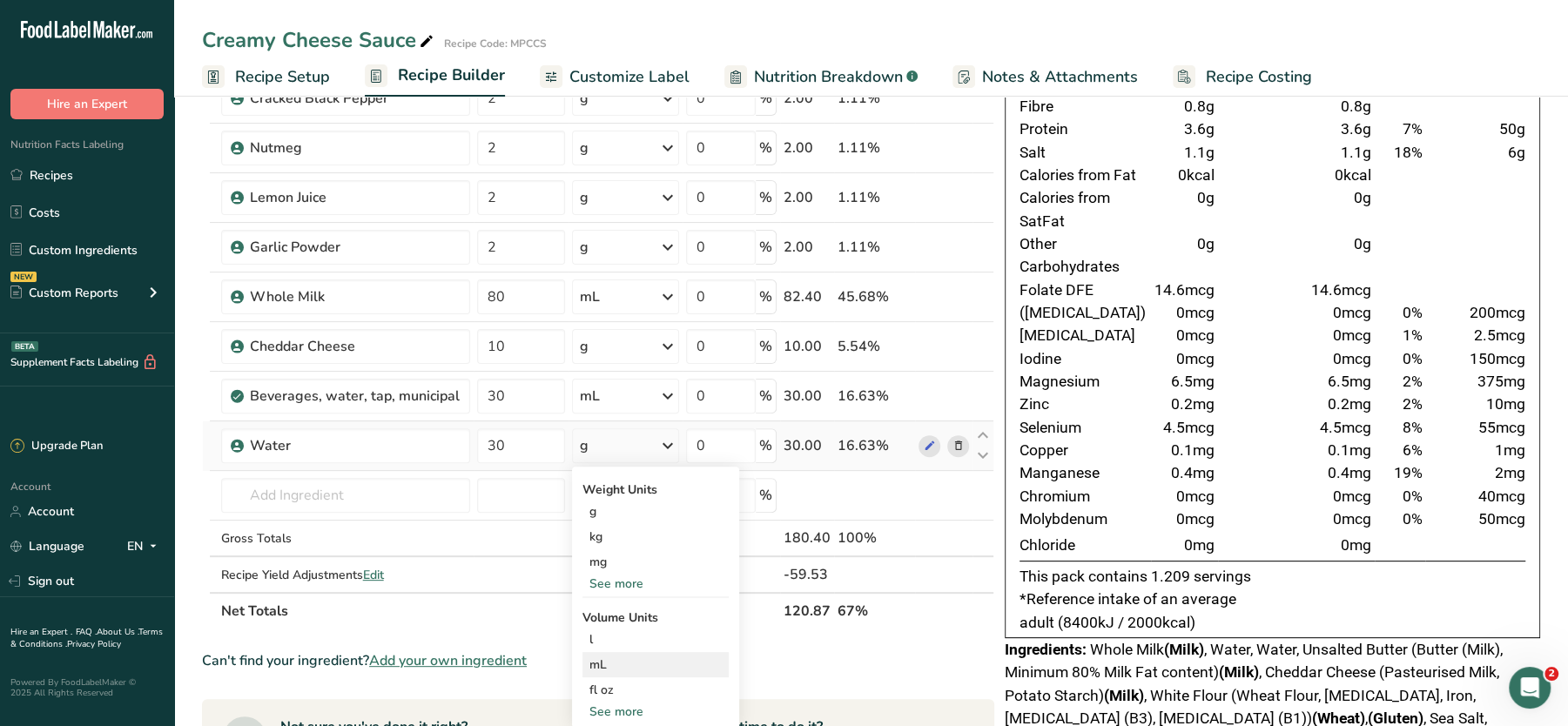
click at [615, 659] on div "mL" at bounding box center [656, 665] width 133 height 19
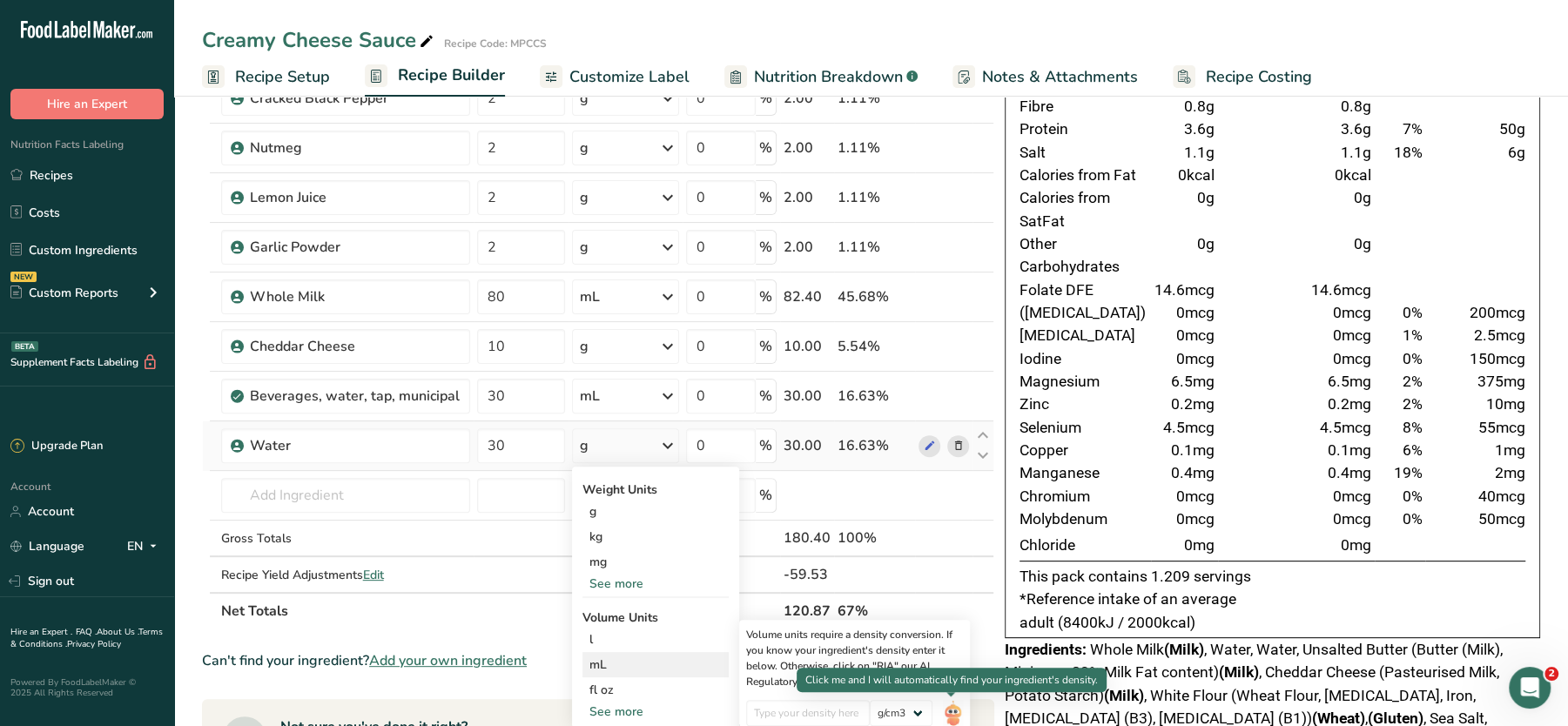
click at [952, 705] on img at bounding box center [953, 714] width 20 height 30
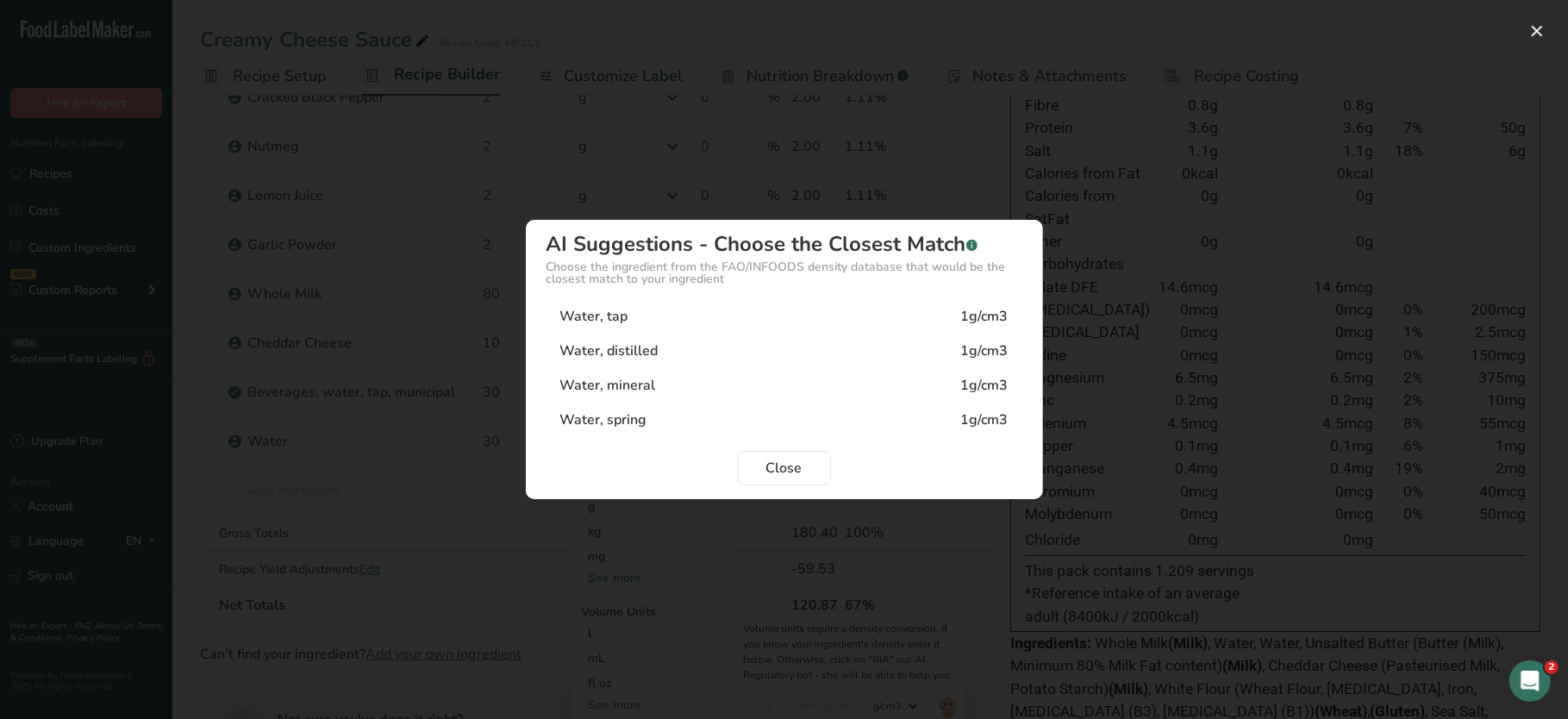
click at [782, 309] on div "Water, tap 1g/cm3" at bounding box center [784, 316] width 476 height 35
type input "1"
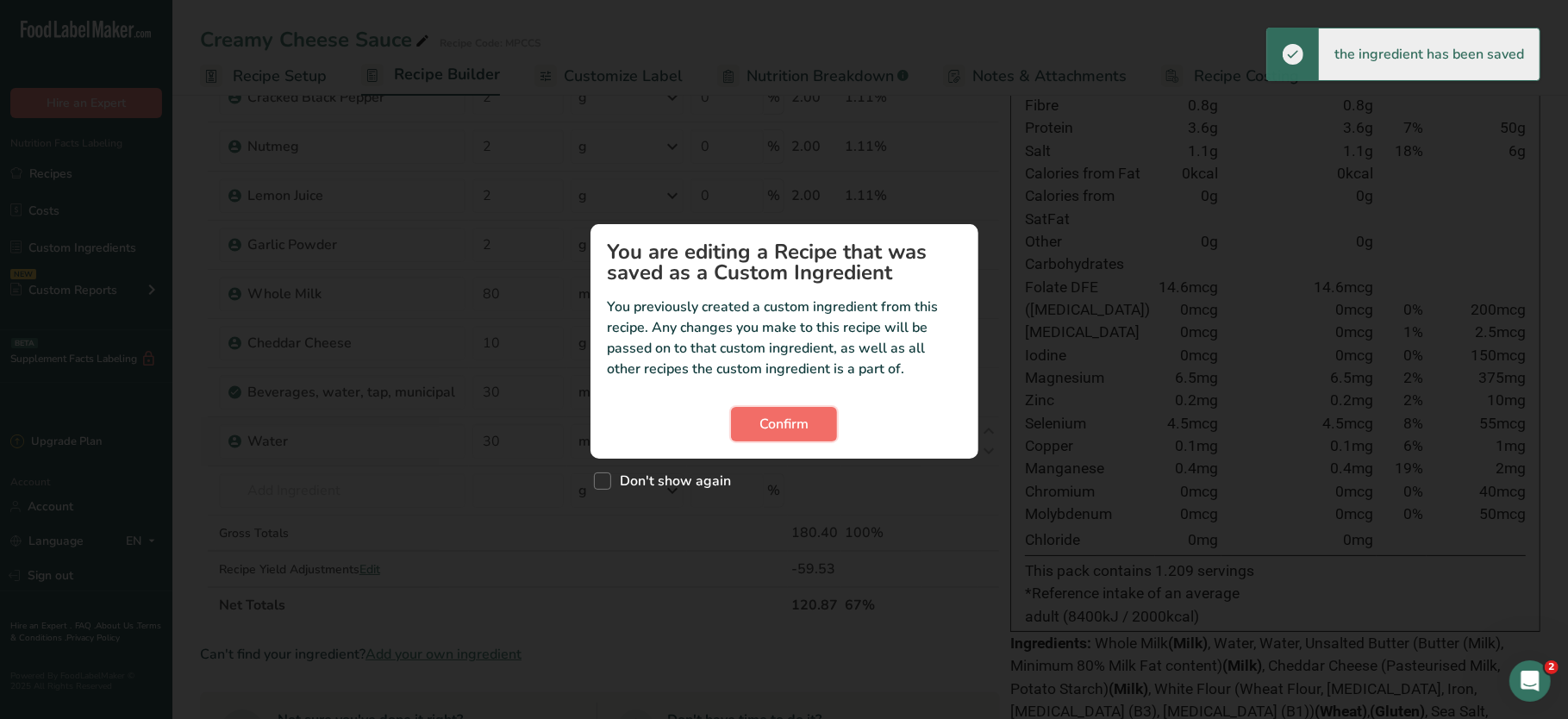
click at [786, 416] on span "Confirm" at bounding box center [784, 423] width 49 height 20
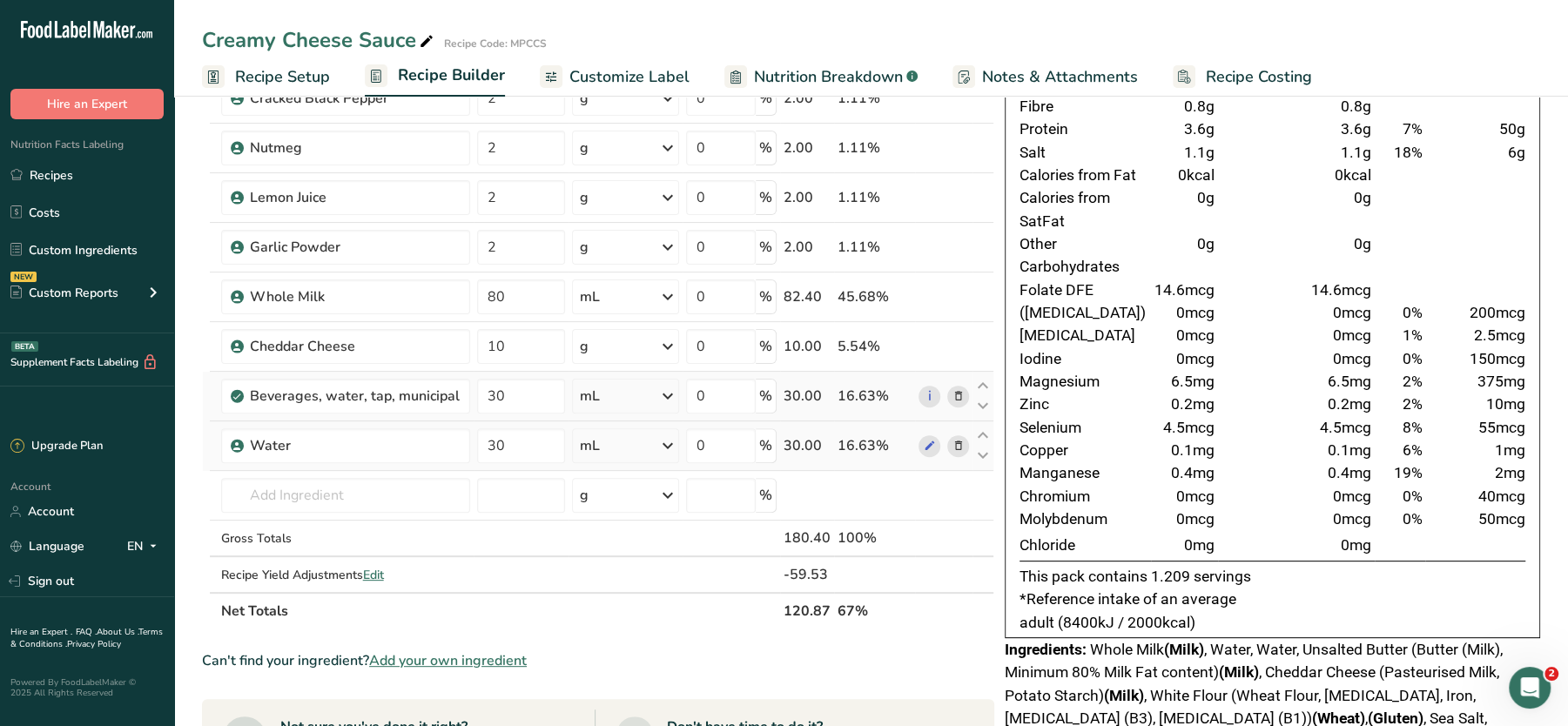
click at [955, 387] on icon at bounding box center [959, 396] width 12 height 19
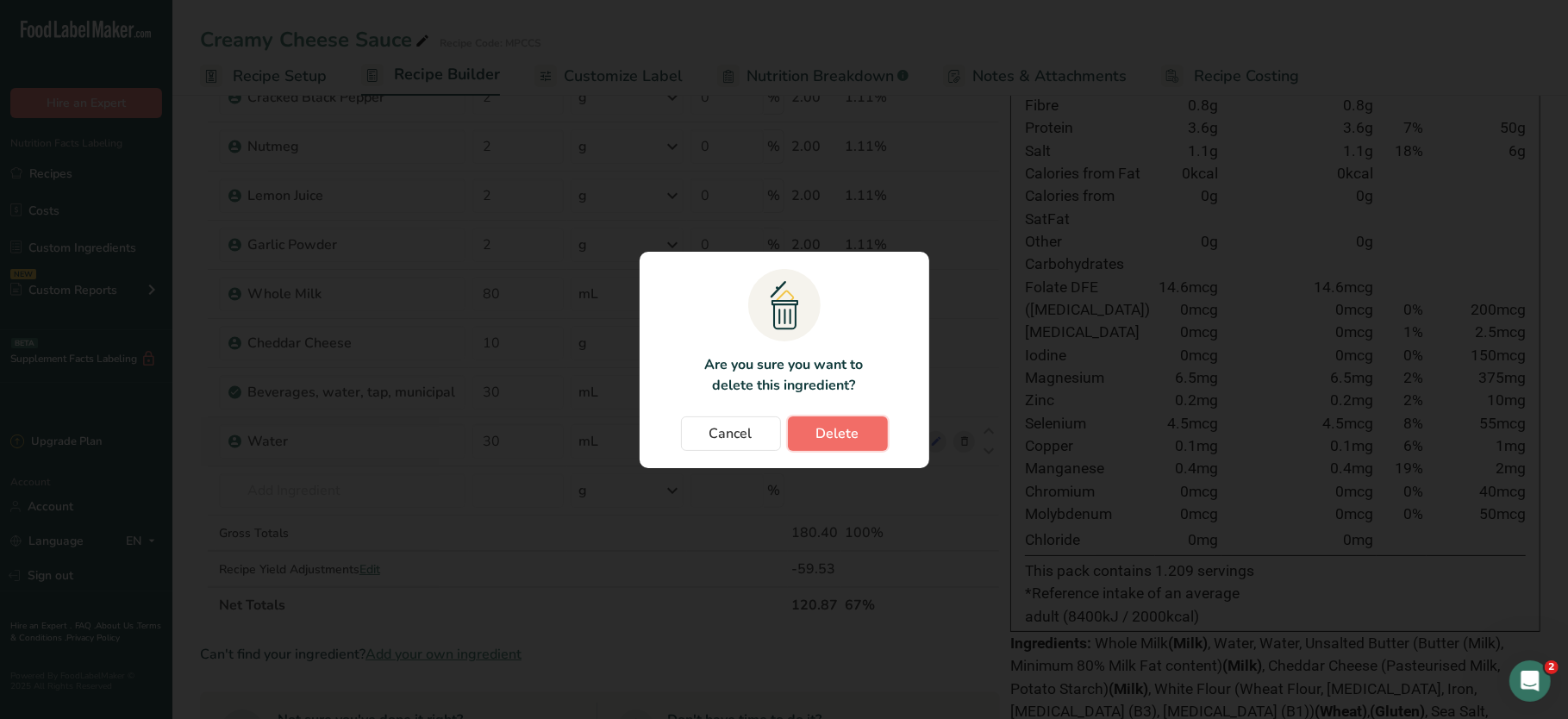
click at [850, 435] on span "Delete" at bounding box center [838, 433] width 44 height 20
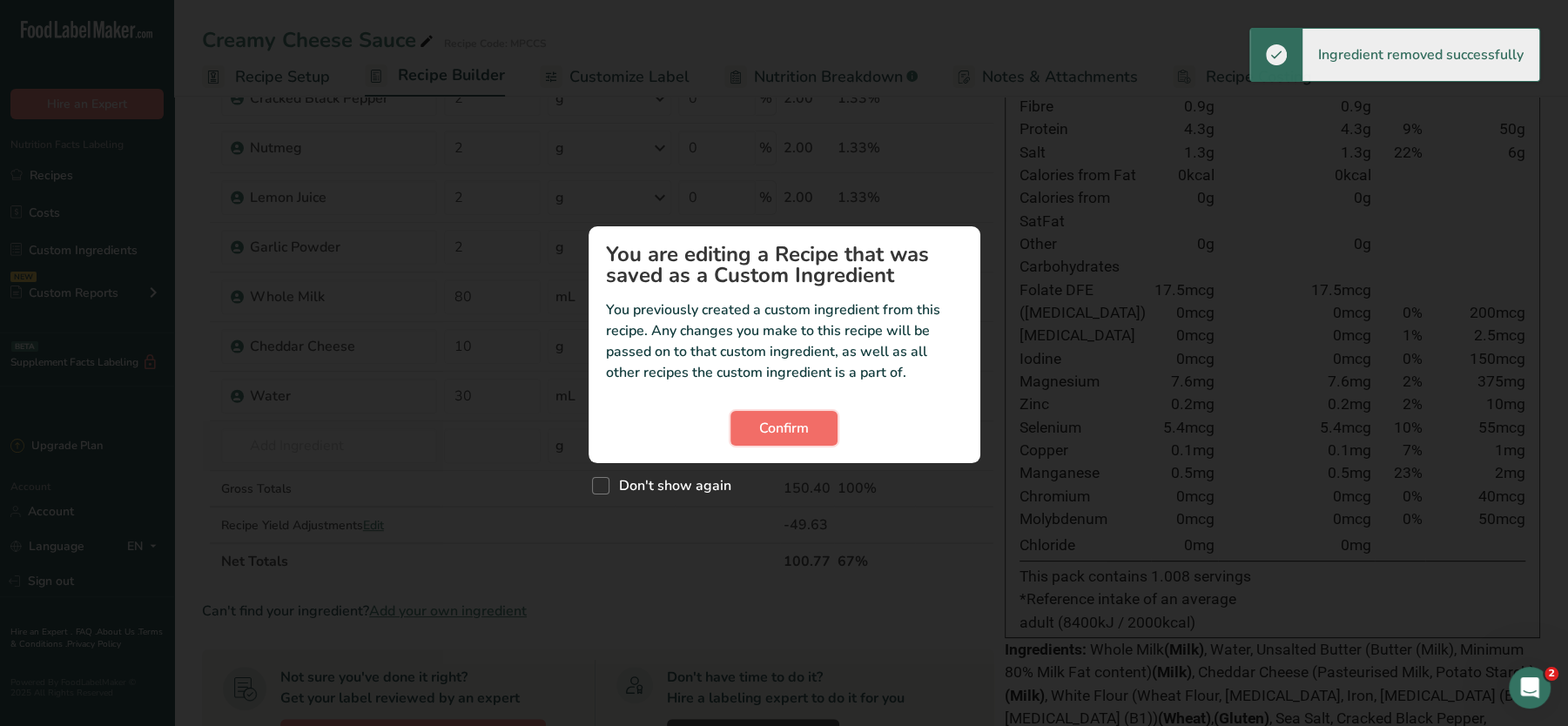
click at [790, 422] on span "Confirm" at bounding box center [784, 427] width 50 height 20
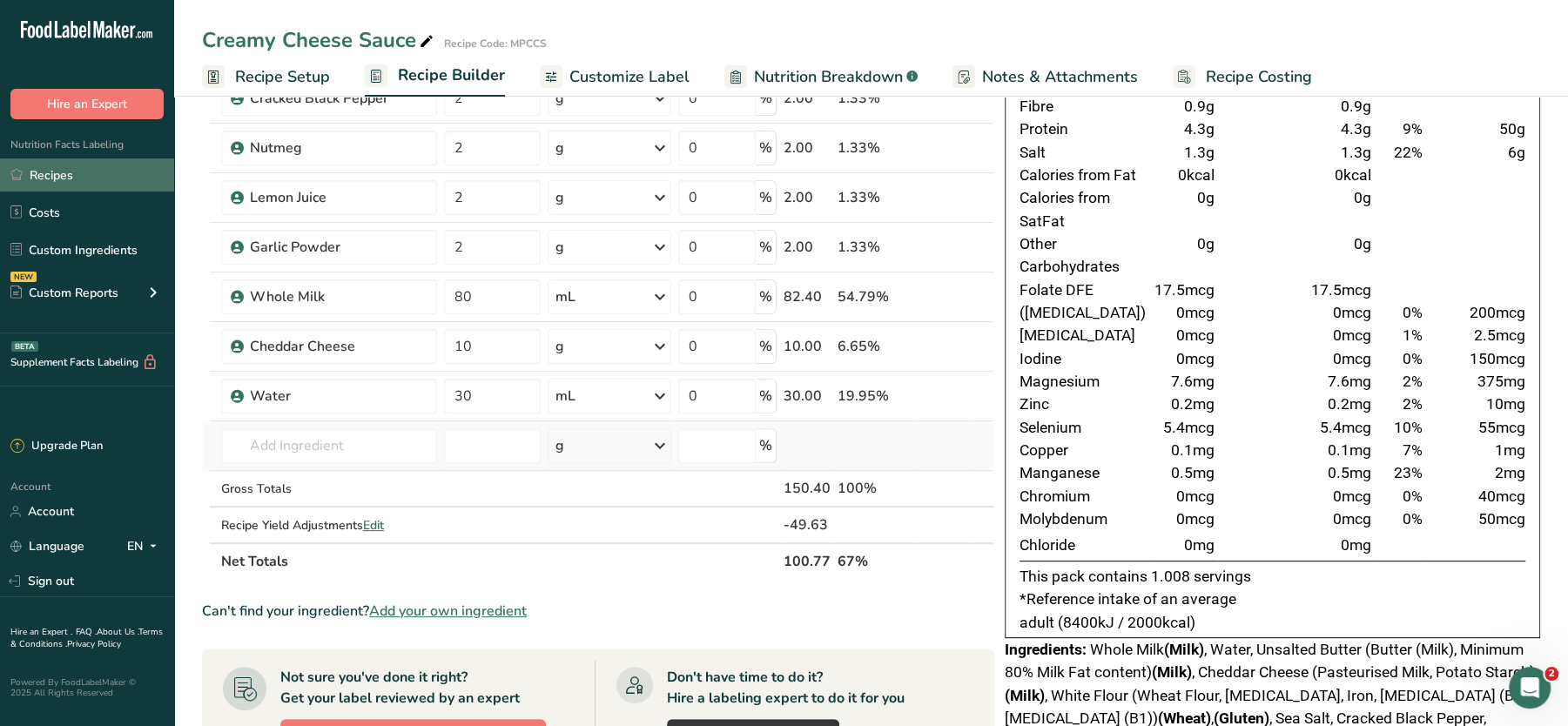
click at [47, 177] on link "Recipes" at bounding box center [87, 175] width 174 height 33
